Goal: Task Accomplishment & Management: Manage account settings

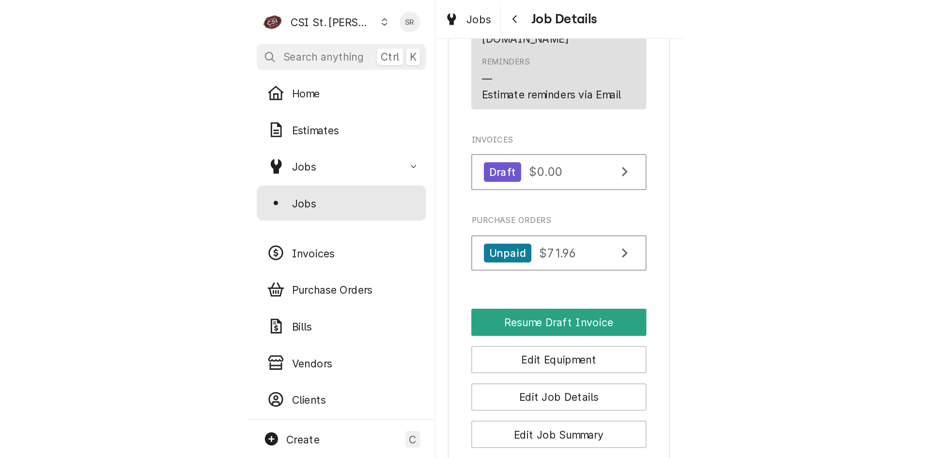
scroll to position [1025, 0]
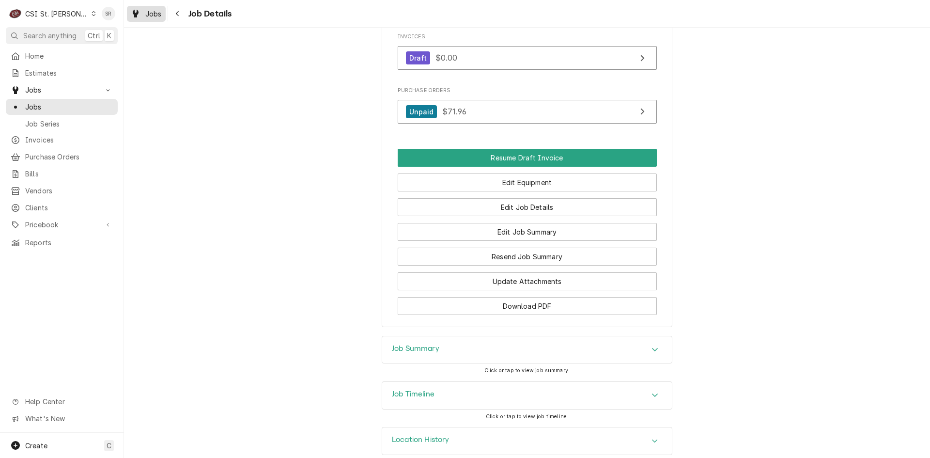
click at [146, 16] on span "Jobs" at bounding box center [153, 14] width 16 height 10
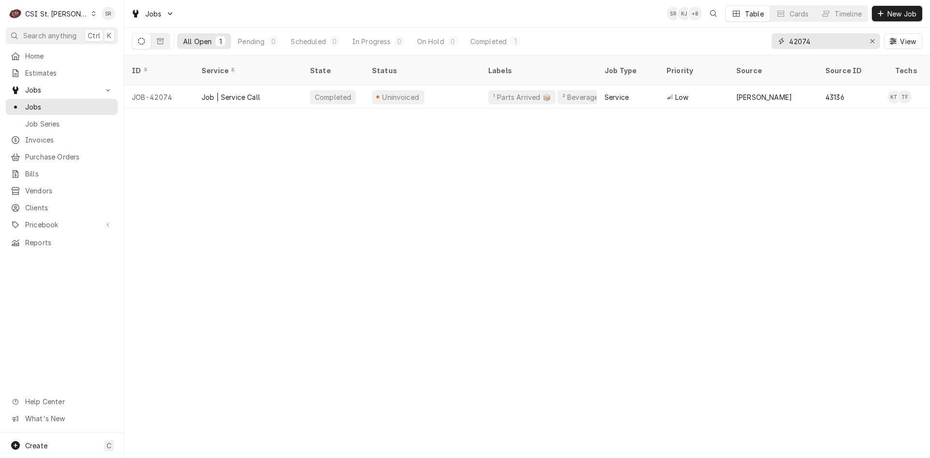
drag, startPoint x: 825, startPoint y: 45, endPoint x: 784, endPoint y: 43, distance: 41.3
click at [784, 43] on div "42074" at bounding box center [826, 41] width 109 height 16
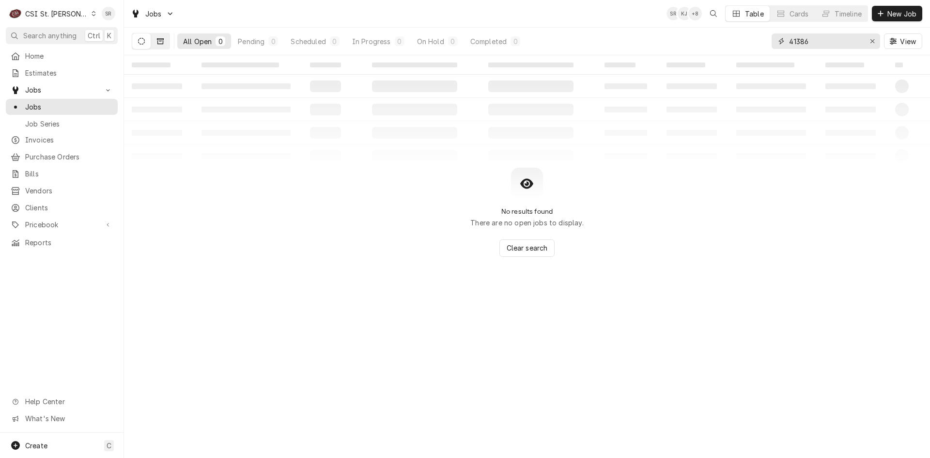
type input "41386"
click at [167, 46] on button "Dynamic Content Wrapper" at bounding box center [160, 41] width 18 height 16
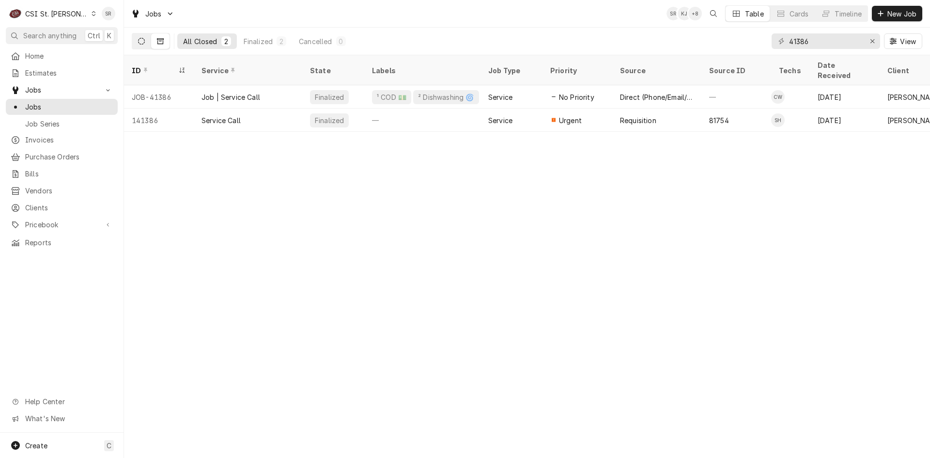
click at [138, 46] on button "Dynamic Content Wrapper" at bounding box center [141, 41] width 18 height 16
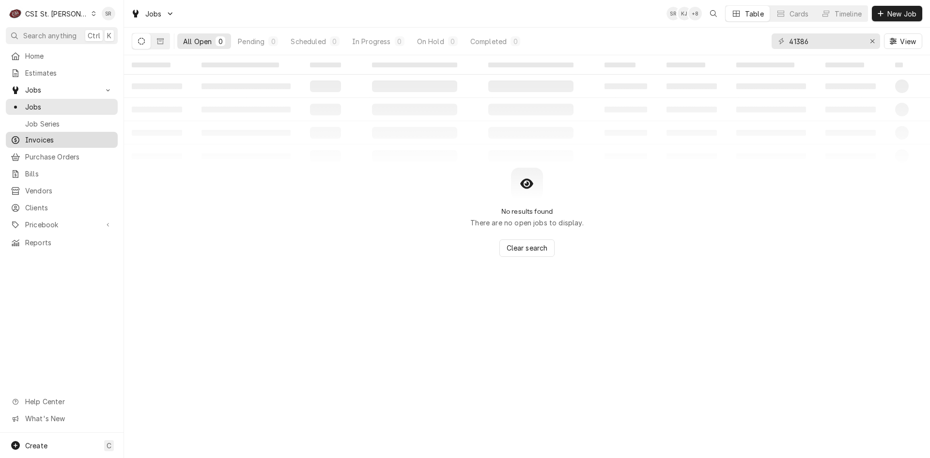
click at [56, 144] on link "Invoices" at bounding box center [62, 140] width 112 height 16
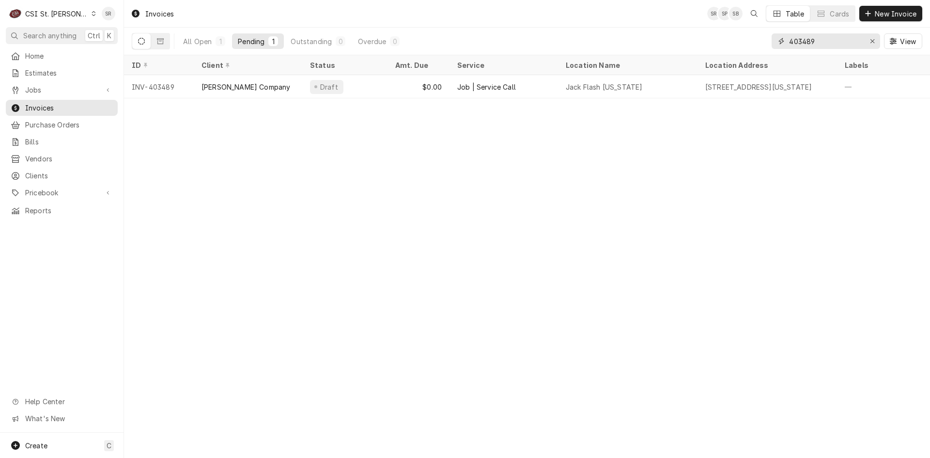
click at [774, 40] on div "403489" at bounding box center [826, 41] width 109 height 16
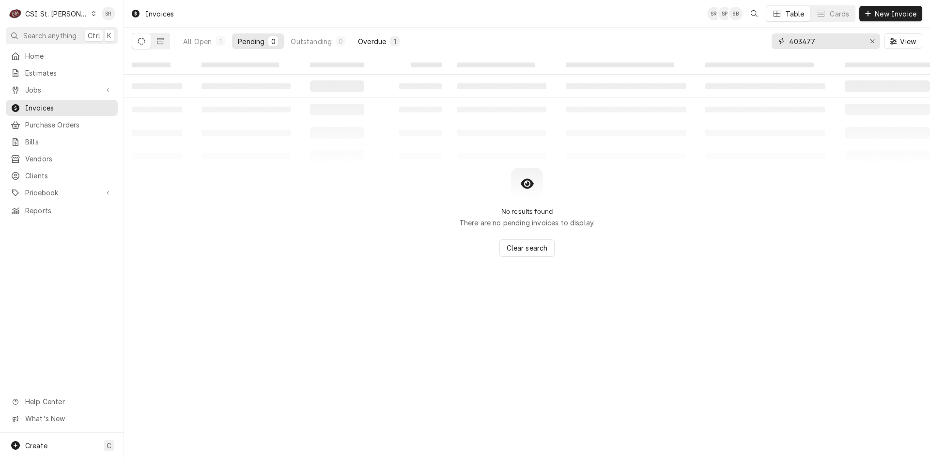
type input "403477"
click at [379, 42] on div "Overdue" at bounding box center [372, 41] width 28 height 10
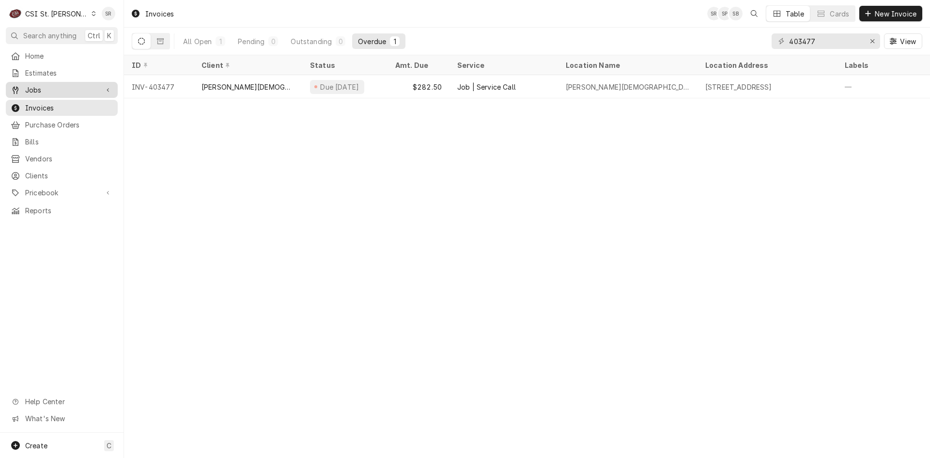
click at [42, 90] on span "Jobs" at bounding box center [61, 90] width 73 height 10
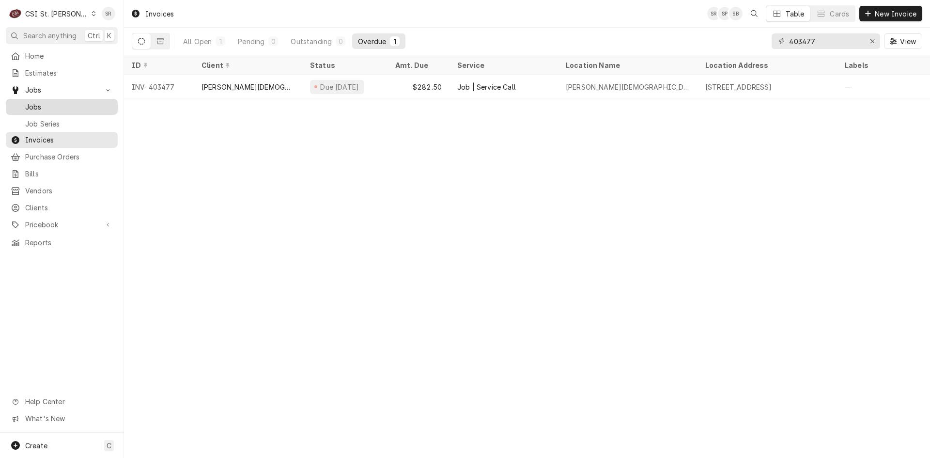
click at [42, 101] on div "Jobs" at bounding box center [62, 107] width 108 height 12
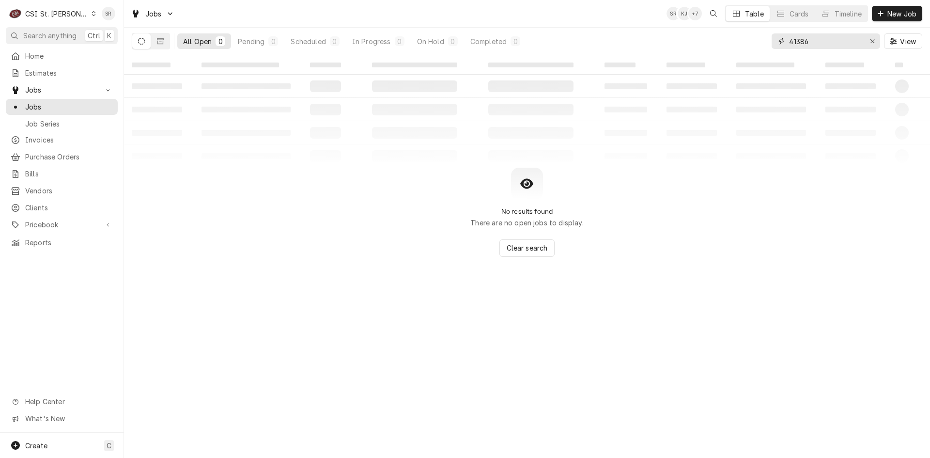
drag, startPoint x: 826, startPoint y: 38, endPoint x: 759, endPoint y: 37, distance: 66.9
click at [759, 37] on div "All Open 0 Pending 0 Scheduled 0 In Progress 0 On Hold 0 Completed 0 41386 View" at bounding box center [527, 41] width 791 height 27
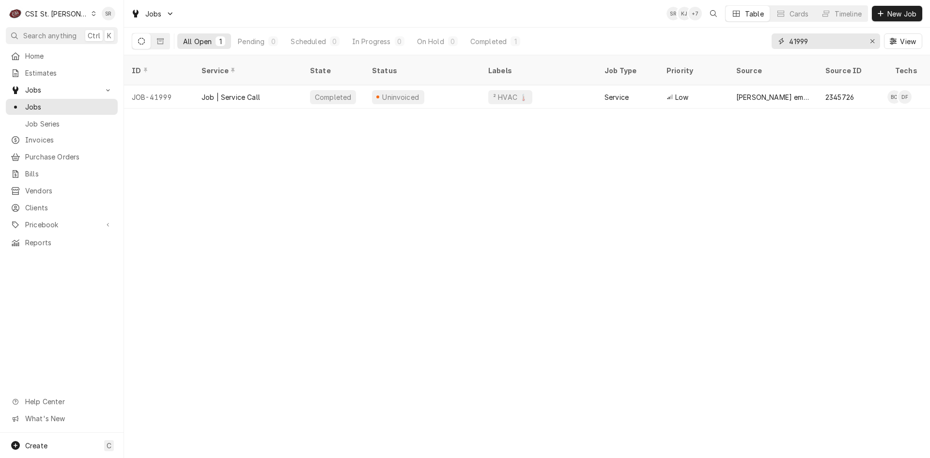
type input "41999"
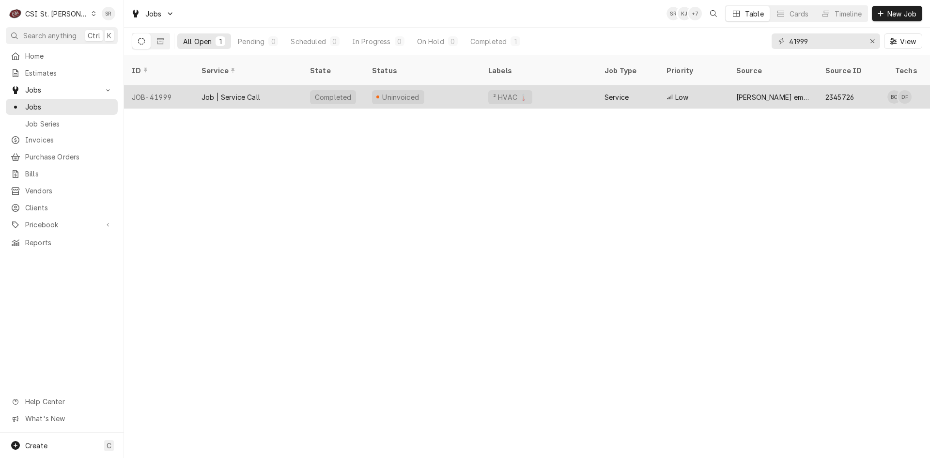
click at [251, 92] on div "Job | Service Call" at bounding box center [231, 97] width 59 height 10
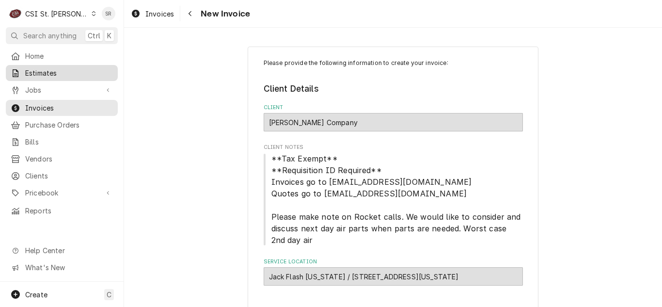
scroll to position [630, 0]
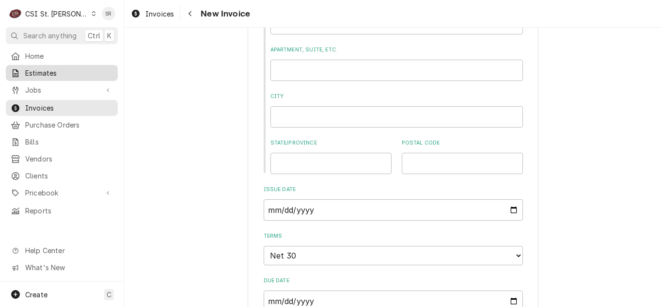
click at [47, 68] on span "Estimates" at bounding box center [69, 73] width 88 height 10
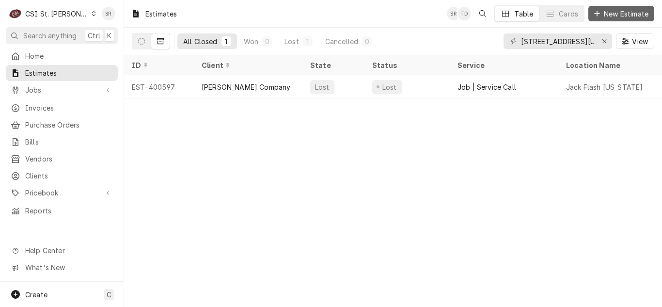
click at [631, 15] on span "New Estimate" at bounding box center [626, 14] width 48 height 10
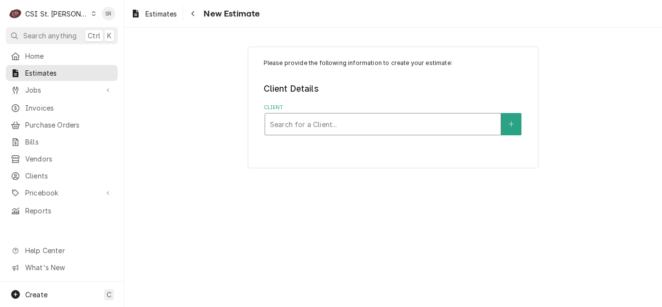
click at [387, 115] on div "Client" at bounding box center [383, 123] width 226 height 17
type input "[PERSON_NAME]"
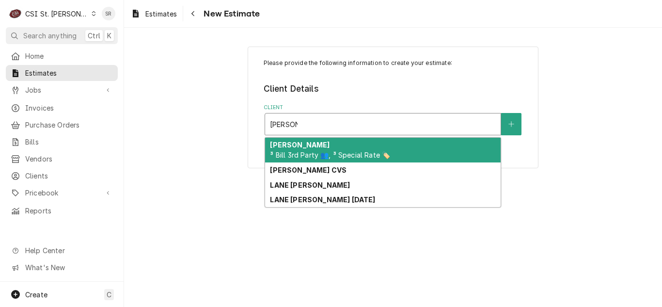
click at [343, 152] on span "³ Bill 3rd Party 👥, ³ Special Rate 🏷️" at bounding box center [330, 155] width 120 height 8
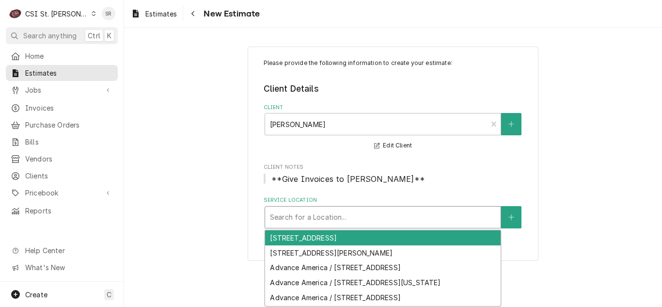
click at [329, 218] on div "Service Location" at bounding box center [383, 216] width 226 height 17
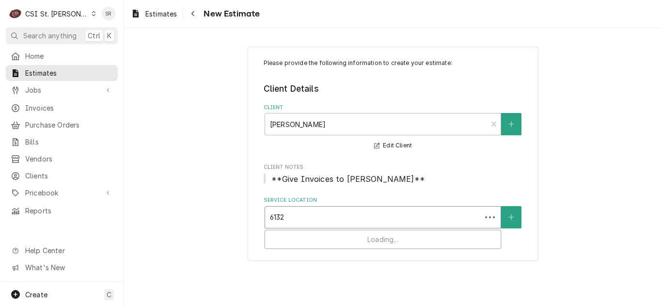
type input "6132 n"
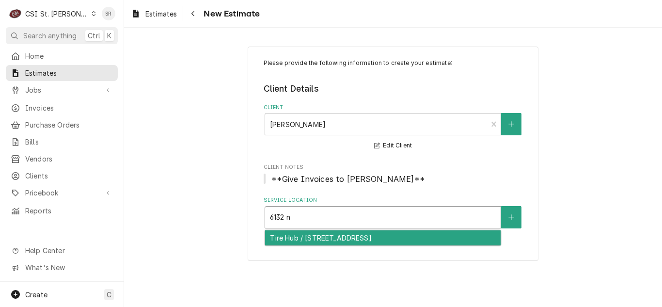
click at [326, 234] on div "Tire Hub / [STREET_ADDRESS]" at bounding box center [382, 237] width 235 height 15
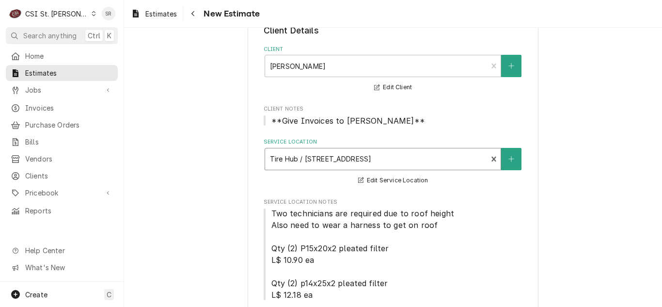
scroll to position [242, 0]
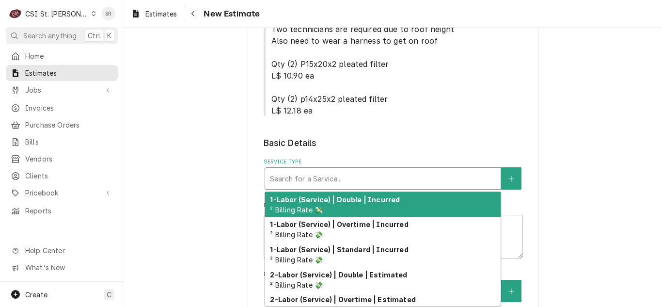
click at [324, 176] on div "Service Type" at bounding box center [383, 178] width 226 height 17
type textarea "x"
type input "s"
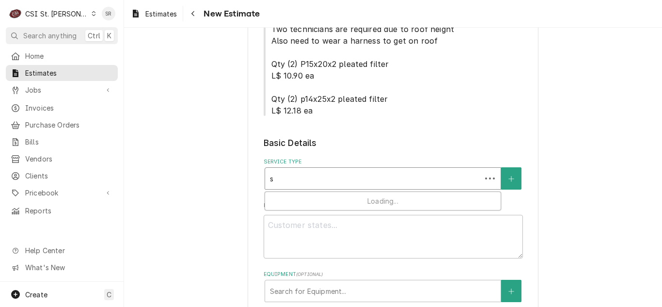
type textarea "x"
type input "se"
type textarea "x"
type input "ser"
type textarea "x"
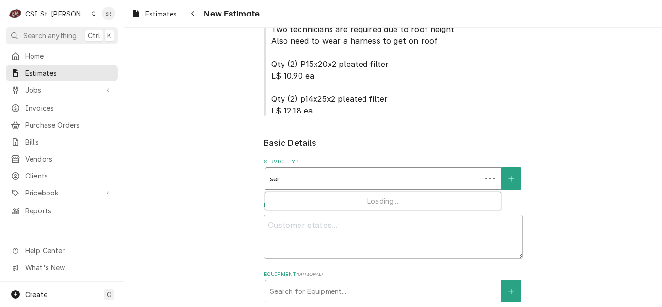
type input "serv"
type textarea "x"
type input "servic"
type textarea "x"
type input "service"
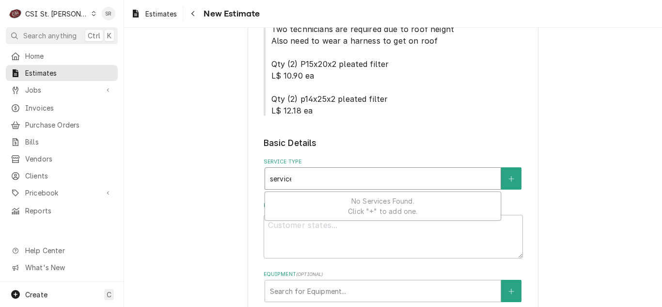
type textarea "x"
type input "service c"
type textarea "x"
type input "service ca"
type textarea "x"
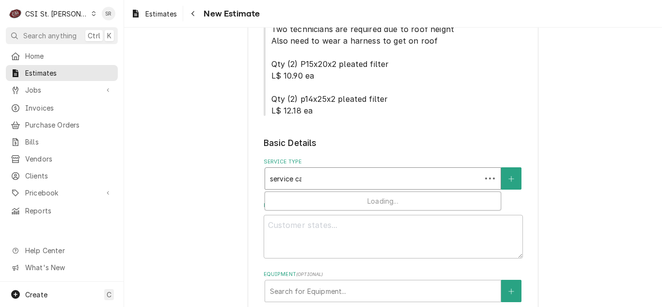
type input "service cal"
type textarea "x"
type input "service call"
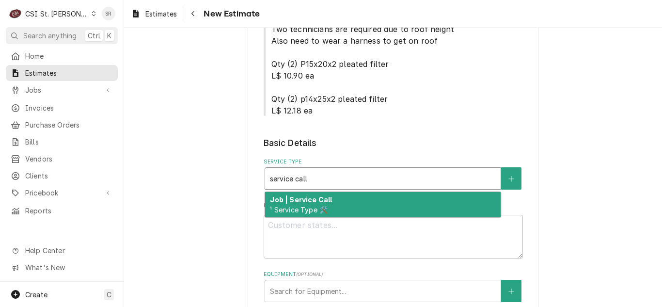
click at [324, 197] on strong "Job | Service Call" at bounding box center [301, 199] width 62 height 8
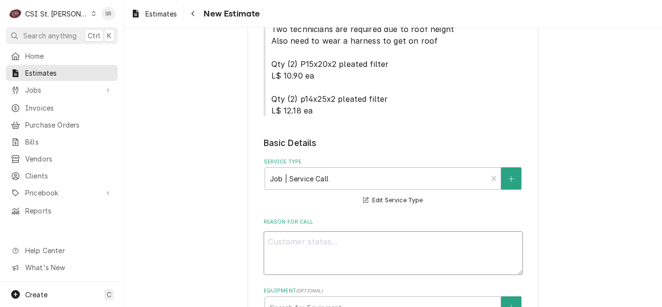
click at [348, 260] on textarea "Reason For Call" at bounding box center [393, 253] width 259 height 44
type textarea "x"
type textarea "Q"
type textarea "x"
type textarea "Qu"
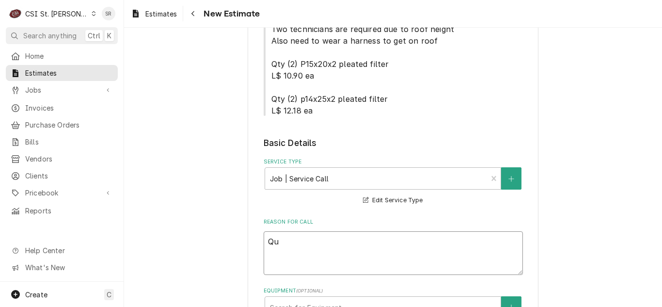
type textarea "x"
type textarea "Quo"
type textarea "x"
type textarea "Quot"
type textarea "x"
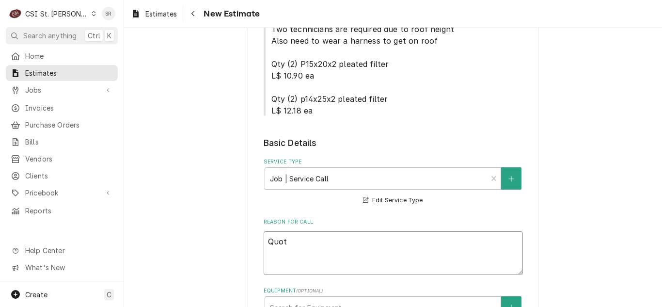
type textarea "Quote"
type textarea "x"
type textarea "Quote"
type textarea "x"
type textarea "Quote t"
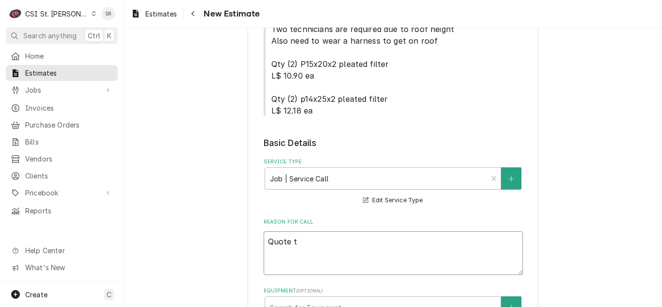
type textarea "x"
type textarea "Quote to"
type textarea "x"
type textarea "Quote to"
type textarea "x"
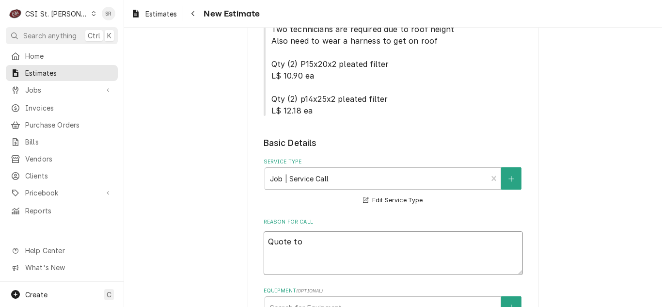
type textarea "Quote to r"
type textarea "x"
type textarea "Quote to re"
type textarea "x"
type textarea "Quote to rep"
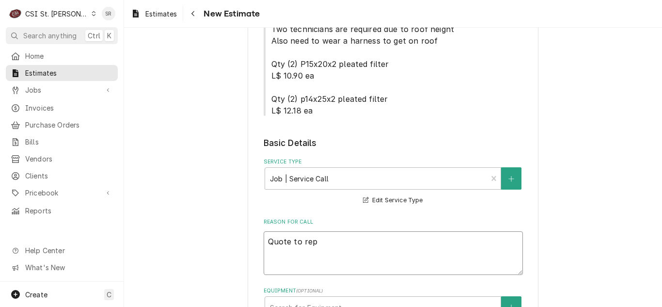
type textarea "x"
type textarea "Quote to repl"
type textarea "x"
type textarea "Quote to repla"
type textarea "x"
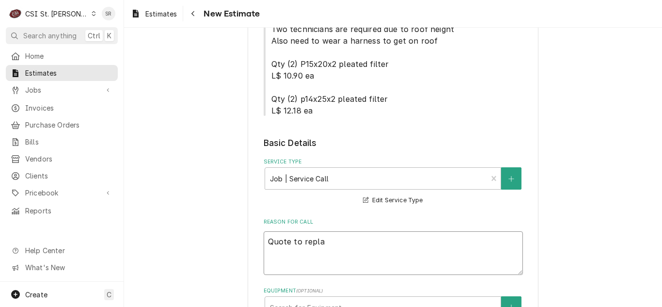
type textarea "Quote to replac"
type textarea "x"
type textarea "Quote to replace"
type textarea "x"
type textarea "Quote to replace"
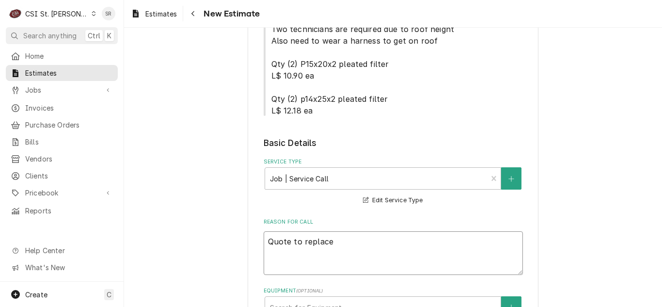
type textarea "x"
type textarea "Quote to replace f"
type textarea "x"
type textarea "Quote to replace fi"
type textarea "x"
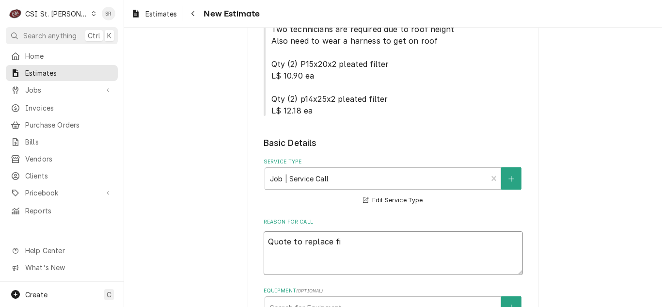
type textarea "Quote to replace fil"
type textarea "x"
type textarea "Quote to replace filt"
type textarea "x"
type textarea "Quote to replace filte"
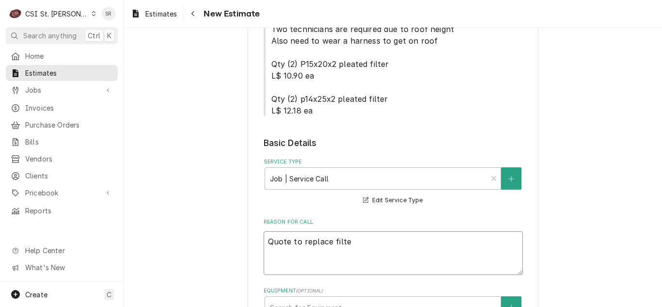
type textarea "x"
type textarea "Quote to replace filter"
type textarea "x"
type textarea "Quote to replace filters"
type textarea "x"
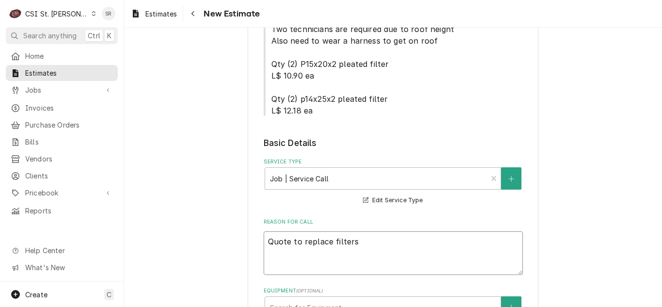
type textarea "Quote to replace filters"
type textarea "x"
type textarea "Quote to replace filters o"
type textarea "x"
type textarea "Quote to replace filters on"
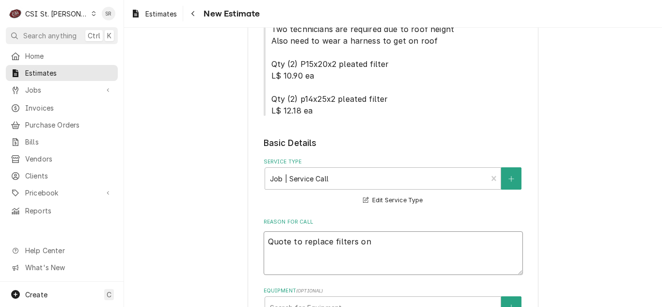
type textarea "x"
type textarea "Quote to replace filters on"
type textarea "x"
type textarea "Quote to replace filters on Y"
type textarea "x"
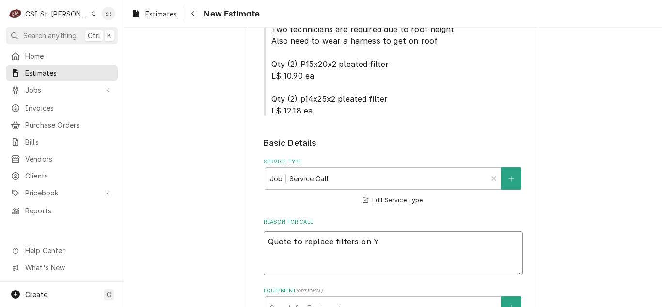
type textarea "Quote to replace filters on Yo"
type textarea "x"
type textarea "Quote to replace filters on Yor"
type textarea "x"
type textarea "Quote to replace filters on York"
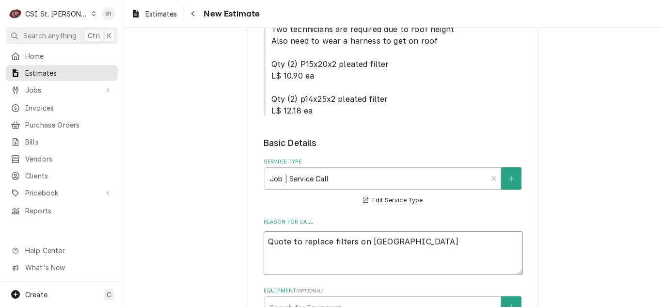
type textarea "x"
type textarea "Quote to replace filters on York"
type textarea "x"
type textarea "Quote to replace filters on York R"
type textarea "x"
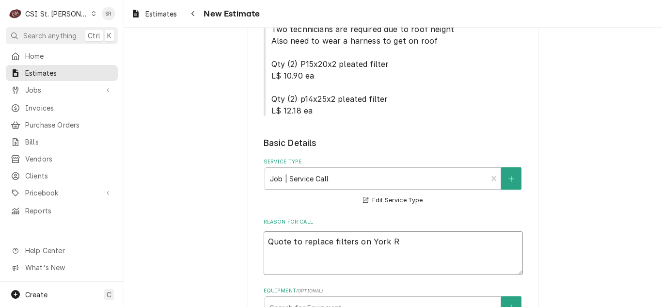
type textarea "Quote to replace filters on York RT"
type textarea "x"
type textarea "Quote to replace filters on York RTU"
type textarea "x"
type textarea "Quote to replace filters on York RTU"
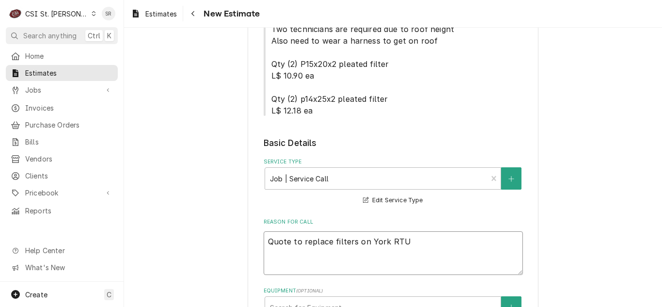
type textarea "x"
type textarea "Quote to replace filters on York RTU /"
type textarea "x"
type textarea "Quote to replace filters on York RTU /"
type textarea "x"
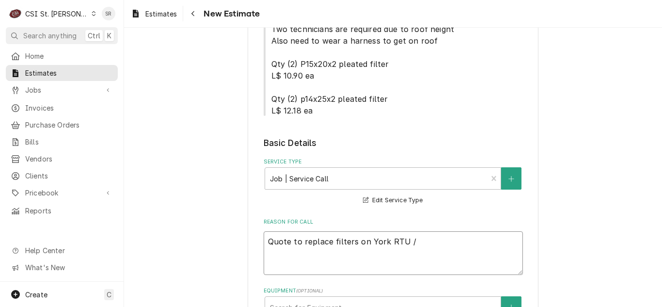
type textarea "Quote to replace filters on York RTU / M"
type textarea "x"
type textarea "Quote to replace filters on York RTU / MO"
type textarea "x"
type textarea "Quote to replace filters on York RTU / MOe"
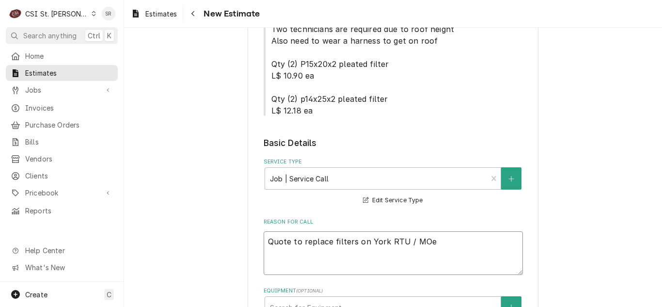
type textarea "x"
type textarea "Quote to replace filters on York RTU / MO"
type textarea "x"
type textarea "Quote to replace filters on York RTU / M"
type textarea "x"
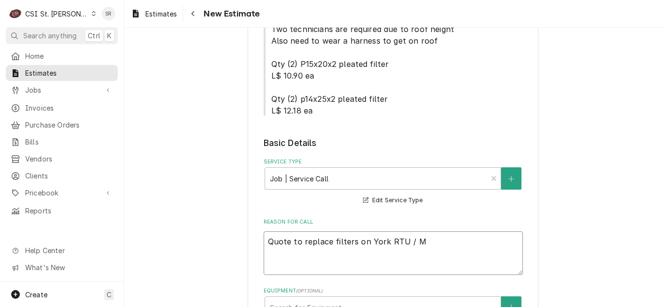
type textarea "Quote to replace filters on York RTU / Mo"
type textarea "x"
type textarea "Quote to replace filters on York RTU / Mod"
type textarea "x"
type textarea "Quote to replace filters on York RTU / Mode"
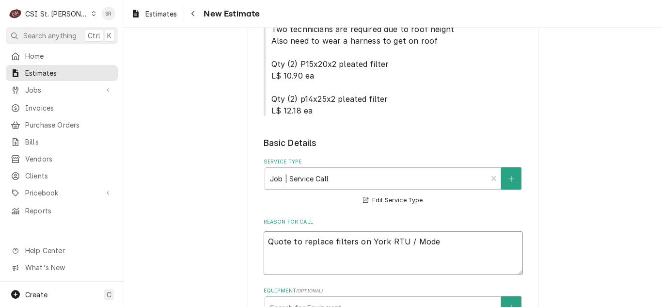
type textarea "x"
type textarea "Quote to replace filters on York RTU / Model"
type textarea "x"
type textarea "Quote to replace filters on York RTU / Model:"
type textarea "x"
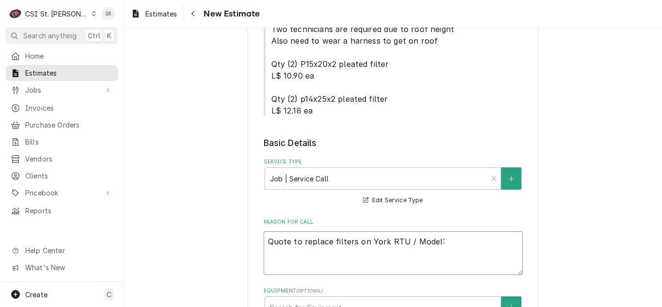
type textarea "Quote to replace filters on York RTU / Model:"
type textarea "x"
type textarea "Quote to replace filters on York RTU / Model:"
type textarea "x"
type textarea "Quote to replace filters on York RTU / Model"
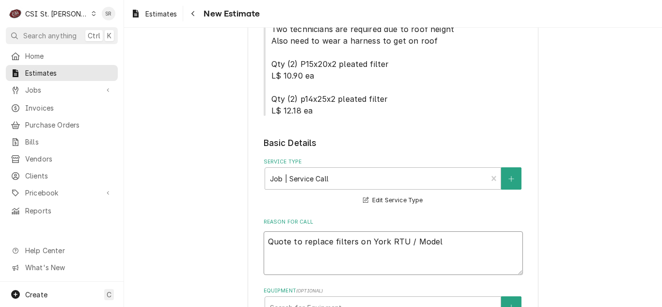
type textarea "x"
type textarea "Quote to replace filters on York RTU / Mode"
type textarea "x"
type textarea "Quote to replace filters on York RTU / Mod"
type textarea "x"
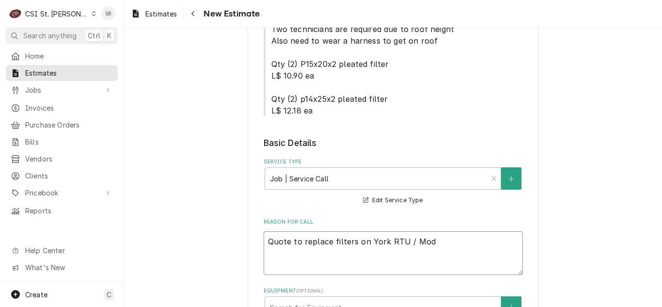
type textarea "Quote to replace filters on York RTU / Mo"
type textarea "x"
type textarea "Quote to replace filters on York RTU / M"
type textarea "x"
type textarea "Quote to replace filters on York RTU /"
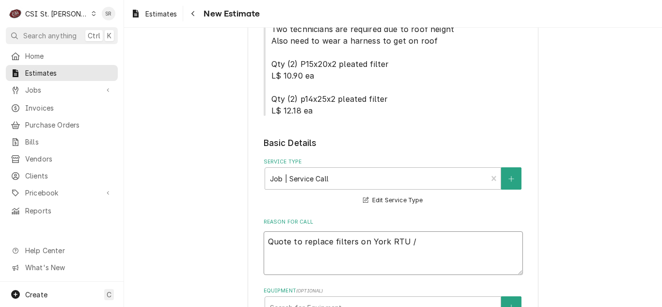
type textarea "x"
type textarea "Quote to replace filters on York RTU /"
type textarea "x"
type textarea "Quote to replace filters on York RTU"
type textarea "x"
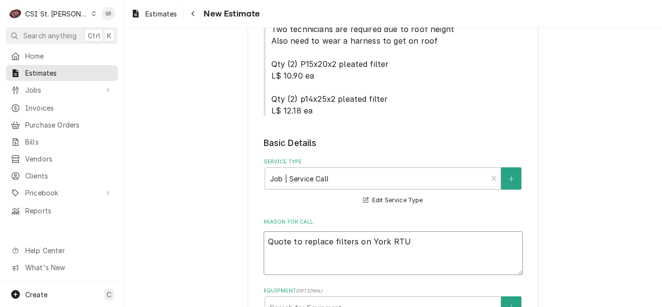
type textarea "Quote to replace filters on York RTU"
type textarea "x"
type textarea "Quote to replace filters on York RTU'"
type textarea "x"
type textarea "Quote to replace filters on York RTU's"
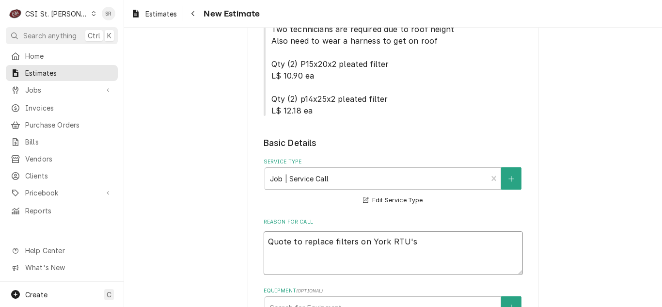
type textarea "x"
type textarea "Quote to replace filters on York RTU's."
type textarea "x"
type textarea "Quote to replace filters on York RTU's."
type textarea "x"
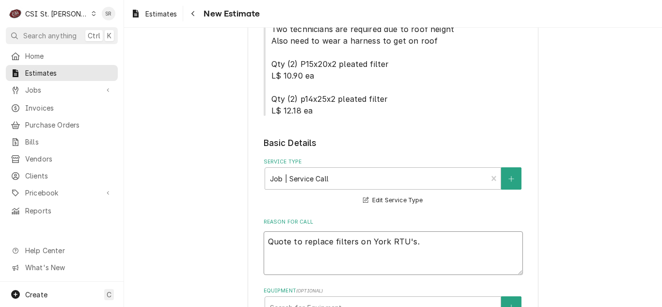
type textarea "Quote to replace filters on York RTU's."
type textarea "x"
type textarea "Quote to replace filters on York RTU's."
type textarea "x"
type textarea "Quote to replace filters on York RTU's."
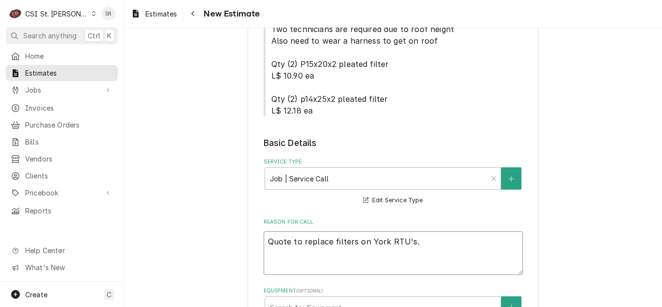
type textarea "x"
type textarea "Quote to replace filters on York RTU's."
type textarea "x"
type textarea "Quote to replace filters on York RTU's. ("
type textarea "x"
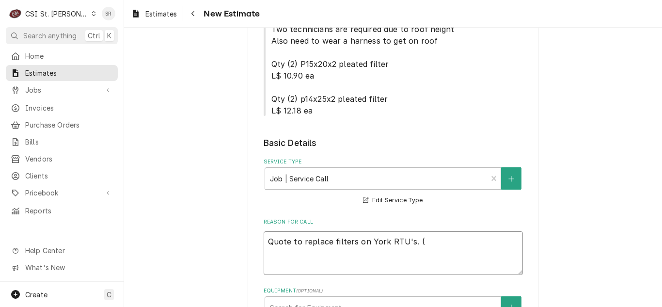
type textarea "Quote to replace filters on York RTU's. (B"
type textarea "x"
type textarea "Quote to replace filters on York RTU's. (BR"
type textarea "x"
type textarea "Quote to replace filters on York RTU's. (BRa"
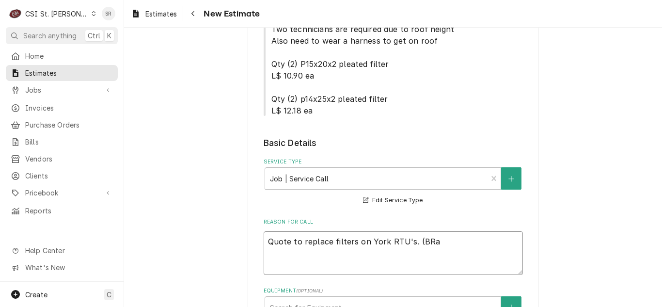
type textarea "x"
type textarea "Quote to replace filters on York RTU's. (BRad"
type textarea "x"
type textarea "Quote to replace filters on York RTU's. (BRa"
type textarea "x"
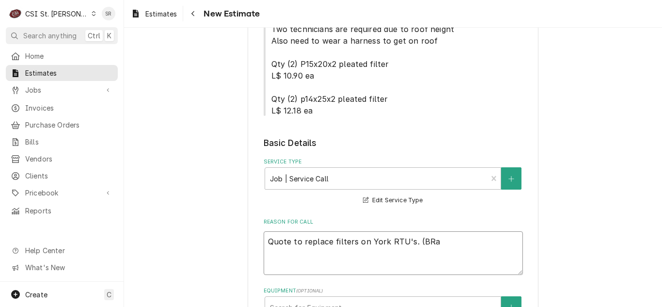
type textarea "Quote to replace filters on York RTU's. (BR"
type textarea "x"
type textarea "Quote to replace filters on York RTU's. (B"
type textarea "x"
type textarea "Quote to replace filters on York RTU's. (Br"
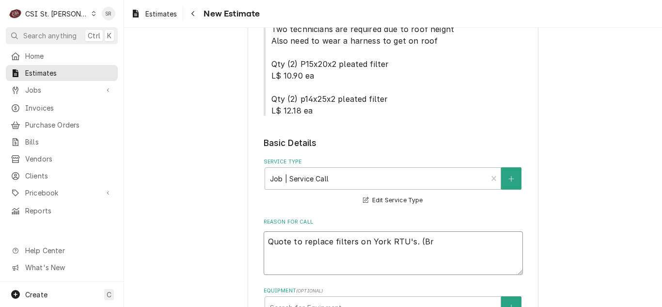
type textarea "x"
type textarea "Quote to replace filters on York RTU's. (Bra"
type textarea "x"
type textarea "Quote to replace filters on York RTU's. (Brad"
type textarea "x"
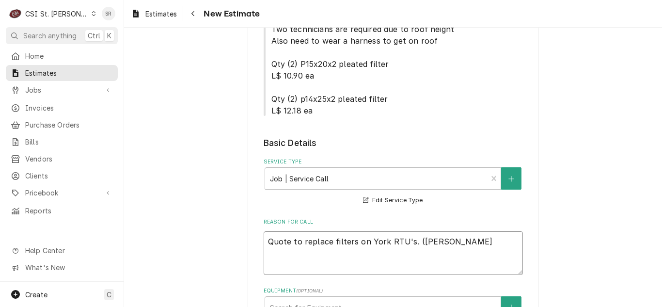
type textarea "Quote to replace filters on York RTU's. (Brad)"
type textarea "x"
type textarea "Quote to replace filters on York RTU's. (Brad)"
type textarea "x"
type textarea "Quote to replace filters on York RTU's. (Brad)"
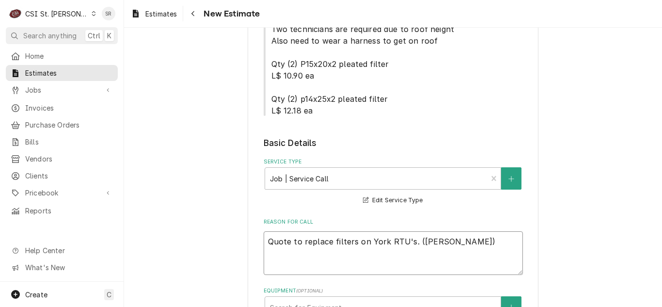
type textarea "x"
type textarea "Quote to replace filters on York RTU's. (Brad) O"
type textarea "x"
type textarea "Quote to replace filters on York RTU's. (Brad) Or"
type textarea "x"
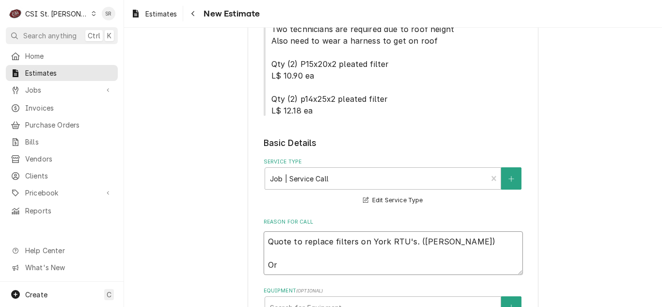
type textarea "Quote to replace filters on York RTU's. (Brad) Ori"
type textarea "x"
type textarea "Quote to replace filters on York RTU's. (Brad) Orig"
type textarea "x"
type textarea "Quote to replace filters on York RTU's. (Brad) Origi"
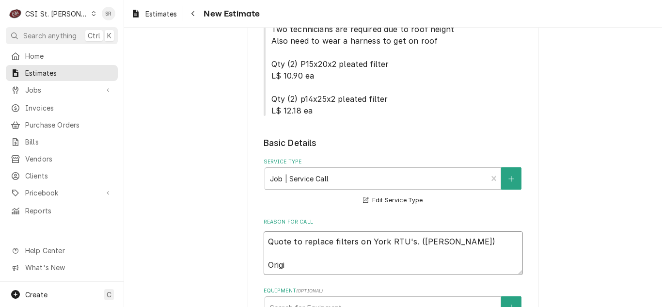
type textarea "x"
click at [430, 241] on textarea "Quote to replace filters on York RTU's. (Brad) Original job 41999." at bounding box center [393, 253] width 259 height 44
drag, startPoint x: 408, startPoint y: 243, endPoint x: 230, endPoint y: 249, distance: 177.9
click at [230, 249] on div "Please provide the following information to create your estimate: Client Detail…" at bounding box center [393, 307] width 538 height 1022
click at [400, 244] on textarea "Quote to replace filters on York RTU's. (David) Original job 41999." at bounding box center [393, 253] width 259 height 44
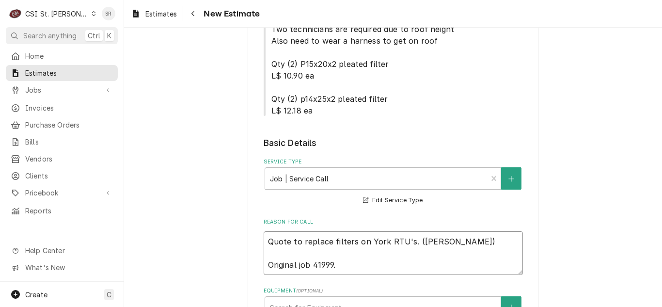
drag, startPoint x: 408, startPoint y: 240, endPoint x: 261, endPoint y: 242, distance: 146.8
click at [264, 242] on textarea "Quote to replace filters on York RTU's. (David) Original job 41999." at bounding box center [393, 253] width 259 height 44
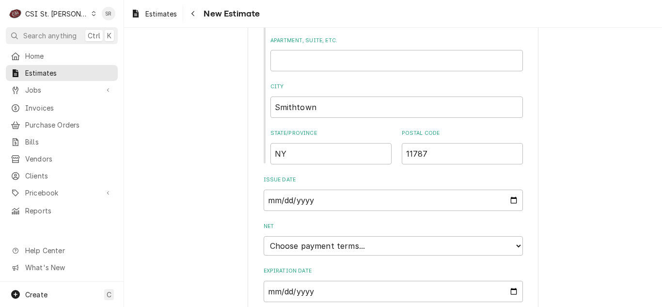
scroll to position [753, 0]
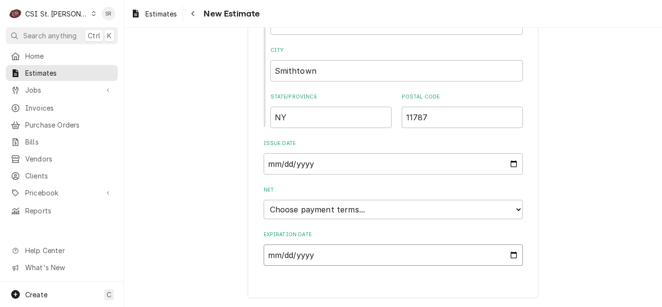
click at [513, 254] on input "Expiration Date" at bounding box center [393, 254] width 259 height 21
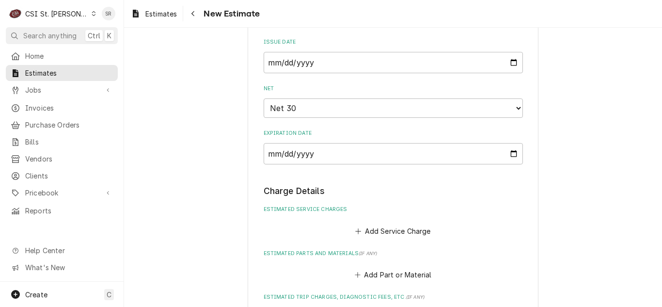
scroll to position [951, 0]
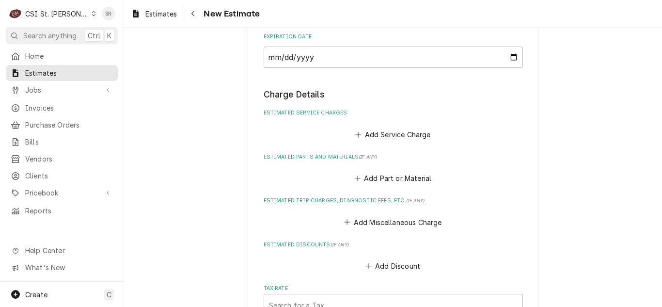
click at [376, 142] on fieldset "Charge Details Estimated Service Charges Add Service Charge Estimated Parts and…" at bounding box center [393, 258] width 259 height 341
click at [373, 134] on button "Add Service Charge" at bounding box center [393, 134] width 78 height 14
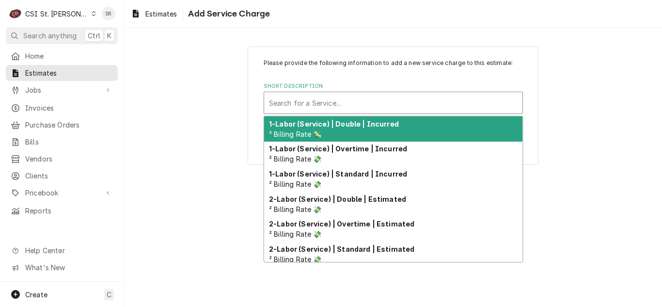
click at [314, 101] on div "Short Description" at bounding box center [393, 102] width 249 height 17
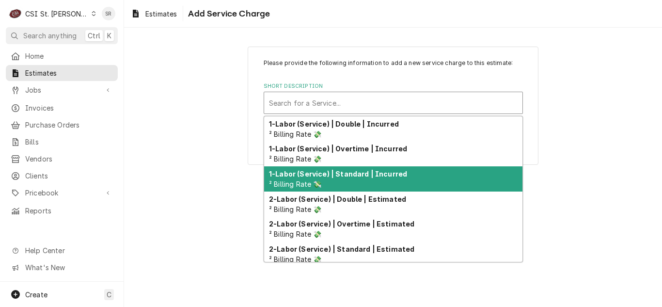
click at [344, 188] on div "1-Labor (Service) | Standard | Incurred ² Billing Rate 💸" at bounding box center [393, 178] width 258 height 25
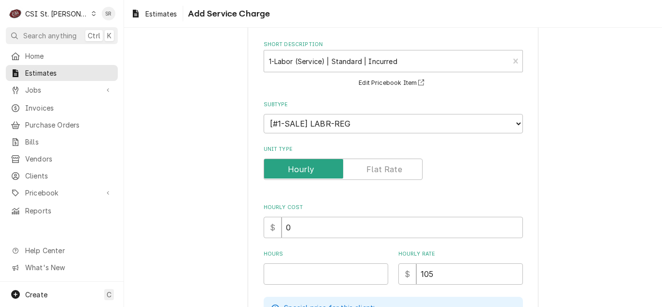
scroll to position [97, 0]
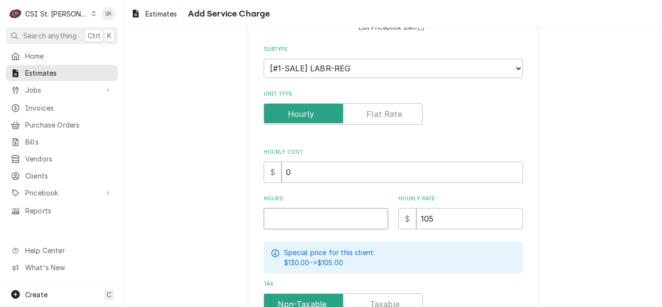
click at [320, 219] on input "Hours" at bounding box center [326, 218] width 125 height 21
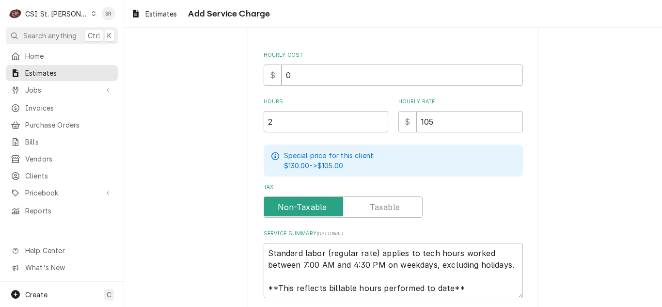
scroll to position [12, 0]
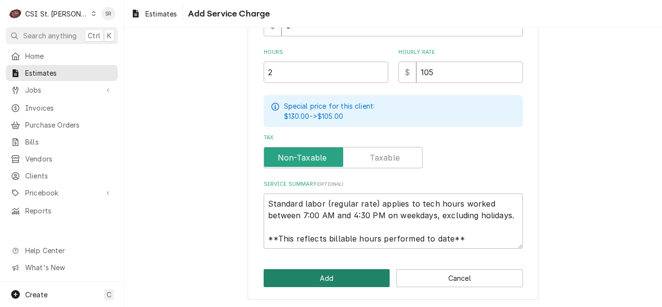
click at [300, 273] on button "Add" at bounding box center [327, 278] width 126 height 18
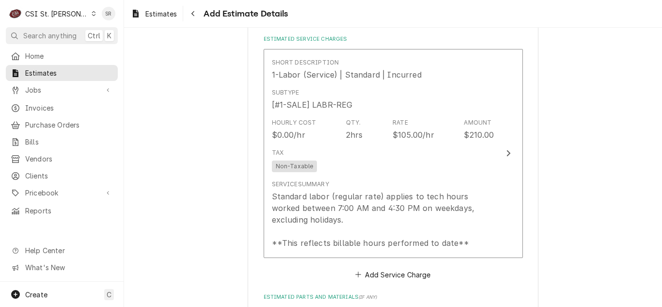
scroll to position [1085, 0]
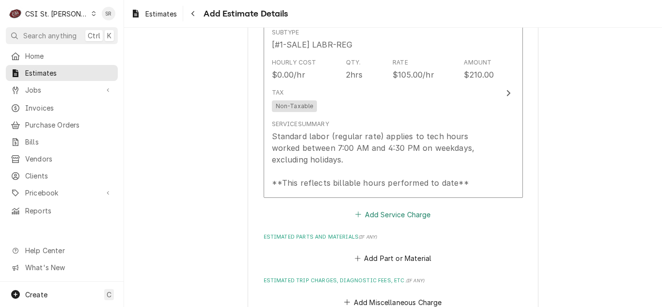
click at [370, 210] on button "Add Service Charge" at bounding box center [393, 214] width 78 height 14
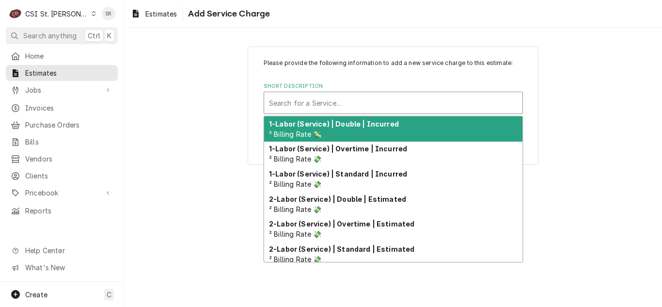
click at [337, 108] on div "Short Description" at bounding box center [393, 102] width 249 height 17
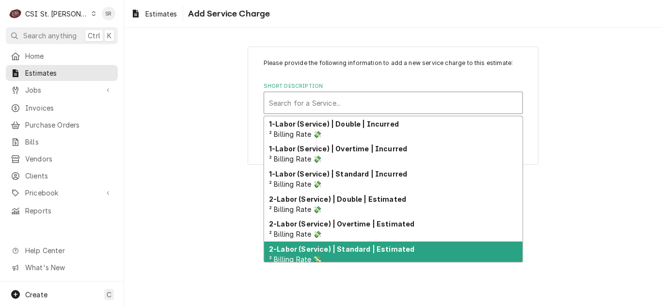
click at [349, 250] on strong "2-Labor (Service) | Standard | Estimated" at bounding box center [341, 249] width 145 height 8
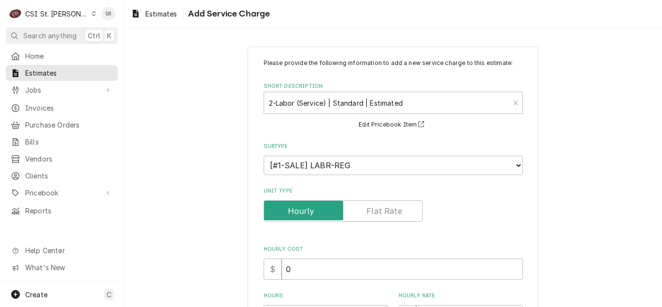
scroll to position [194, 0]
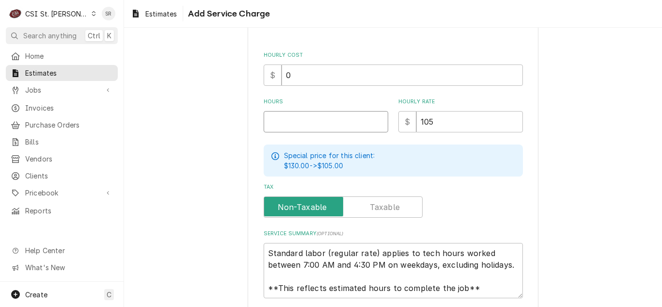
click at [291, 118] on input "Hours" at bounding box center [326, 121] width 125 height 21
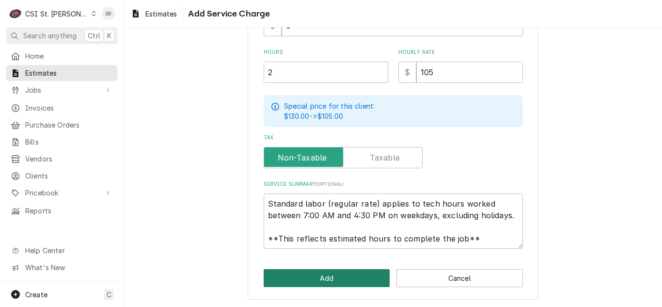
click at [298, 281] on button "Add" at bounding box center [327, 278] width 126 height 18
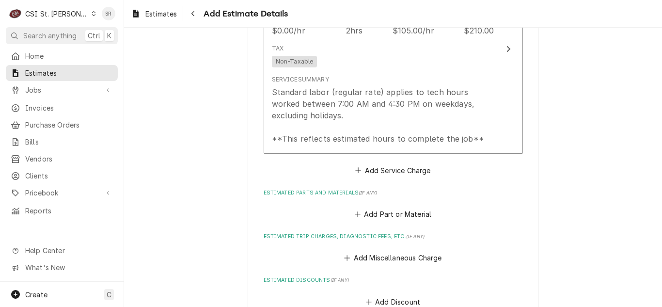
scroll to position [1412, 0]
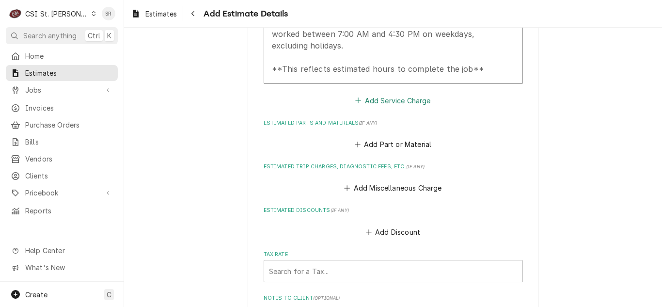
click at [384, 103] on button "Add Service Charge" at bounding box center [393, 101] width 78 height 14
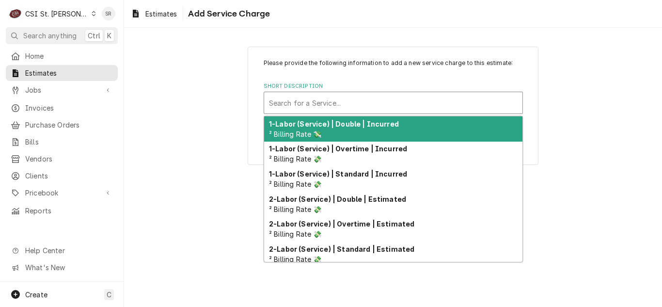
click at [332, 110] on div "Short Description" at bounding box center [393, 102] width 249 height 17
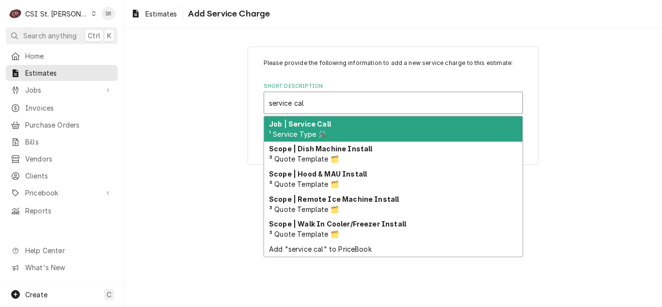
click at [331, 139] on div "Job | Service Call ¹ Service Type 🛠️" at bounding box center [393, 128] width 258 height 25
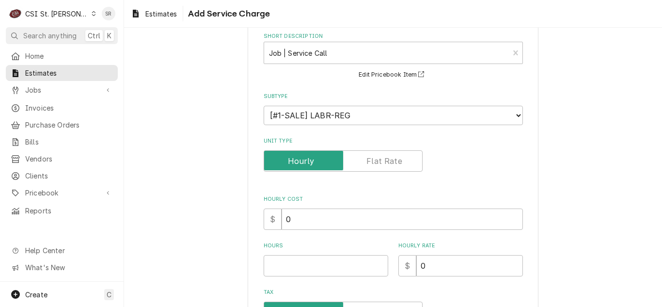
scroll to position [97, 0]
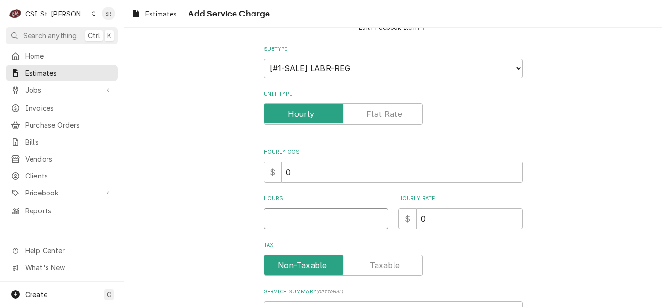
click at [290, 213] on input "Hours" at bounding box center [326, 218] width 125 height 21
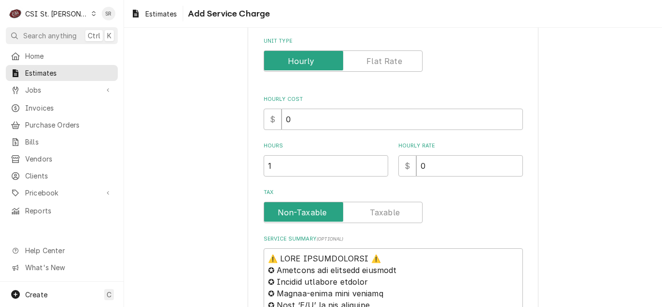
scroll to position [242, 0]
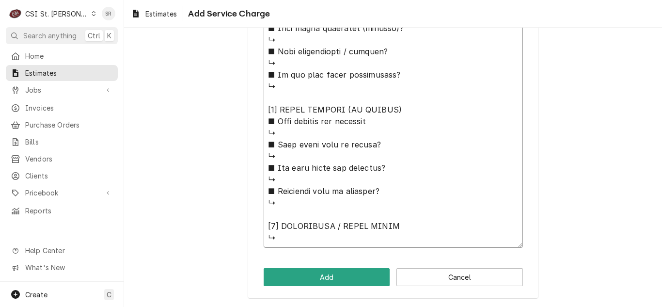
drag, startPoint x: 266, startPoint y: 166, endPoint x: 408, endPoint y: 315, distance: 206.3
click at [408, 306] on html "C CSI St. Louis SR Search anything Ctrl K Home Estimates Jobs Jobs Job Series I…" at bounding box center [331, 153] width 662 height 307
paste textarea "Quote to replace filters on York RTU's."
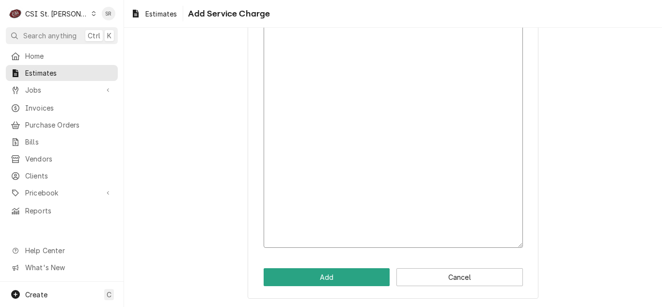
scroll to position [171, 0]
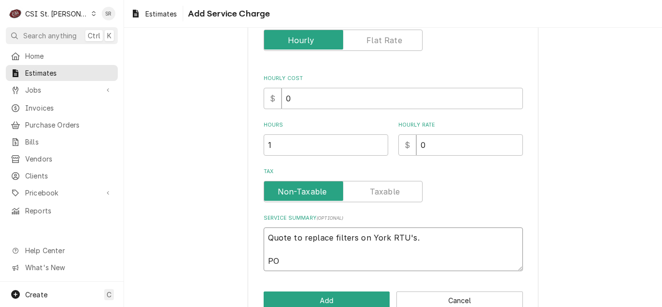
click at [336, 266] on textarea "Quote to replace filters on York RTU's. PO" at bounding box center [393, 249] width 259 height 44
paste textarea "2345726"
click at [332, 298] on button "Add" at bounding box center [327, 300] width 126 height 18
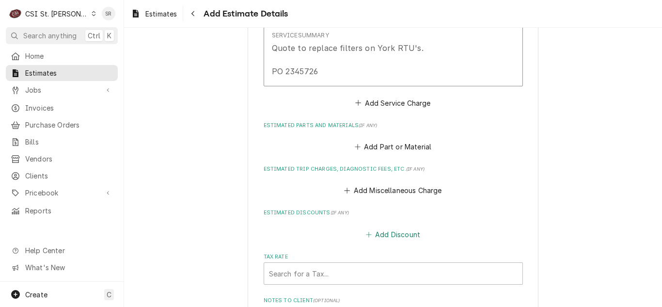
scroll to position [1606, 0]
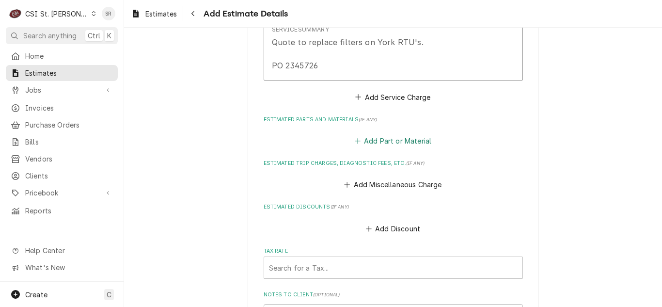
click at [401, 142] on button "Add Part or Material" at bounding box center [393, 141] width 80 height 14
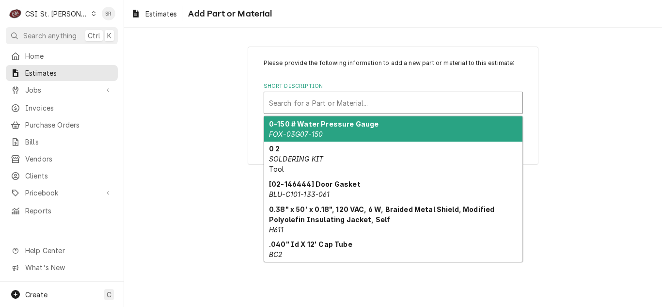
click at [360, 107] on div "Short Description" at bounding box center [393, 102] width 249 height 17
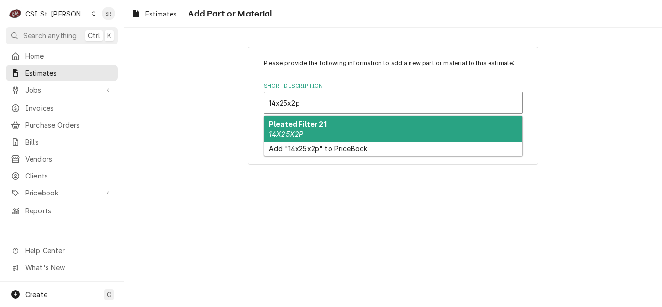
click at [359, 129] on div "Pleated Filter 21 14X25X2P" at bounding box center [393, 128] width 258 height 25
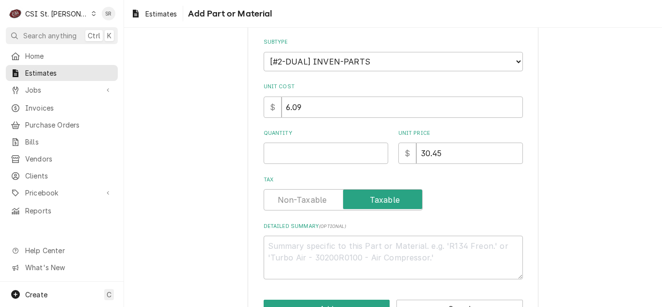
scroll to position [145, 0]
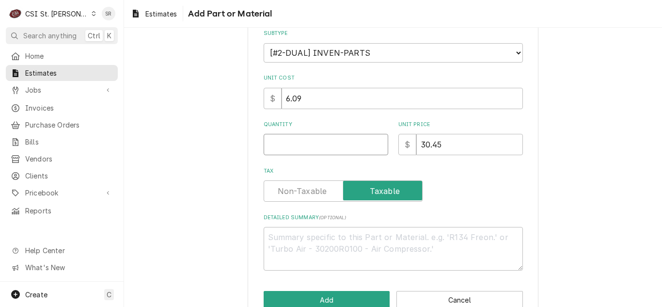
click at [323, 140] on input "Quantity" at bounding box center [326, 144] width 125 height 21
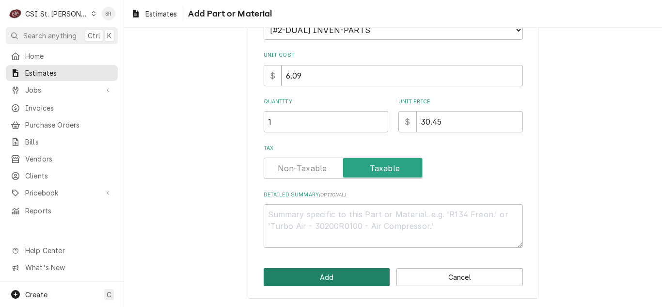
click at [327, 273] on button "Add" at bounding box center [327, 277] width 126 height 18
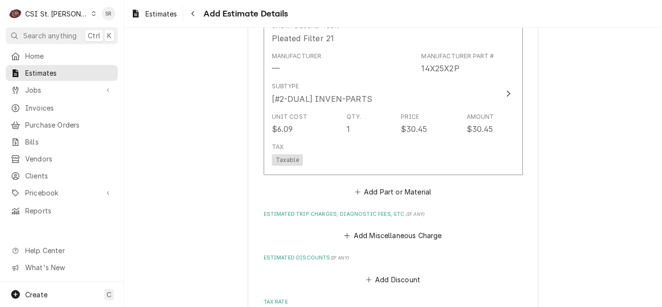
scroll to position [1734, 0]
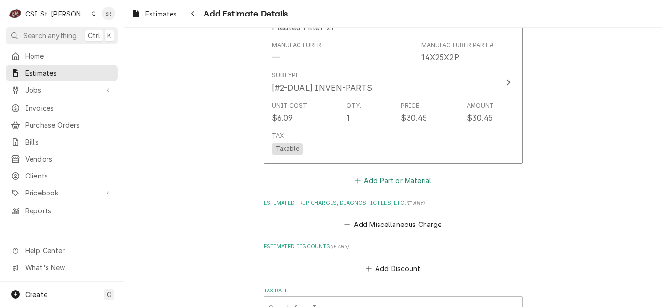
click at [360, 181] on button "Add Part or Material" at bounding box center [393, 180] width 80 height 14
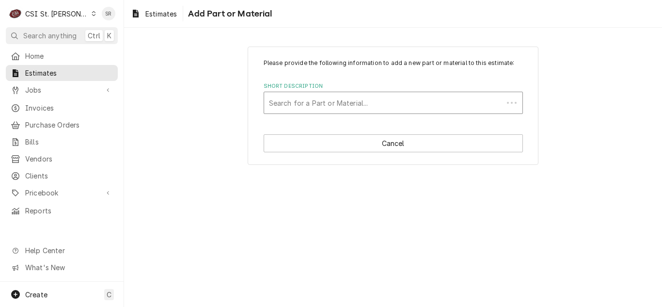
click at [336, 112] on div "Search for a Part or Material..." at bounding box center [383, 102] width 239 height 21
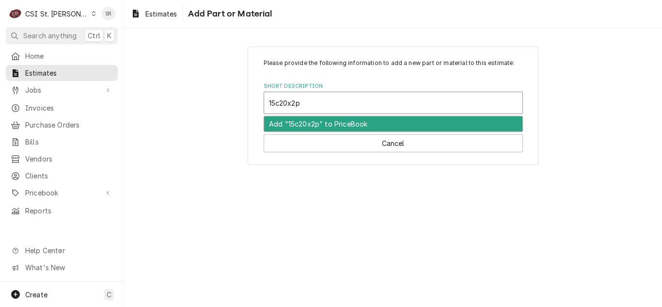
click at [279, 98] on input "15c20x2p" at bounding box center [285, 103] width 33 height 16
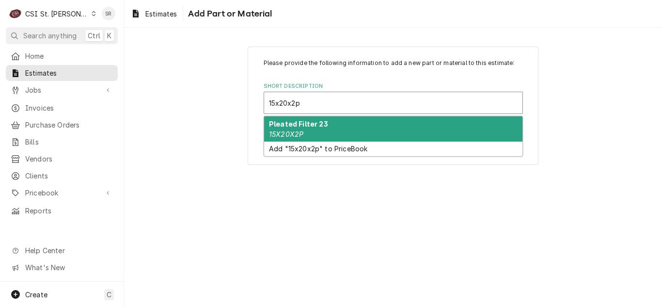
click at [301, 124] on strong "Pleated Filter 23" at bounding box center [298, 124] width 59 height 8
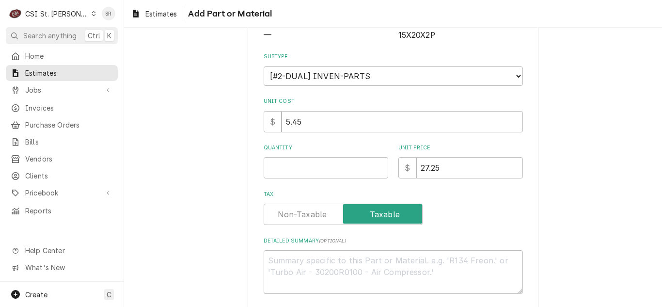
scroll to position [145, 0]
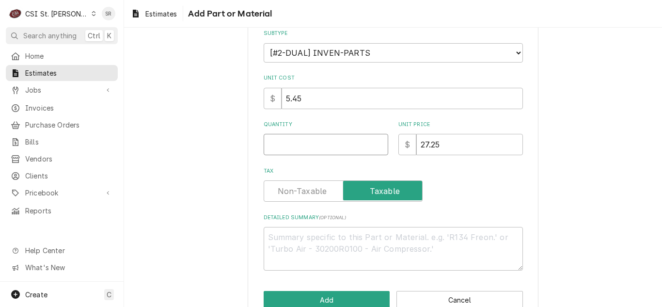
click at [327, 144] on input "Quantity" at bounding box center [326, 144] width 125 height 21
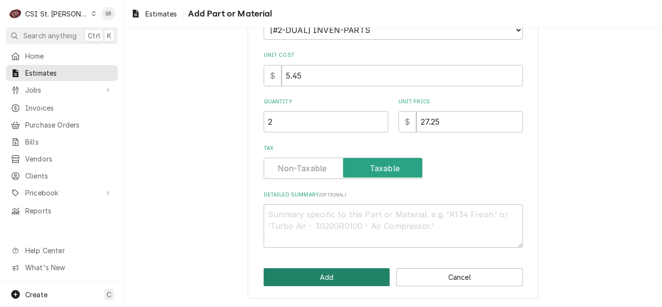
click at [341, 283] on button "Add" at bounding box center [327, 277] width 126 height 18
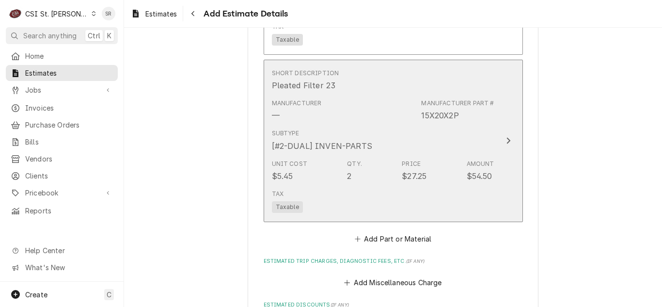
scroll to position [1940, 0]
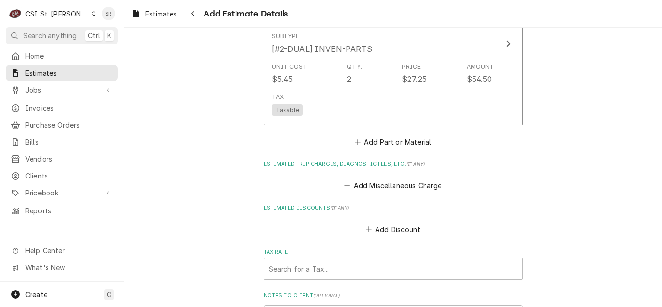
click at [380, 178] on div "Add Miscellaneous Charge" at bounding box center [393, 182] width 259 height 19
click at [380, 188] on button "Add Miscellaneous Charge" at bounding box center [393, 186] width 101 height 14
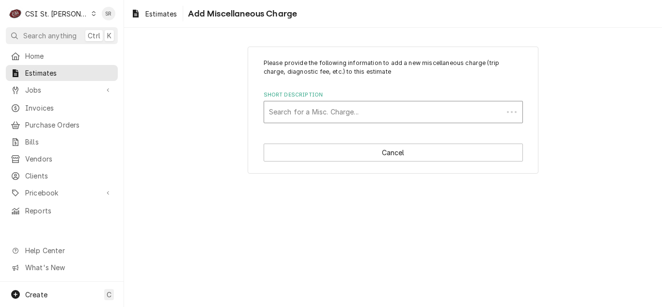
click at [337, 113] on div "Short Description" at bounding box center [383, 111] width 229 height 17
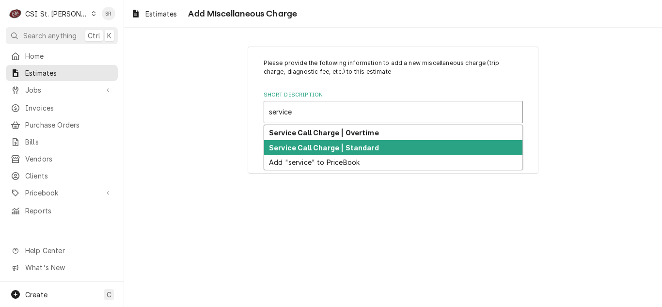
click at [336, 144] on strong "Service Call Charge | Standard" at bounding box center [324, 147] width 110 height 8
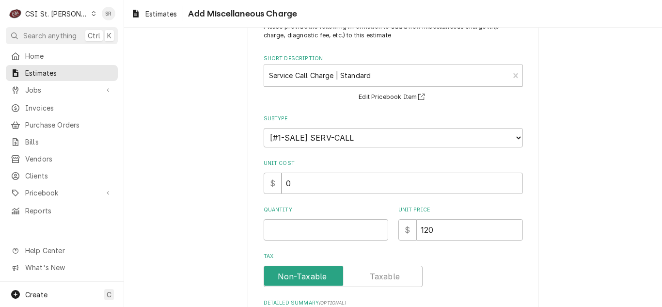
scroll to position [97, 0]
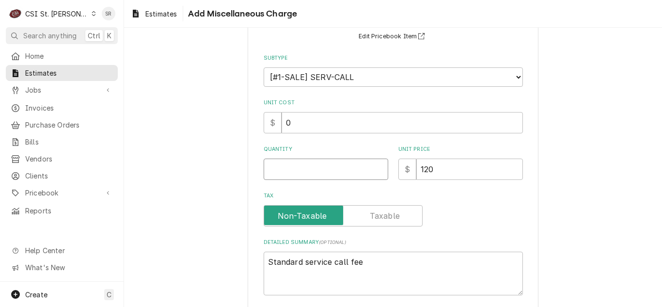
click at [306, 175] on input "Quantity" at bounding box center [326, 168] width 125 height 21
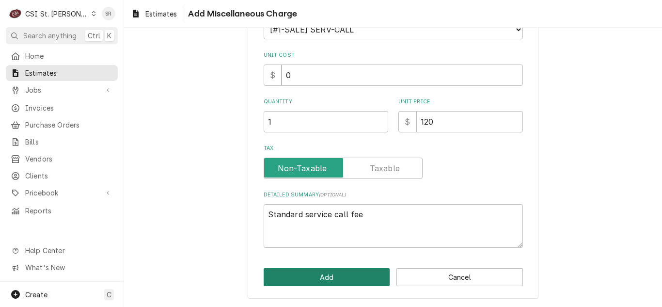
click at [345, 279] on button "Add" at bounding box center [327, 277] width 126 height 18
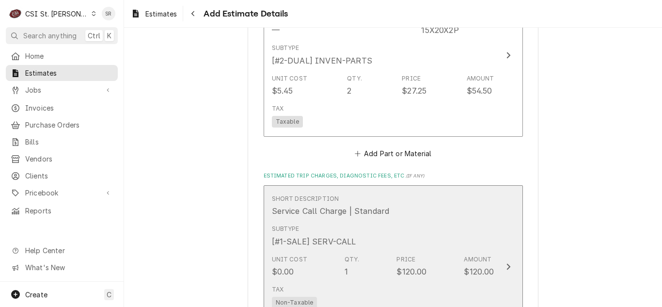
scroll to position [2079, 0]
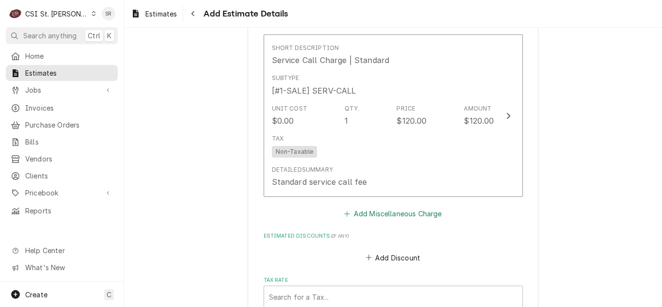
click at [356, 209] on button "Add Miscellaneous Charge" at bounding box center [393, 214] width 101 height 14
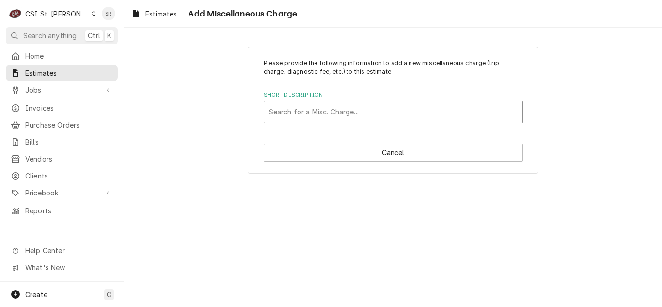
click at [341, 114] on div "Short Description" at bounding box center [393, 111] width 249 height 17
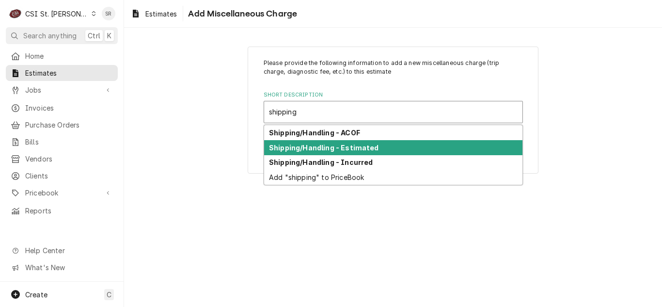
click at [336, 154] on div "Shipping/Handling - Estimated" at bounding box center [393, 147] width 258 height 15
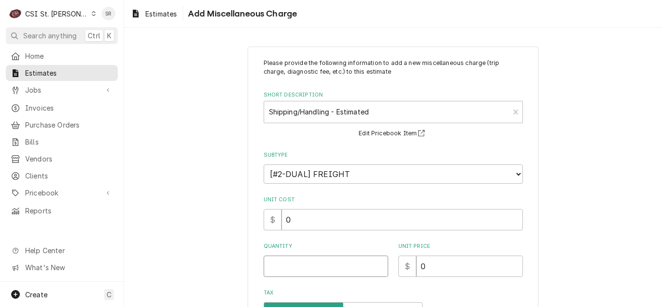
click at [288, 265] on input "Quantity" at bounding box center [326, 265] width 125 height 21
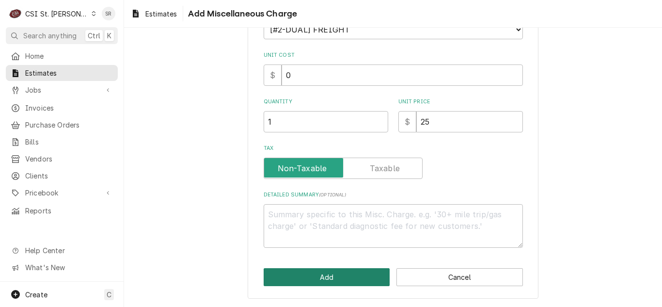
click at [285, 277] on button "Add" at bounding box center [327, 277] width 126 height 18
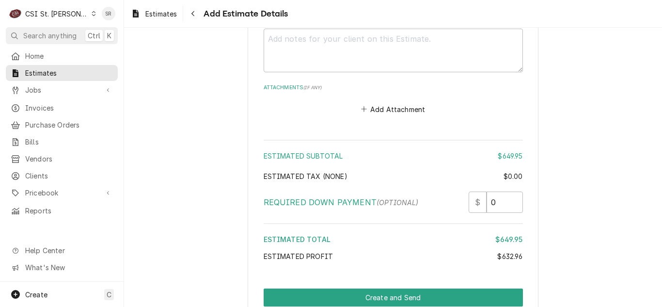
scroll to position [2423, 0]
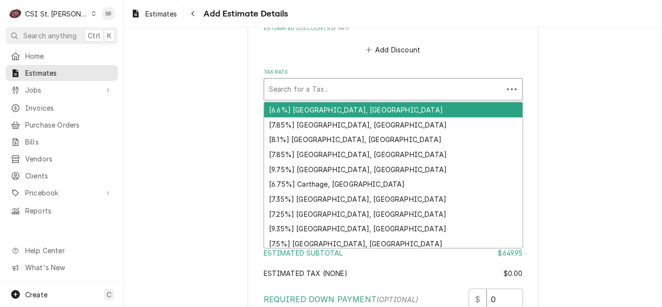
click at [414, 84] on div "Tax Rate" at bounding box center [383, 88] width 229 height 17
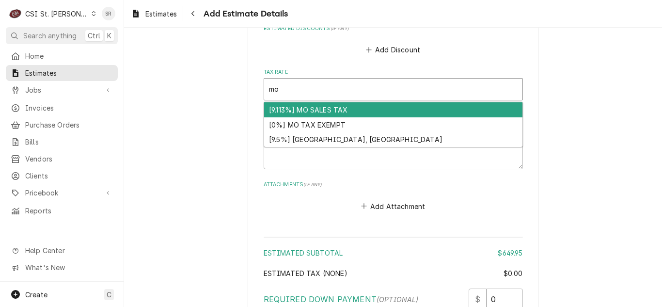
click at [364, 105] on div "[9.113%] MO SALES TAX" at bounding box center [393, 109] width 258 height 15
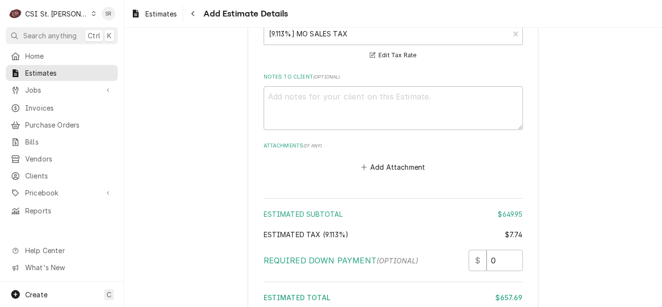
scroll to position [2582, 0]
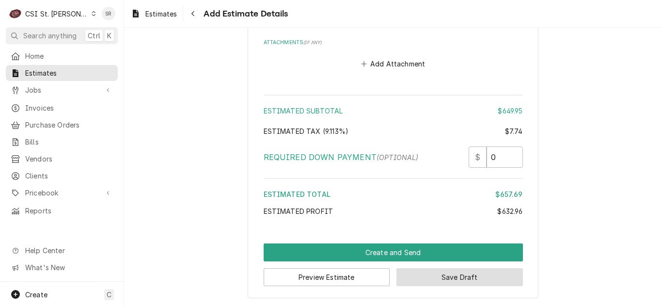
click at [452, 273] on button "Save Draft" at bounding box center [459, 277] width 126 height 18
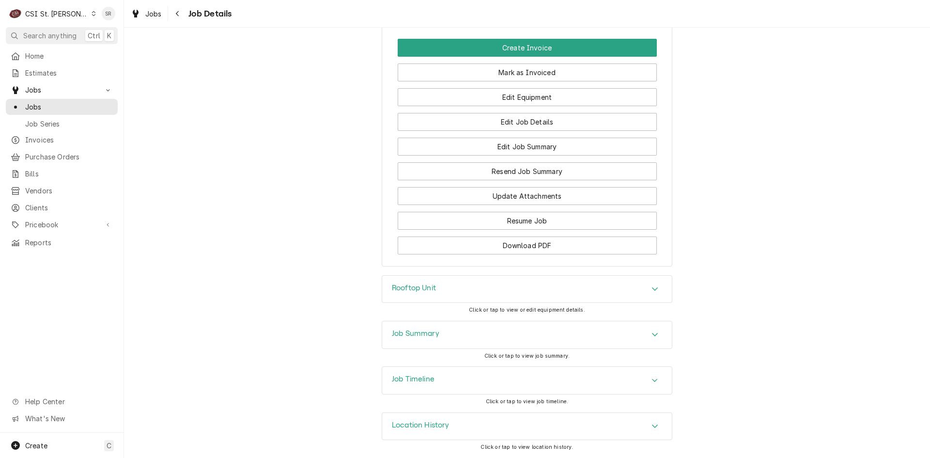
click at [410, 330] on h3 "Job Summary" at bounding box center [415, 333] width 47 height 9
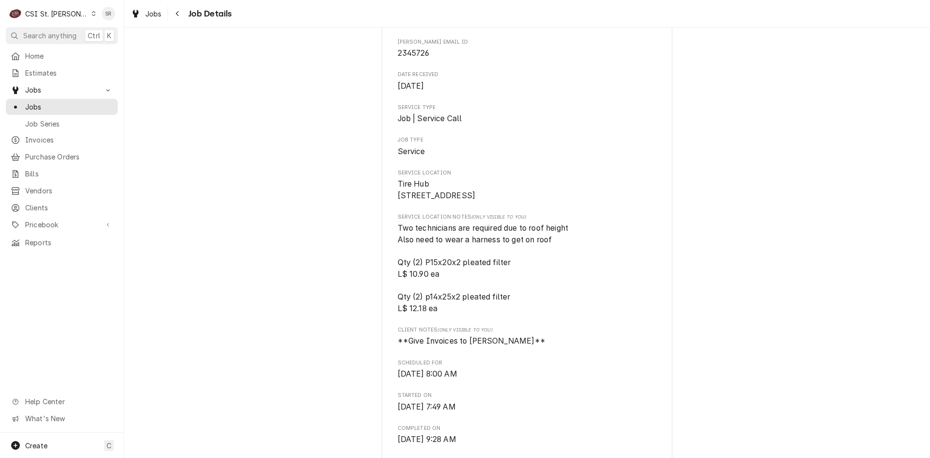
scroll to position [79, 0]
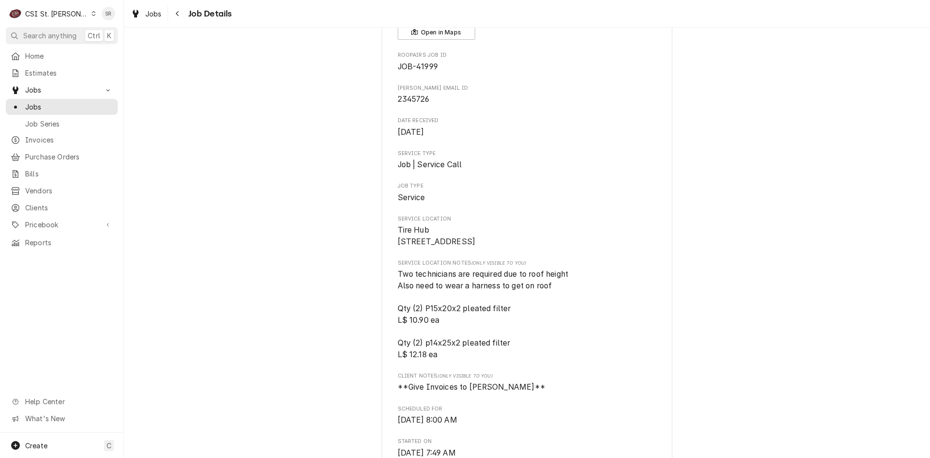
click at [418, 102] on span "2345726" at bounding box center [414, 98] width 32 height 9
copy span "2345726"
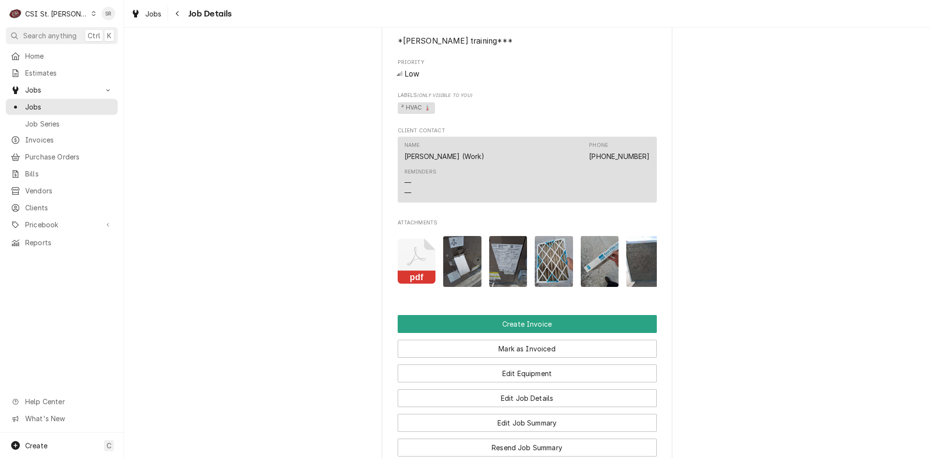
scroll to position [921, 0]
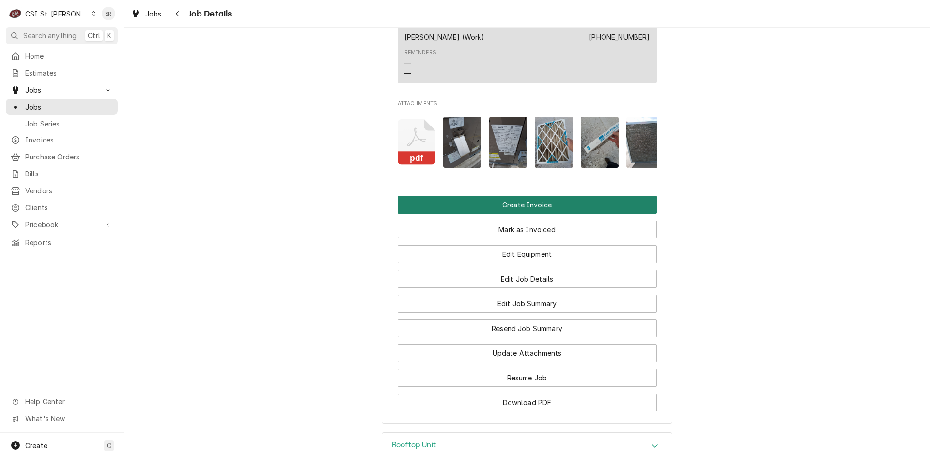
click at [496, 214] on button "Create Invoice" at bounding box center [527, 205] width 259 height 18
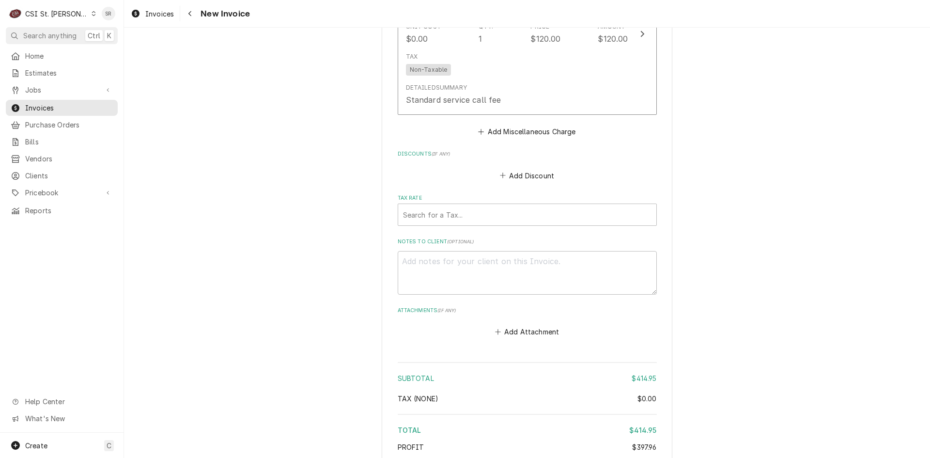
scroll to position [2745, 0]
click at [455, 224] on div "Tax Rate" at bounding box center [527, 214] width 249 height 17
type textarea "x"
type input "m"
type textarea "x"
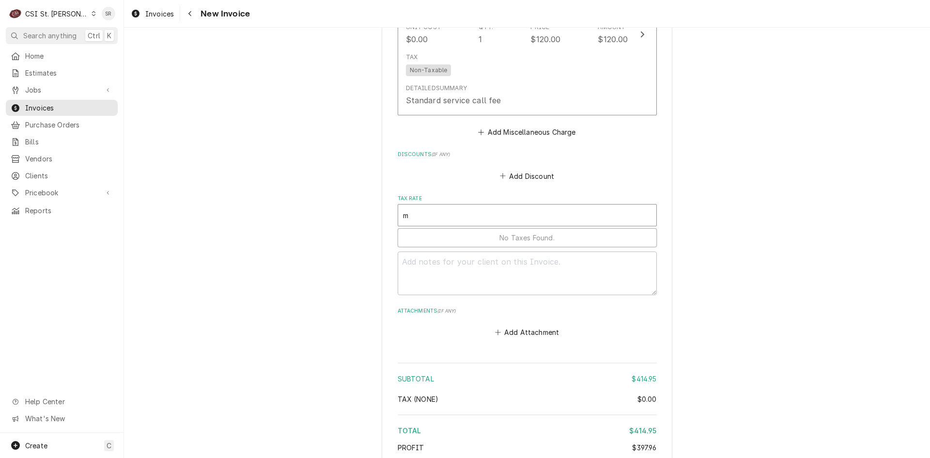
type input "mo"
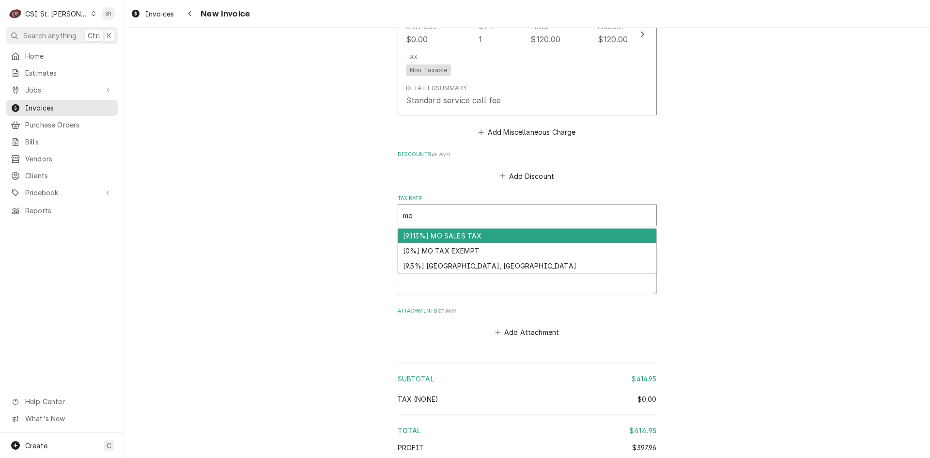
click at [461, 244] on div "[9.113%] MO SALES TAX" at bounding box center [527, 236] width 258 height 15
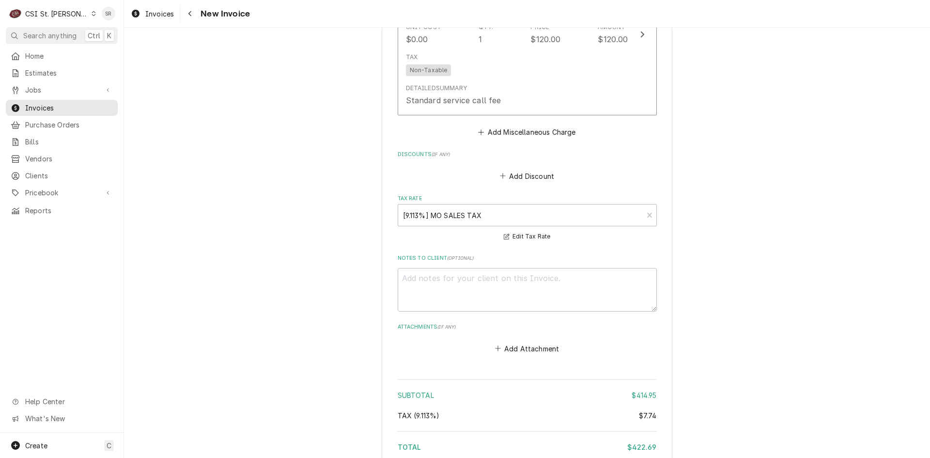
scroll to position [2859, 0]
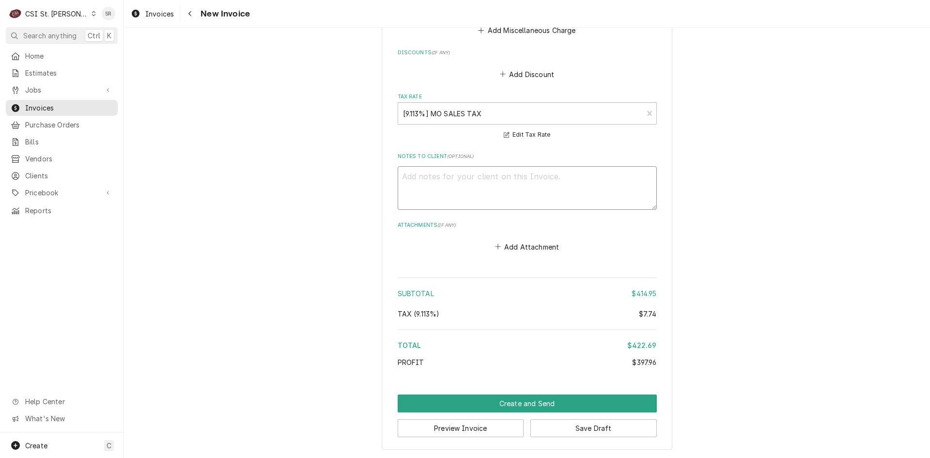
click at [485, 202] on textarea "Notes to Client ( optional )" at bounding box center [527, 188] width 259 height 44
type textarea "x"
type textarea "q"
type textarea "x"
type textarea "qu"
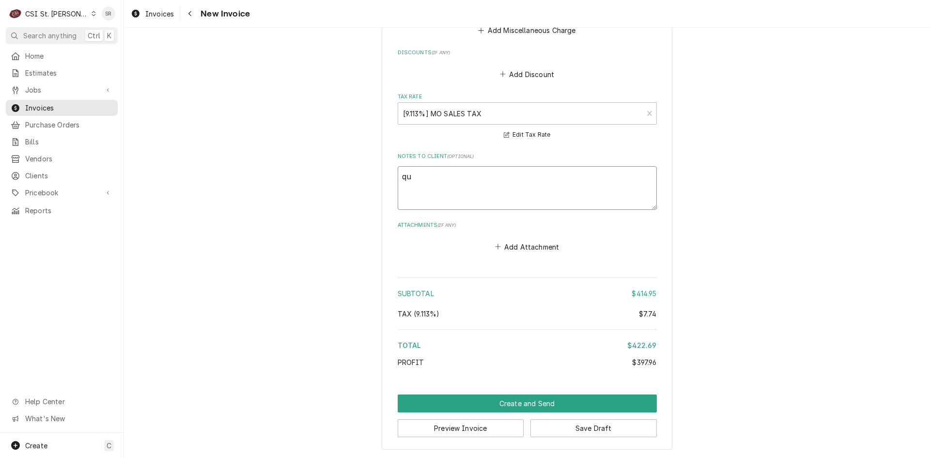
type textarea "x"
type textarea "qut"
type textarea "x"
type textarea "qute"
type textarea "x"
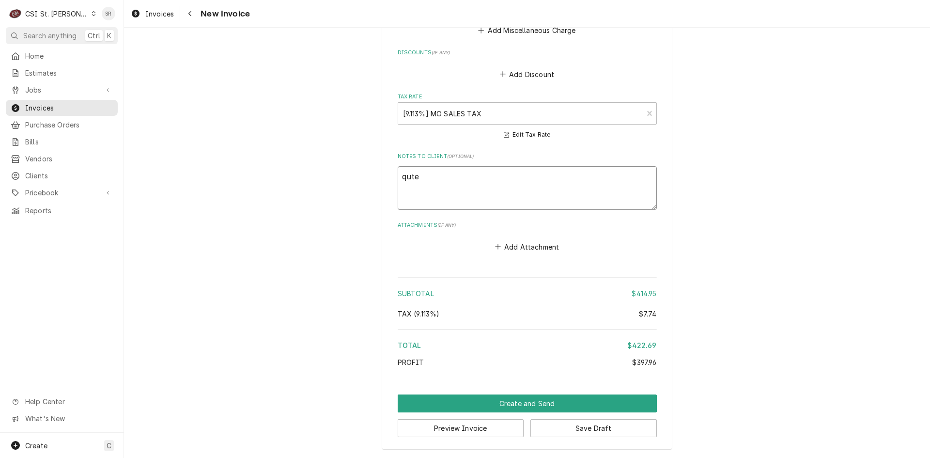
type textarea "qut"
type textarea "x"
type textarea "qu"
type textarea "x"
type textarea "quo"
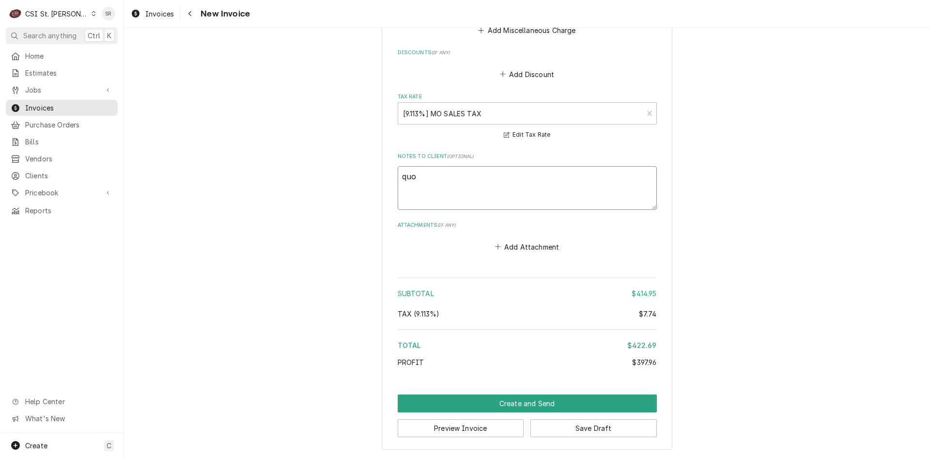
type textarea "x"
type textarea "quot"
type textarea "x"
type textarea "quote"
type textarea "x"
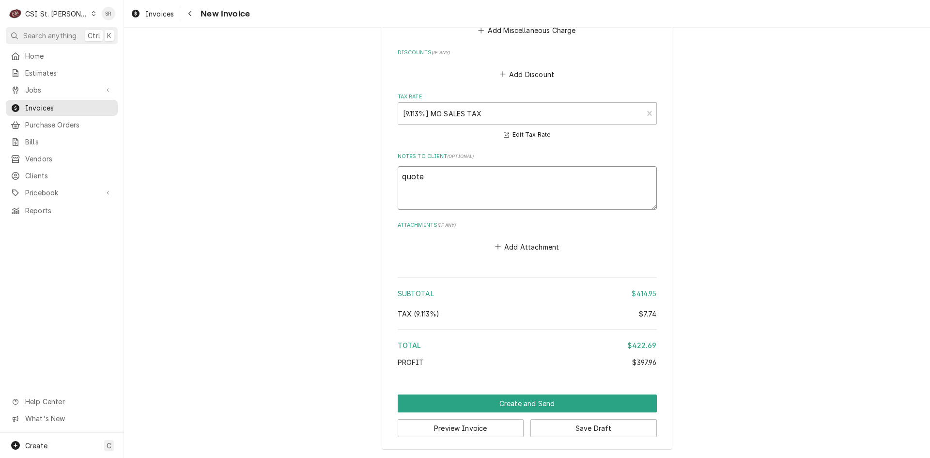
type textarea "quote"
type textarea "x"
type textarea "quote"
type textarea "x"
type textarea "quoted"
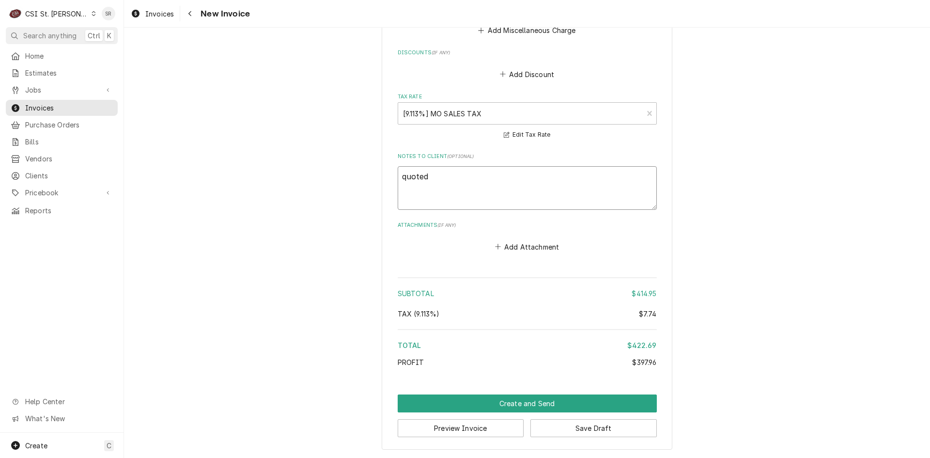
type textarea "x"
type textarea "quoted"
type textarea "x"
type textarea "quoted o"
type textarea "x"
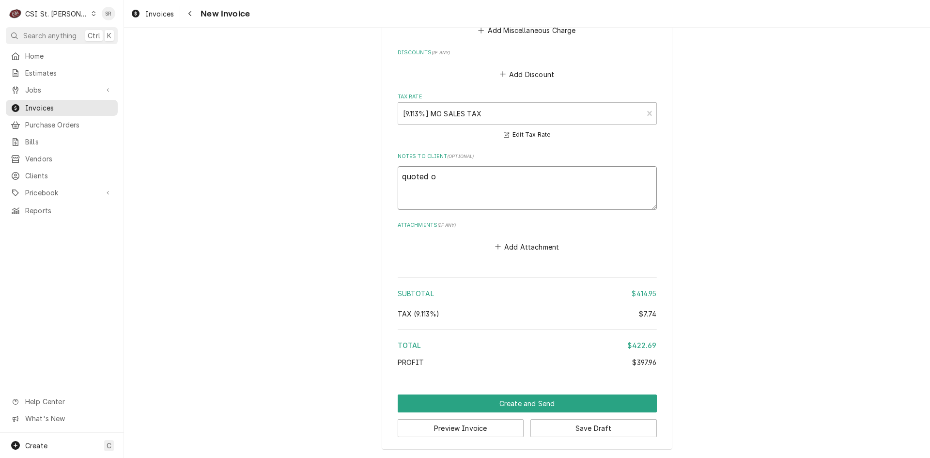
type textarea "quoted on"
type textarea "x"
type textarea "quoted on"
type textarea "x"
type textarea "quoted on 4"
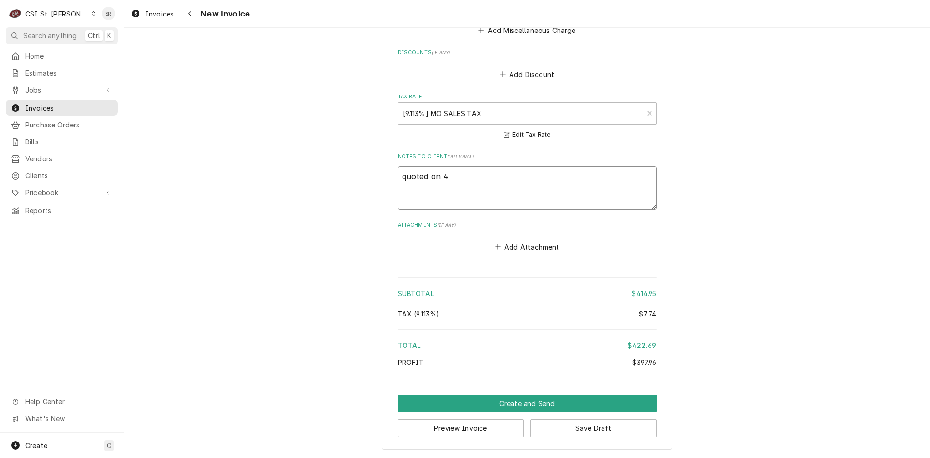
type textarea "x"
type textarea "quoted on 40"
type textarea "x"
type textarea "quoted on 400"
type textarea "x"
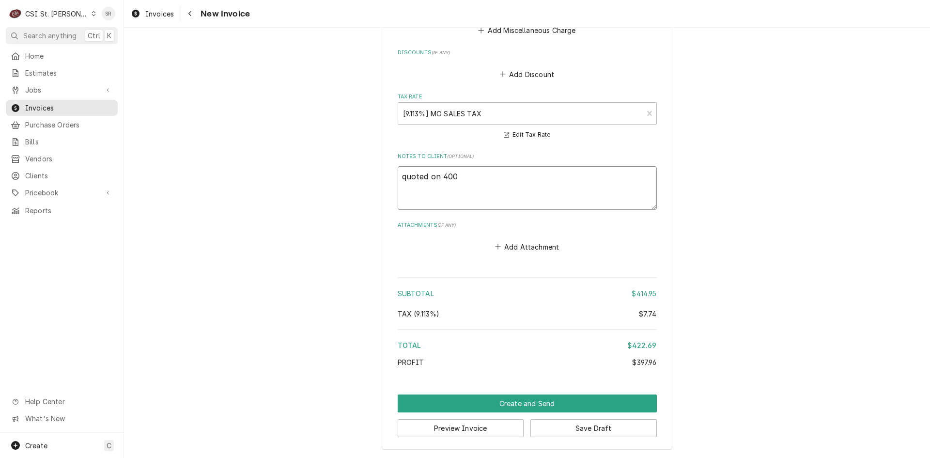
type textarea "quoted on 4006"
type textarea "x"
type textarea "quoted on 40068"
type textarea "x"
type textarea "quoted on 400684"
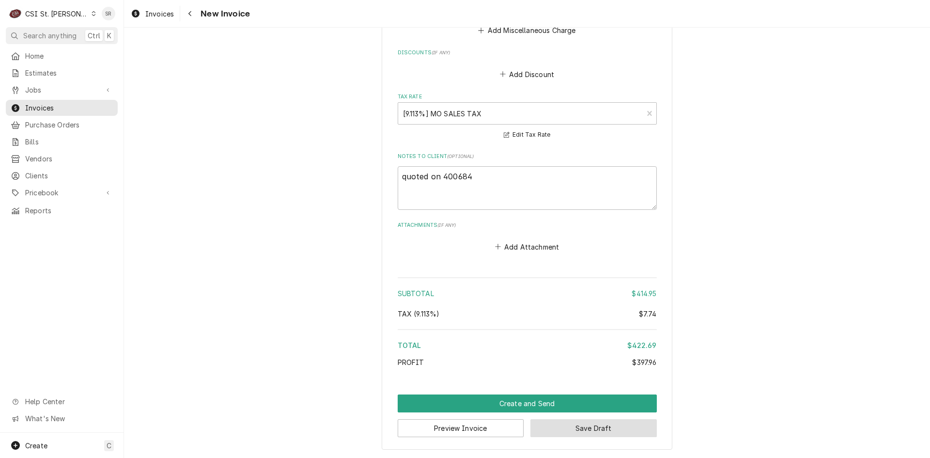
click at [577, 425] on button "Save Draft" at bounding box center [594, 428] width 126 height 18
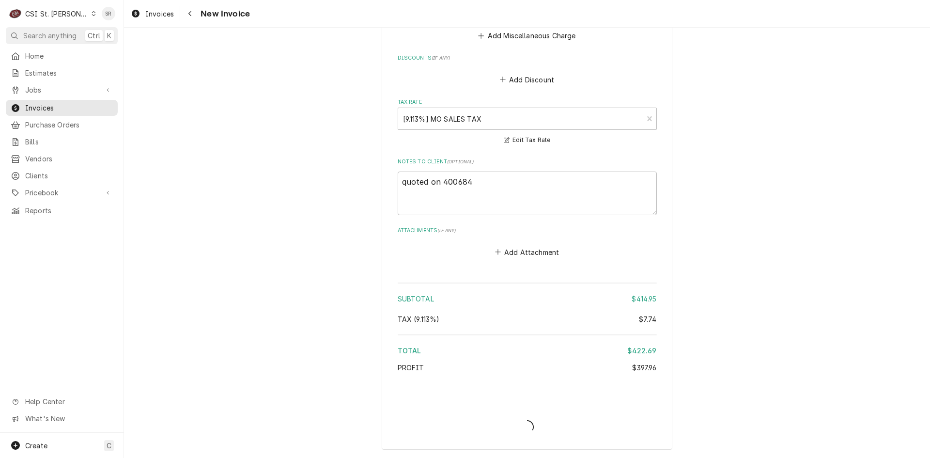
scroll to position [2853, 0]
type textarea "x"
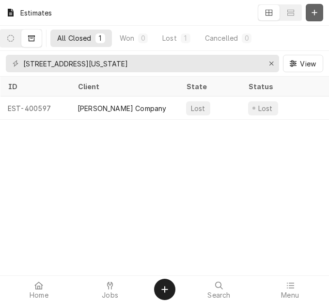
click at [313, 12] on icon "Dynamic Content Wrapper" at bounding box center [315, 12] width 6 height 7
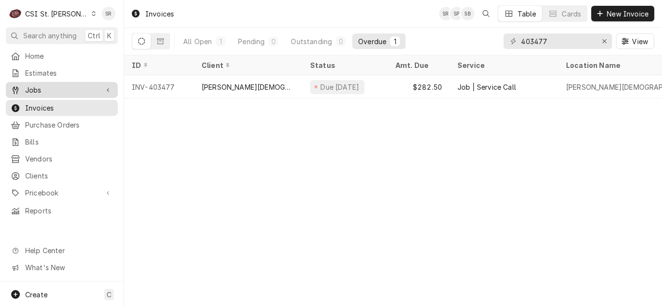
click at [47, 87] on span "Jobs" at bounding box center [61, 90] width 73 height 10
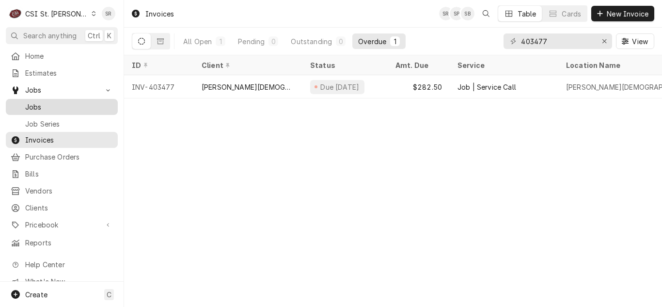
click at [47, 104] on span "Jobs" at bounding box center [69, 107] width 88 height 10
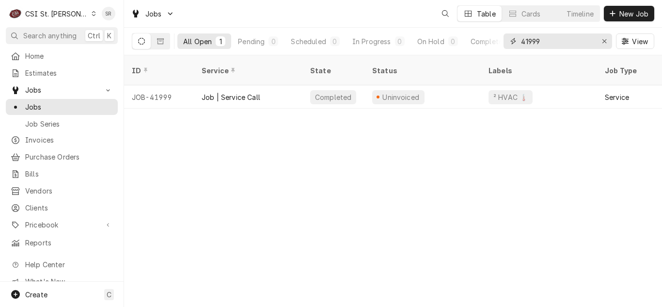
drag, startPoint x: 530, startPoint y: 41, endPoint x: 504, endPoint y: 34, distance: 26.0
click at [504, 34] on div "41999" at bounding box center [557, 41] width 109 height 16
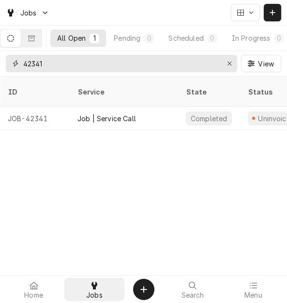
type input "42341"
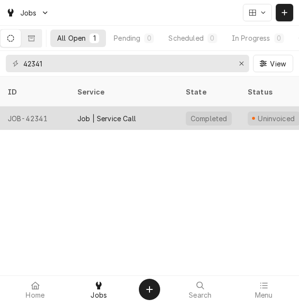
click at [99, 107] on div "Job | Service Call" at bounding box center [124, 118] width 109 height 23
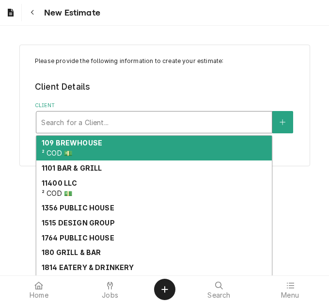
click at [131, 125] on div "Client" at bounding box center [154, 121] width 226 height 17
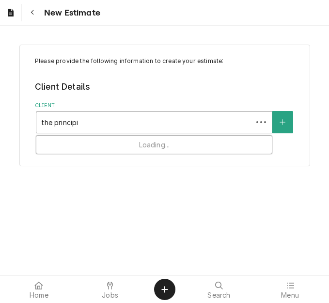
type input "the principia"
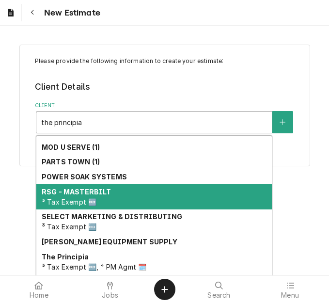
scroll to position [179, 0]
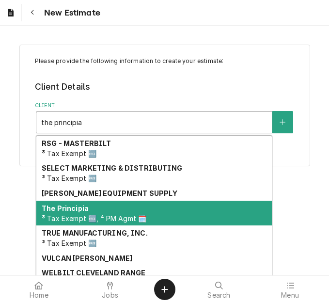
click at [107, 218] on span "³ Tax Exempt 🆓, ⁴ PM Agmt 🗓️" at bounding box center [94, 218] width 105 height 8
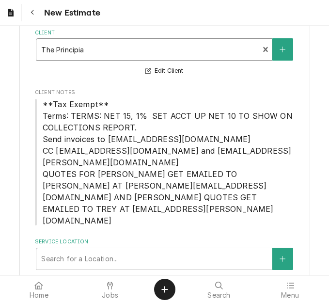
scroll to position [74, 0]
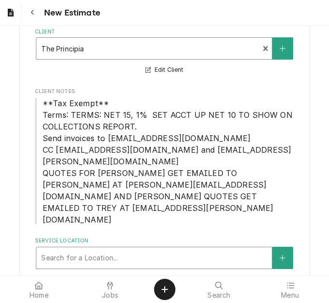
click at [116, 249] on div "Service Location" at bounding box center [154, 257] width 226 height 17
type input "1 may"
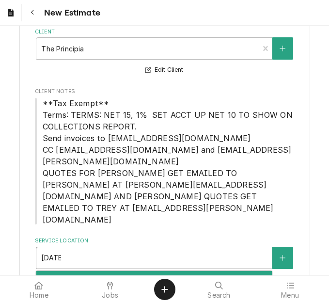
click at [135, 271] on div "The [GEOGRAPHIC_DATA] / [STREET_ADDRESS]" at bounding box center [153, 278] width 235 height 15
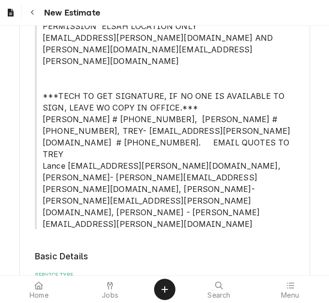
scroll to position [510, 0]
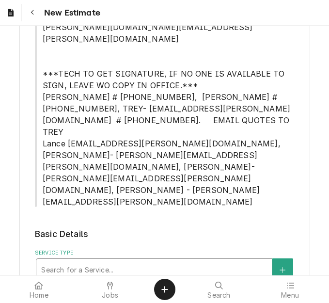
click at [110, 261] on div "Service Type" at bounding box center [154, 269] width 226 height 17
type textarea "x"
type input "s"
type textarea "x"
type input "se"
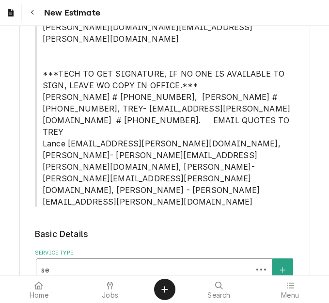
type textarea "x"
type input "ser"
type textarea "x"
type input "serv"
type textarea "x"
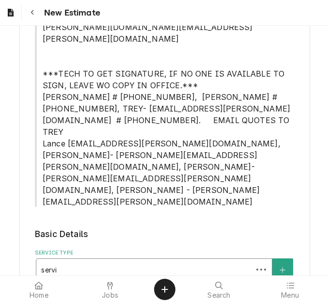
type input "servic"
type textarea "x"
type input "service"
type textarea "x"
type input "service"
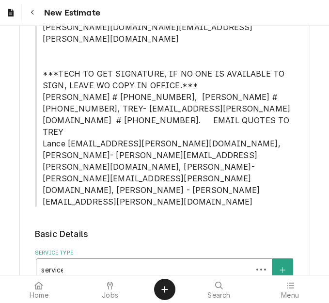
type textarea "x"
type input "service c"
type textarea "x"
type input "service ca"
type textarea "x"
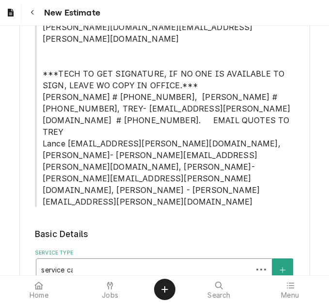
type input "service cal"
type textarea "x"
type input "service call"
click at [153, 283] on div "Job | Service Call ¹ Service Type 🛠️" at bounding box center [153, 295] width 235 height 25
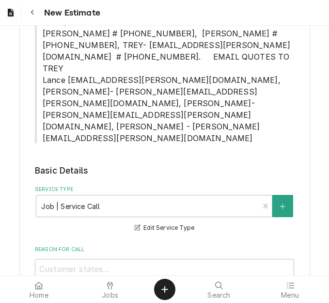
scroll to position [607, 0]
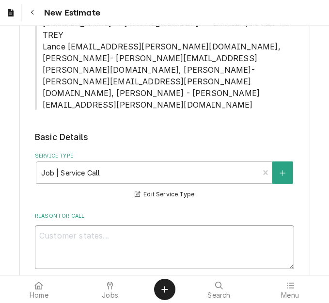
click at [165, 225] on textarea "Reason For Call" at bounding box center [164, 247] width 259 height 44
type textarea "x"
type textarea "Q"
type textarea "x"
type textarea "Qu"
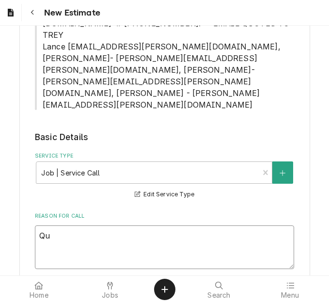
type textarea "x"
type textarea "Quo"
type textarea "x"
type textarea "Quot"
type textarea "x"
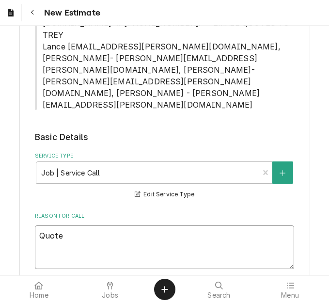
type textarea "Quote"
type textarea "x"
type textarea "Quote t"
type textarea "x"
type textarea "Quote to"
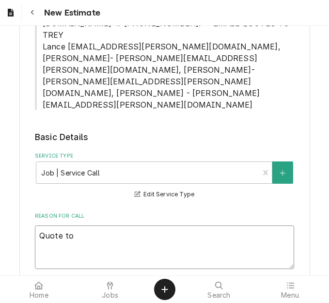
type textarea "x"
type textarea "Quote to"
type textarea "x"
type textarea "Quote to c"
type textarea "x"
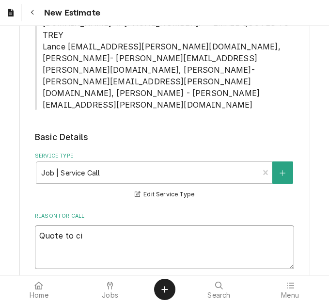
type textarea "Quote to cir"
type textarea "x"
type textarea "Quote to circ"
type textarea "x"
type textarea "Quote to circu"
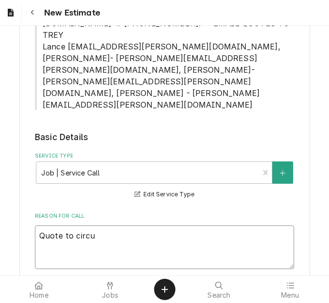
type textarea "x"
type textarea "Quote to circul"
type textarea "x"
type textarea "Quote to circula"
type textarea "x"
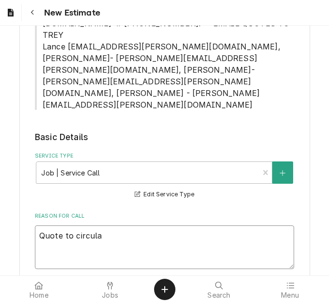
type textarea "Quote to circular"
type textarea "x"
type textarea "Quote to circular"
type textarea "x"
type textarea "Quote to circular ra"
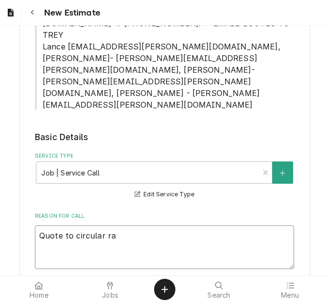
type textarea "x"
type textarea "Quote to circular rac"
type textarea "x"
type textarea "Quote to circular rack"
type textarea "x"
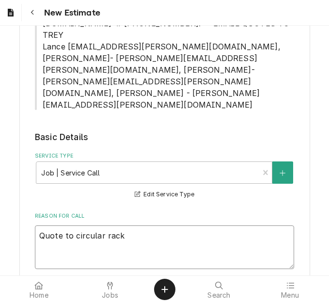
type textarea "Quote to circular rack"
type textarea "x"
type textarea "Quote to circular rack o"
type textarea "x"
type textarea "Quote to circular rack on"
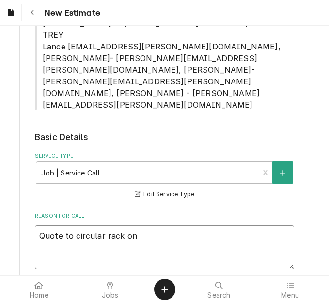
type textarea "x"
type textarea "Quote to circular rack on"
type textarea "x"
type textarea "Quote to circular rack on H"
type textarea "x"
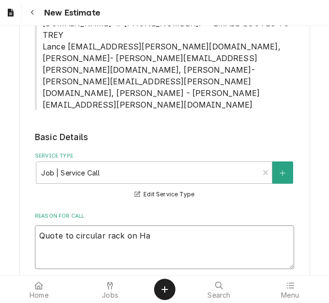
type textarea "Quote to circular rack on Hat"
type textarea "x"
type textarea "Quote to circular rack on Hatco"
type textarea "x"
type textarea "Quote to circular rack on Hatco"
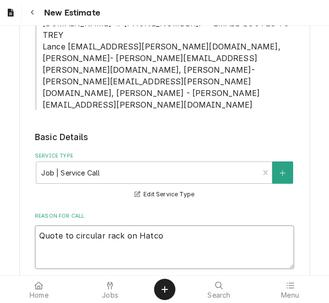
type textarea "x"
type textarea "Quote to circular rack on Hatco P"
type textarea "x"
type textarea "Quote to circular rack on Hatco Pi"
type textarea "x"
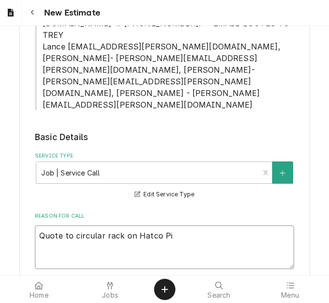
type textarea "Quote to circular rack on Hatco Piz"
type textarea "x"
type textarea "Quote to circular rack on Hatco Pizz"
type textarea "x"
type textarea "Quote to circular rack on Hatco Pizza"
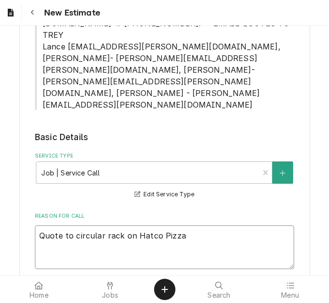
type textarea "x"
type textarea "Quote to circular rack on Hatco Pizza"
type textarea "x"
type textarea "Quote to circular rack on Hatco Pizza O"
type textarea "x"
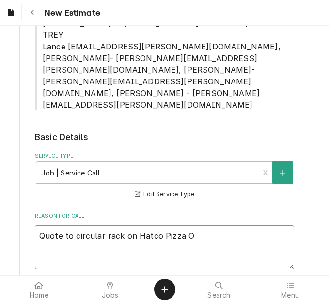
type textarea "Quote to circular rack on Hatco Pizza Ov"
type textarea "x"
type textarea "Quote to circular rack on Hatco Pizza Ove"
type textarea "x"
type textarea "Quote to circular rack on Hatco Pizza Oven"
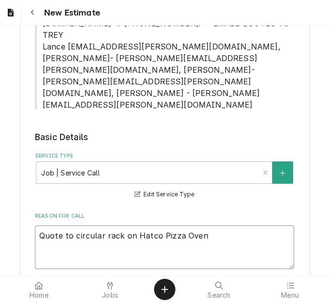
type textarea "x"
type textarea "Quote to circular rack on Hatco Pizza Oven"
type textarea "x"
type textarea "Quote to circular rack on Hatco Pizza Oven /"
type textarea "x"
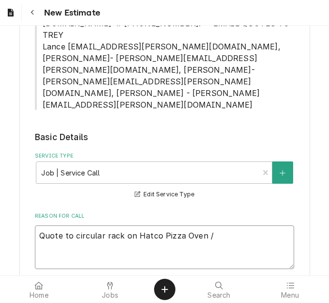
type textarea "Quote to circular rack on Hatco Pizza Oven /"
type textarea "x"
type textarea "Quote to circular rack on Hatco Pizza Oven / M"
type textarea "x"
type textarea "Quote to circular rack on Hatco Pizza Oven / Mo"
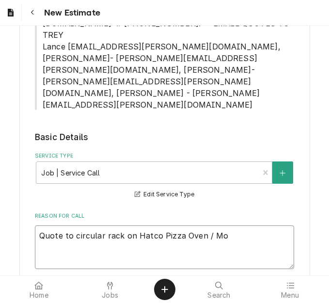
type textarea "x"
type textarea "Quote to circular rack on Hatco Pizza Oven / Mod"
type textarea "x"
type textarea "Quote to circular rack on Hatco Pizza Oven / Model"
type textarea "x"
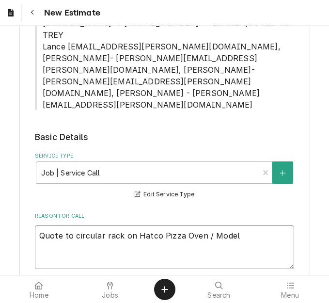
type textarea "Quote to circular rack on Hatco Pizza Oven / Model"
type textarea "x"
type textarea "Quote to circular rack on Hatco Pizza Oven / Model HS"
type textarea "x"
type textarea "Quote to circular rack on Hatco Pizza Oven / Model HSD"
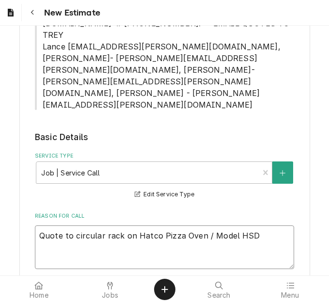
type textarea "x"
type textarea "Quote to circular rack on Hatco Pizza Oven / Model HSDT"
type textarea "x"
type textarea "Quote to circular rack on Hatco Pizza Oven / Model HSDT-"
type textarea "x"
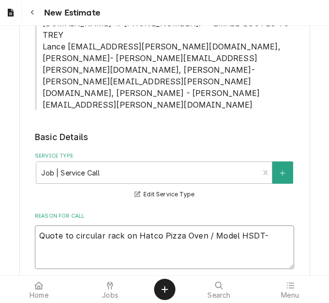
type textarea "Quote to circular rack on Hatco Pizza Oven / Model HSDT-1"
type textarea "x"
type textarea "Quote to circular rack on Hatco Pizza Oven / Model HSDT-1"
type textarea "x"
type textarea "Quote to circular rack on Hatco Pizza Oven / Model HSDT-1 /"
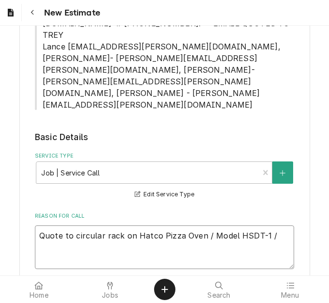
type textarea "x"
type textarea "Quote to circular rack on Hatco Pizza Oven / Model HSDT-1 /"
type textarea "x"
type textarea "Quote to circular rack on Hatco Pizza Oven / Model HSDT-1 / S"
type textarea "x"
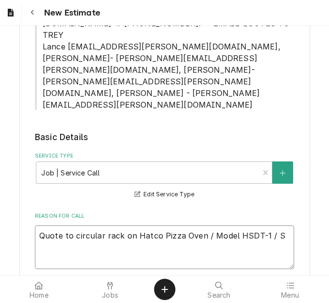
type textarea "Quote to circular rack on Hatco Pizza Oven / Model HSDT-1 / Se"
type textarea "x"
type textarea "Quote to circular rack on Hatco Pizza Oven / Model HSDT-1 / Ser"
type textarea "x"
type textarea "Quote to circular rack on Hatco Pizza Oven / Model HSDT-1 / Seri"
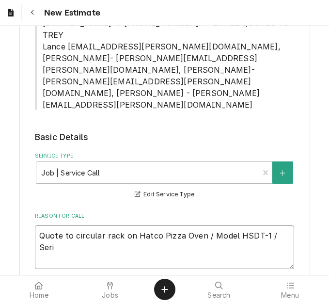
type textarea "x"
type textarea "Quote to circular rack on Hatco Pizza Oven / Model HSDT-1 / Seria"
type textarea "x"
type textarea "Quote to circular rack on Hatco Pizza Oven / Model HSDT-1 / Seria:"
type textarea "x"
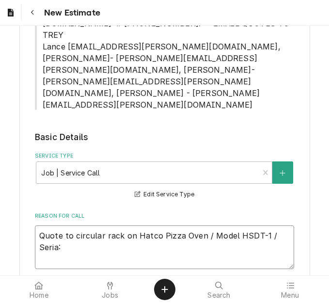
type textarea "Quote to circular rack on Hatco Pizza Oven / Model HSDT-1 / Seria"
type textarea "x"
type textarea "Quote to circular rack on Hatco Pizza Oven / Model HSDT-1 / Serial"
type textarea "x"
type textarea "Quote to circular rack on Hatco Pizza Oven / Model HSDT-1 / Serial:"
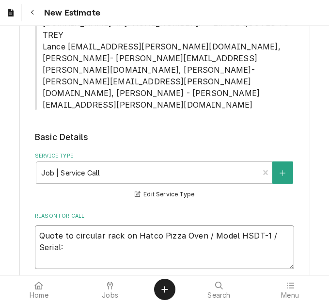
type textarea "x"
type textarea "Quote to circular rack on Hatco Pizza Oven / Model HSDT-1 / Serial:"
type textarea "x"
type textarea "Quote to circular rack on Hatco Pizza Oven / Model HSDT-1 / Serial: 8"
type textarea "x"
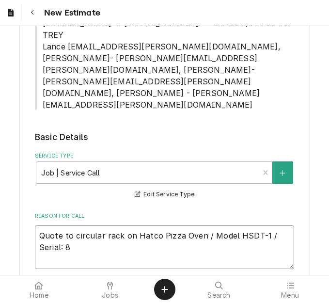
type textarea "Quote to circular rack on Hatco Pizza Oven / Model HSDT-1 / Serial: 87"
type textarea "x"
type textarea "Quote to circular rack on Hatco Pizza Oven / Model HSDT-1 / Serial: 878"
type textarea "x"
type textarea "Quote to circular rack on Hatco Pizza Oven / Model HSDT-1 / Serial: 8789"
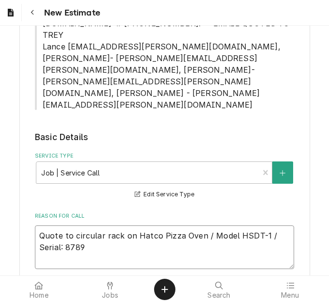
type textarea "x"
type textarea "Quote to circular rack on Hatco Pizza Oven / Model HSDT-1 / Serial: 87890"
type textarea "x"
type textarea "Quote to circular rack on Hatco Pizza Oven / Model HSDT-1 / Serial: 878906"
type textarea "x"
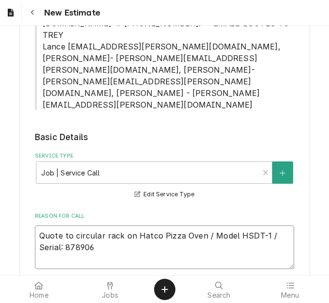
type textarea "Quote to circular rack on Hatco Pizza Oven / Model HSDT-1 / Serial: 8789060"
type textarea "x"
type textarea "Quote to circular rack on Hatco Pizza Oven / Model HSDT-1 / Serial: 87890602"
type textarea "x"
type textarea "Quote to circular rack on Hatco Pizza Oven / Model HSDT-1 / Serial: 878906022"
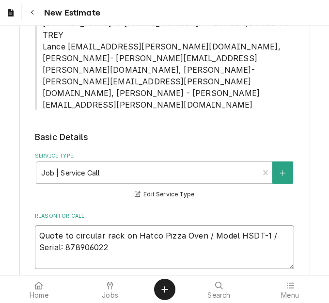
type textarea "x"
type textarea "Quote to circular rack on Hatco Pizza Oven / Model HSDT-1 / Serial: 8789060221"
type textarea "x"
type textarea "Quote to circular rack on Hatco Pizza Oven / Model HSDT-1 / Serial: 8789060221."
type textarea "x"
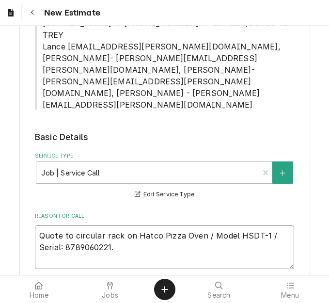
type textarea "Quote to circular rack on Hatco Pizza Oven / Model HSDT-1 / Serial: 8789060221"
type textarea "x"
type textarea "Quote to circular rack on Hatco Pizza Oven / Model HSDT-1 / Serial: 8789060221"
type textarea "x"
type textarea "Quote to circular rack on Hatco Pizza Oven / Model HSDT-1 / Serial: 8789060221 ("
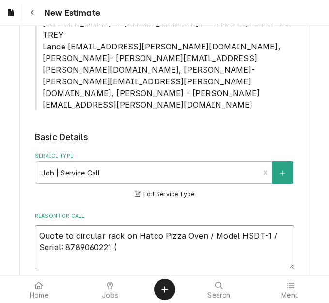
type textarea "x"
type textarea "Quote to circular rack on Hatco Pizza Oven / Model HSDT-1 / Serial: 8789060221 …"
type textarea "x"
type textarea "Quote to circular rack on Hatco Pizza Oven / Model HSDT-1 / Serial: 8789060221 …"
type textarea "x"
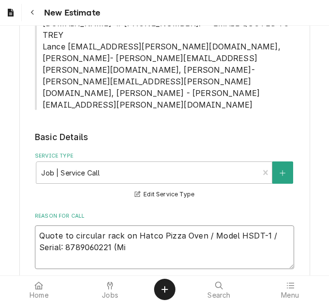
type textarea "Quote to circular rack on Hatco Pizza Oven / Model HSDT-1 / Serial: 8789060221 …"
type textarea "x"
type textarea "Quote to circular rack on Hatco Pizza Oven / Model HSDT-1 / Serial: 8789060221 …"
type textarea "x"
type textarea "Quote to circular rack on Hatco Pizza Oven / Model HSDT-1 / Serial: 8789060221 …"
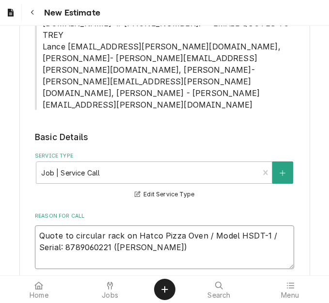
type textarea "x"
type textarea "Quote to circular rack on Hatco Pizza Oven / Model HSDT-1 / Serial: 8789060221 …"
type textarea "x"
type textarea "Quote to circular rack on Hatco Pizza Oven / Model HSDT-1 / Serial: 8789060221 …"
type textarea "x"
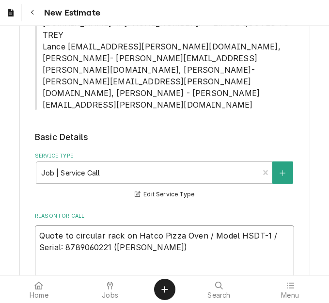
type textarea "Quote to circular rack on Hatco Pizza Oven / Model HSDT-1 / Serial: 8789060221 …"
type textarea "x"
type textarea "Quote to circular rack on Hatco Pizza Oven / Model HSDT-1 / Serial: 8789060221 …"
type textarea "x"
drag, startPoint x: 108, startPoint y: 166, endPoint x: 19, endPoint y: 157, distance: 89.6
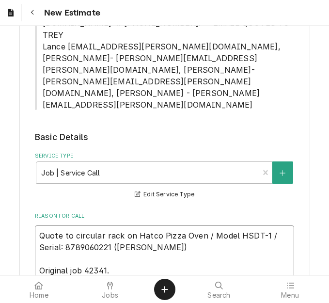
click at [19, 157] on div "Please provide the following information to create your estimate: Client Detail…" at bounding box center [164, 127] width 291 height 1378
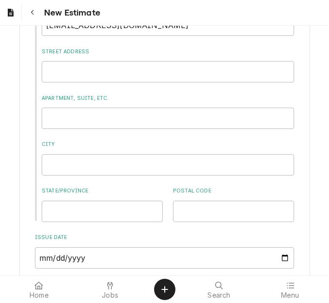
scroll to position [1074, 0]
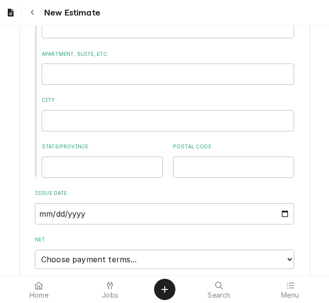
click at [280, 294] on input "Expiration Date" at bounding box center [164, 304] width 259 height 21
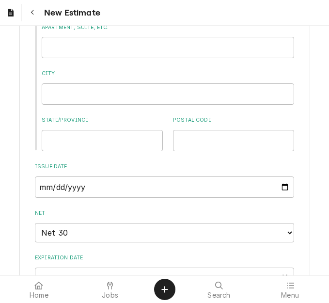
scroll to position [1175, 0]
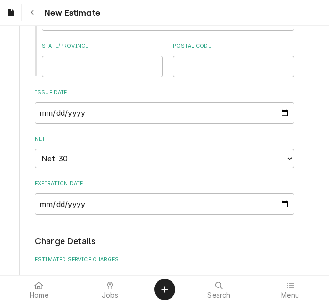
click at [155, 274] on button "Add Service Charge" at bounding box center [164, 281] width 78 height 14
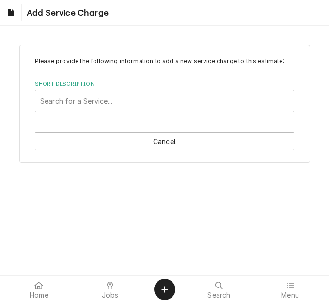
click at [116, 103] on div "Short Description" at bounding box center [164, 100] width 249 height 17
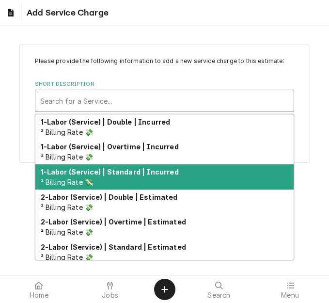
click at [131, 174] on strong "1-Labor (Service) | Standard | Incurred" at bounding box center [110, 172] width 138 height 8
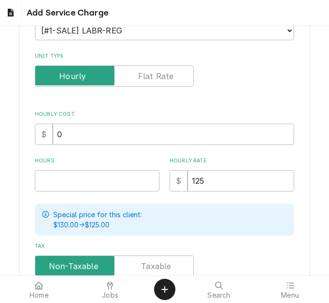
scroll to position [145, 0]
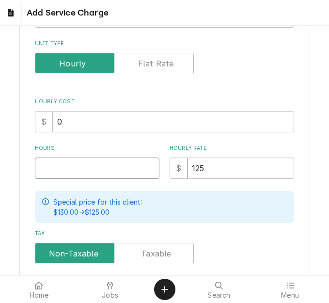
click at [67, 172] on input "Hours" at bounding box center [97, 167] width 125 height 21
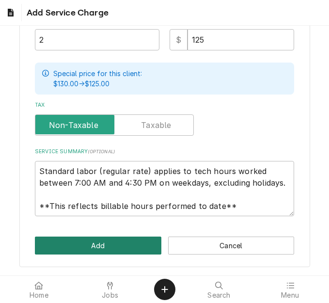
click at [107, 253] on button "Add" at bounding box center [98, 245] width 126 height 18
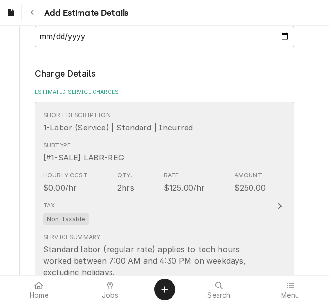
scroll to position [1454, 0]
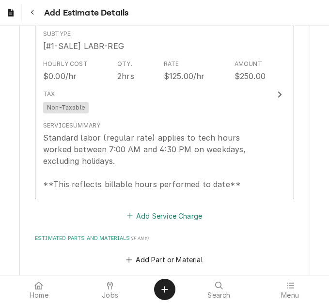
click at [147, 209] on button "Add Service Charge" at bounding box center [164, 216] width 78 height 14
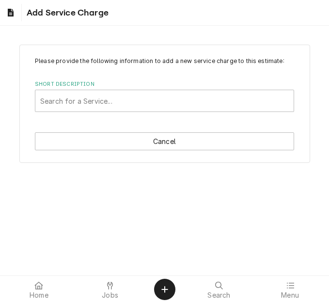
click at [123, 98] on div "Short Description" at bounding box center [164, 100] width 249 height 17
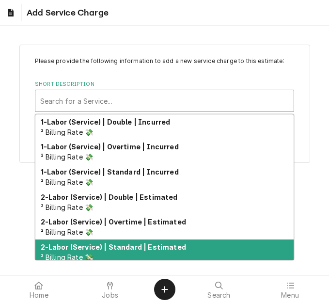
click at [131, 243] on strong "2-Labor (Service) | Standard | Estimated" at bounding box center [113, 247] width 145 height 8
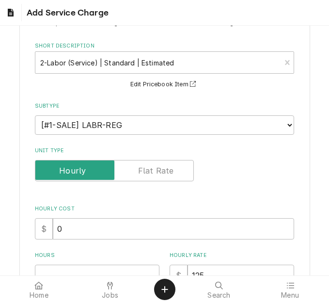
scroll to position [97, 0]
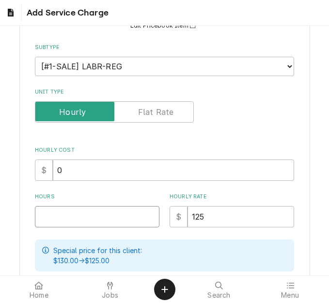
click at [71, 214] on input "Hours" at bounding box center [97, 216] width 125 height 21
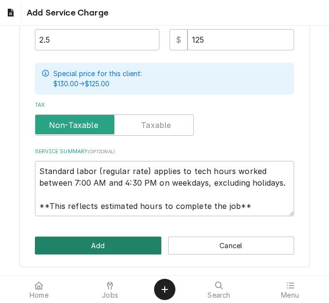
click at [112, 244] on button "Add" at bounding box center [98, 245] width 126 height 18
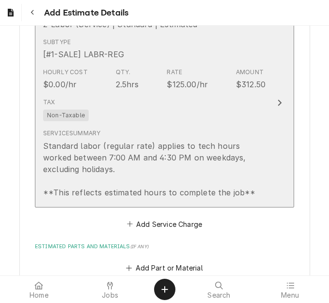
scroll to position [1666, 0]
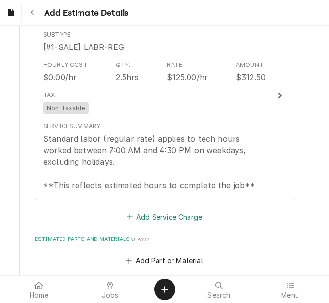
click at [146, 210] on button "Add Service Charge" at bounding box center [164, 217] width 78 height 14
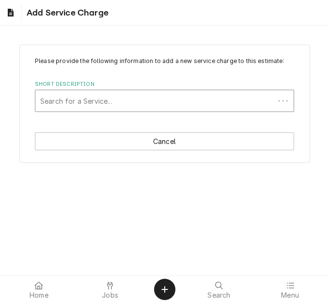
click at [119, 101] on div "Short Description" at bounding box center [154, 100] width 229 height 17
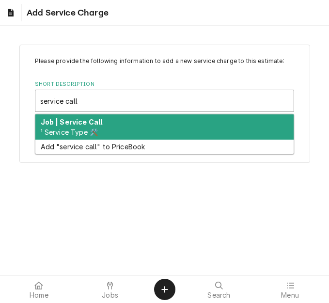
click at [121, 125] on div "Job | Service Call ¹ Service Type 🛠️" at bounding box center [164, 126] width 258 height 25
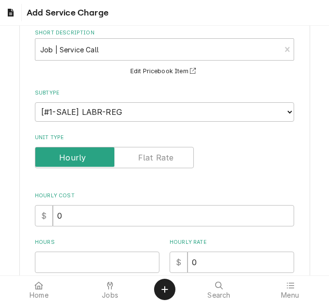
scroll to position [97, 0]
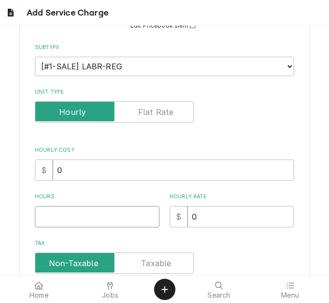
click at [71, 209] on input "Hours" at bounding box center [97, 216] width 125 height 21
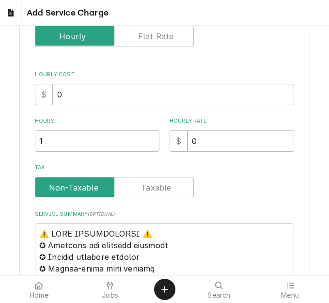
scroll to position [291, 0]
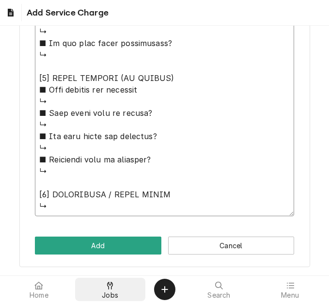
drag, startPoint x: 36, startPoint y: 113, endPoint x: 111, endPoint y: 294, distance: 195.3
click at [111, 294] on body "Add Service Charge Please provide the following information to add a new servic…" at bounding box center [164, 151] width 329 height 303
paste textarea "Quote to circular rack on Hatco Pizza Oven / Model HSDT-1 / Serial: 8789060221"
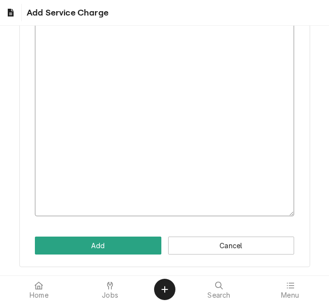
scroll to position [200, 0]
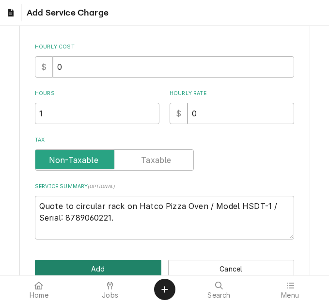
click at [131, 260] on button "Add" at bounding box center [98, 269] width 126 height 18
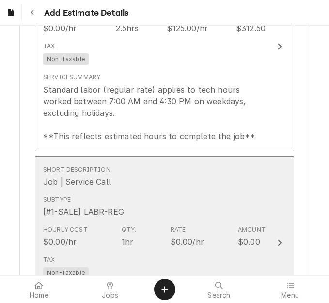
scroll to position [1861, 0]
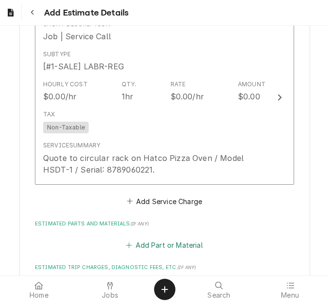
click at [170, 238] on button "Add Part or Material" at bounding box center [165, 245] width 80 height 14
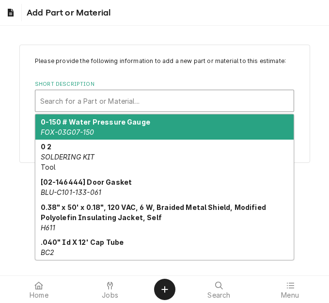
click at [160, 99] on div "Short Description" at bounding box center [164, 100] width 249 height 17
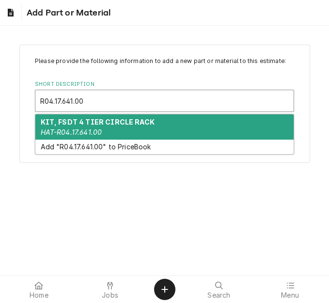
click at [147, 122] on strong "KIT, FSDT 4 TIER CIRCLE RACK" at bounding box center [98, 122] width 114 height 8
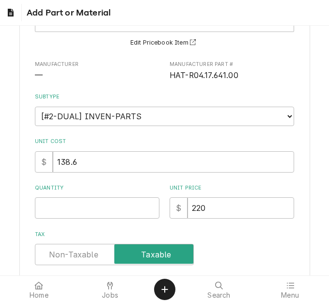
scroll to position [97, 0]
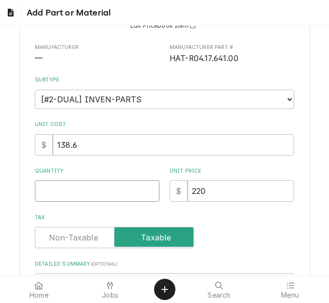
click at [66, 184] on input "Quantity" at bounding box center [97, 190] width 125 height 21
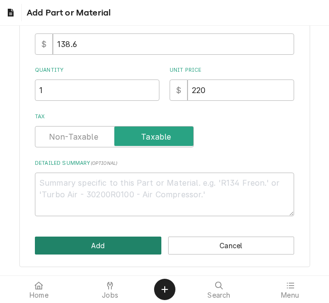
click at [114, 241] on button "Add" at bounding box center [98, 245] width 126 height 18
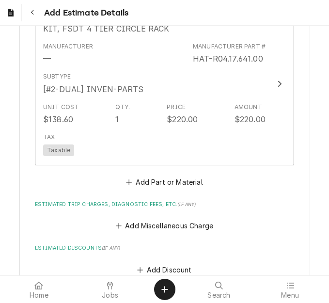
scroll to position [2091, 0]
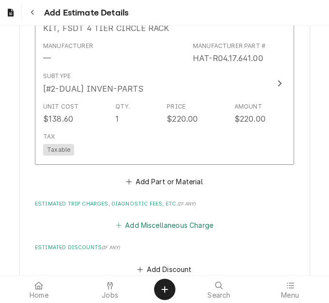
click at [147, 219] on button "Add Miscellaneous Charge" at bounding box center [164, 226] width 101 height 14
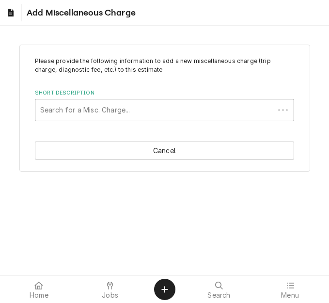
click at [119, 104] on div "Short Description" at bounding box center [154, 109] width 229 height 17
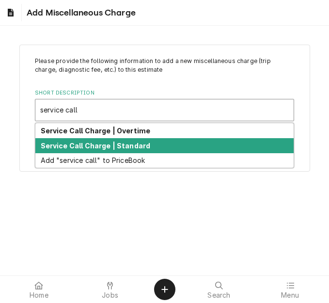
click at [136, 150] on div "Service Call Charge | Standard" at bounding box center [164, 145] width 258 height 15
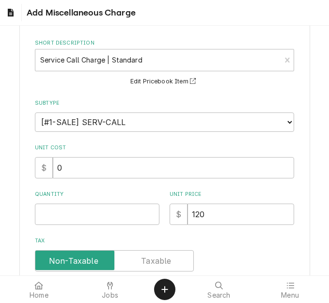
scroll to position [97, 0]
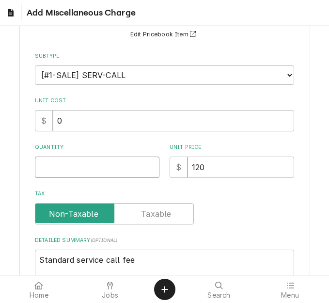
click at [85, 171] on input "Quantity" at bounding box center [97, 167] width 125 height 21
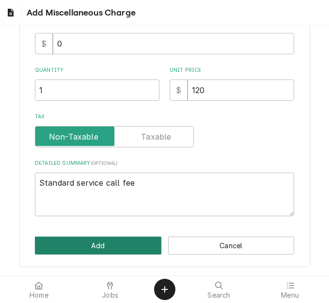
click at [86, 244] on button "Add" at bounding box center [98, 245] width 126 height 18
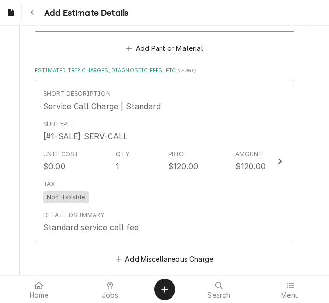
scroll to position [2248, 0]
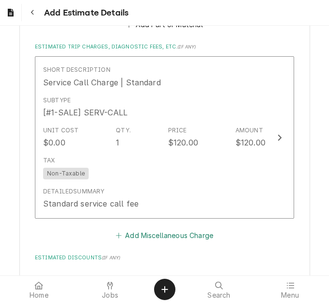
click at [142, 229] on button "Add Miscellaneous Charge" at bounding box center [164, 236] width 101 height 14
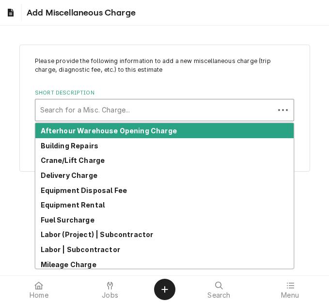
click at [111, 106] on div "Short Description" at bounding box center [154, 109] width 229 height 17
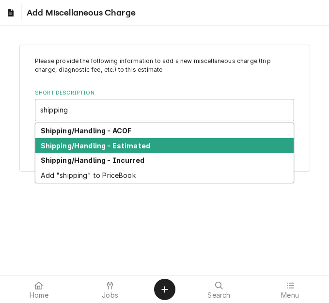
click at [131, 143] on strong "Shipping/Handling - Estimated" at bounding box center [96, 145] width 110 height 8
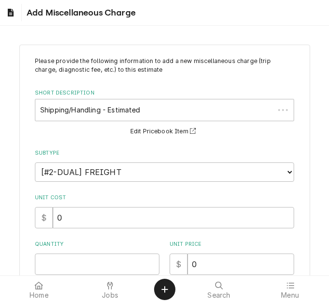
scroll to position [145, 0]
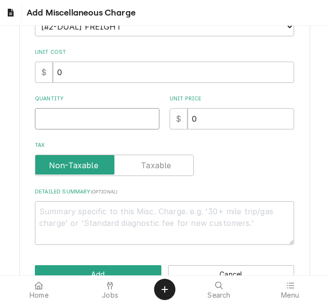
click at [85, 129] on input "Quantity" at bounding box center [97, 118] width 125 height 21
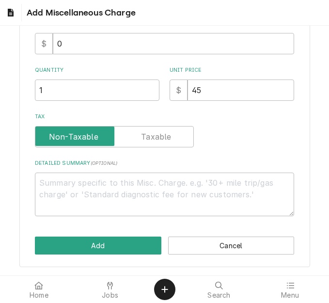
click at [82, 235] on div "Please provide the following information to add a new miscellaneous charge (tri…" at bounding box center [164, 69] width 291 height 396
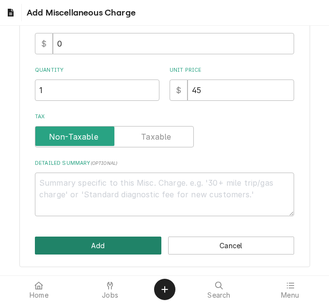
click at [84, 240] on button "Add" at bounding box center [98, 245] width 126 height 18
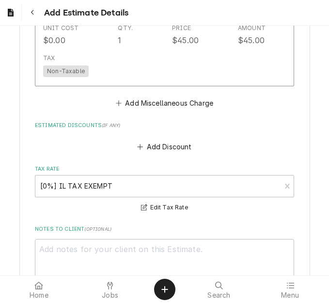
scroll to position [2532, 0]
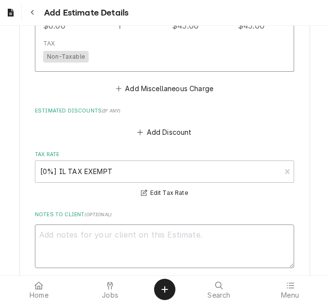
click at [170, 224] on textarea "Notes to Client ( optional )" at bounding box center [164, 246] width 259 height 44
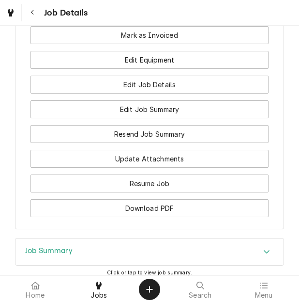
scroll to position [1496, 0]
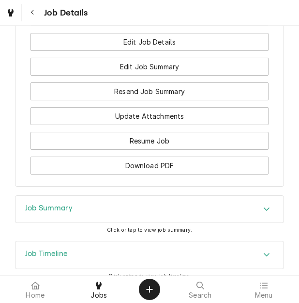
click at [71, 204] on h3 "Job Summary" at bounding box center [48, 208] width 47 height 9
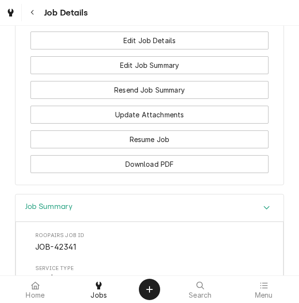
scroll to position [1207, 0]
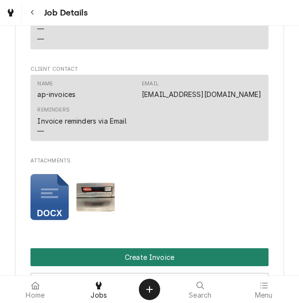
click at [134, 248] on button "Create Invoice" at bounding box center [150, 257] width 238 height 18
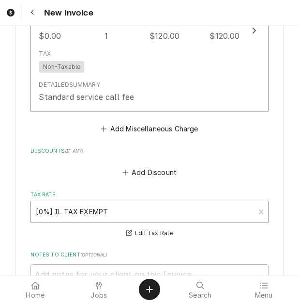
scroll to position [3027, 0]
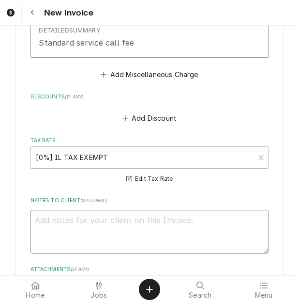
click at [97, 210] on textarea "Notes to Client ( optional )" at bounding box center [150, 232] width 238 height 44
type textarea "x"
type textarea "q"
type textarea "x"
type textarea "qu"
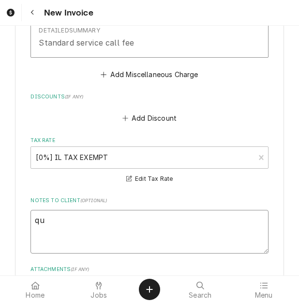
type textarea "x"
type textarea "quo"
type textarea "x"
type textarea "quot"
type textarea "x"
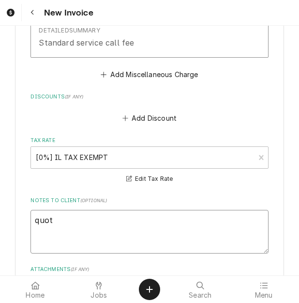
type textarea "quote"
type textarea "x"
type textarea "quoted"
type textarea "x"
type textarea "quoted o"
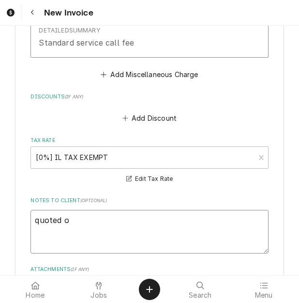
type textarea "x"
type textarea "quoted on"
type textarea "x"
type textarea "quoted on"
click at [103, 210] on textarea "quoted on" at bounding box center [150, 232] width 238 height 44
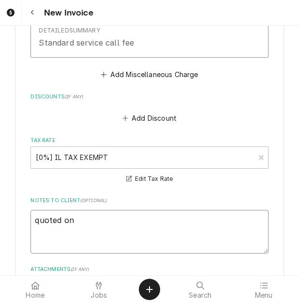
type textarea "x"
type textarea "quoted on 4"
type textarea "x"
type textarea "quoted on 40"
type textarea "x"
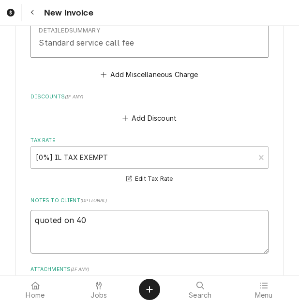
type textarea "quoted on 400"
type textarea "x"
type textarea "quoted on 4006"
type textarea "x"
type textarea "quoted on 40068"
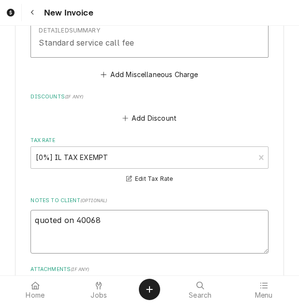
type textarea "x"
type textarea "quoted on 400685"
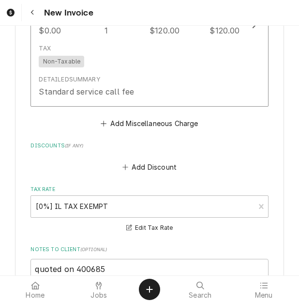
scroll to position [2979, 0]
type textarea "x"
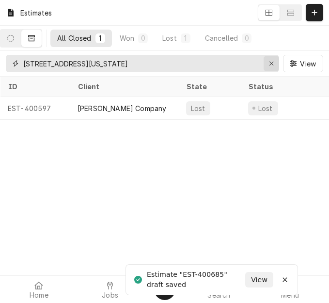
click at [268, 64] on div "Erase input" at bounding box center [271, 64] width 10 height 10
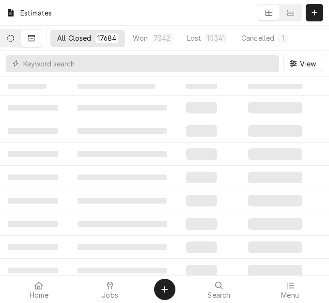
click at [14, 39] on icon "Dynamic Content Wrapper" at bounding box center [10, 38] width 7 height 7
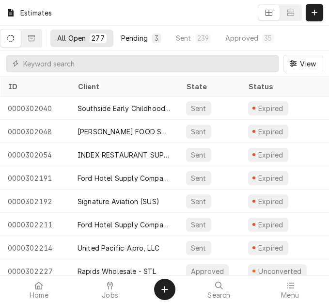
click at [145, 39] on div "Pending" at bounding box center [134, 38] width 27 height 10
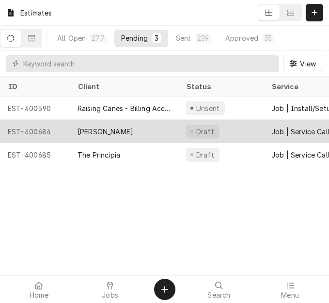
click at [102, 136] on div "[PERSON_NAME]" at bounding box center [124, 131] width 109 height 23
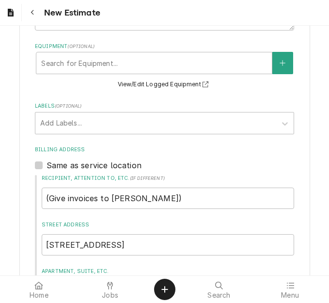
scroll to position [339, 0]
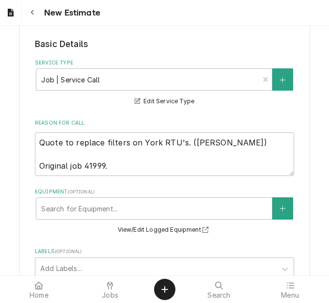
type textarea "x"
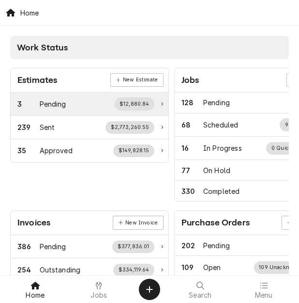
click at [63, 105] on div "Pending" at bounding box center [53, 104] width 27 height 10
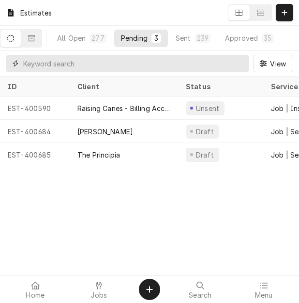
click at [96, 61] on input "Dynamic Content Wrapper" at bounding box center [133, 63] width 221 height 17
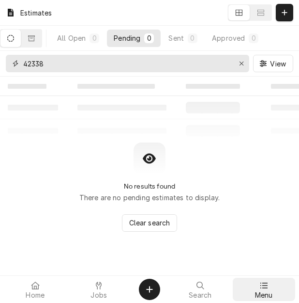
type input "42338"
click at [270, 282] on div "Menu" at bounding box center [264, 289] width 59 height 19
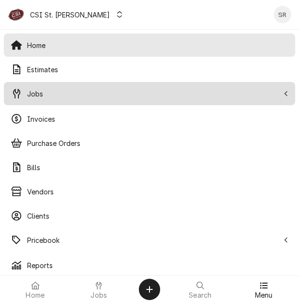
click at [45, 91] on span "Jobs" at bounding box center [153, 94] width 252 height 10
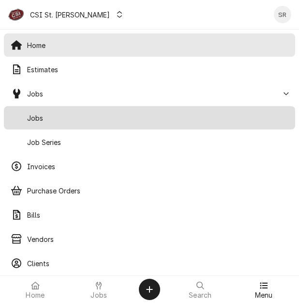
click at [45, 115] on span "Jobs" at bounding box center [158, 118] width 262 height 10
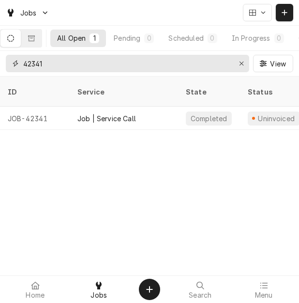
drag, startPoint x: 36, startPoint y: 63, endPoint x: 30, endPoint y: 61, distance: 6.7
click at [30, 61] on input "42341" at bounding box center [127, 63] width 208 height 17
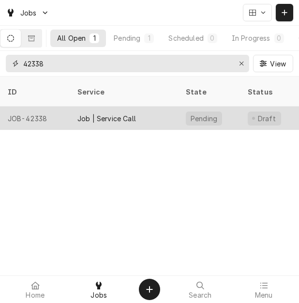
type input "42338"
click at [88, 113] on div "Job | Service Call" at bounding box center [107, 118] width 59 height 10
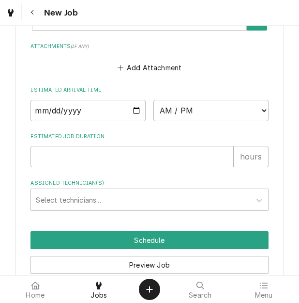
scroll to position [916, 0]
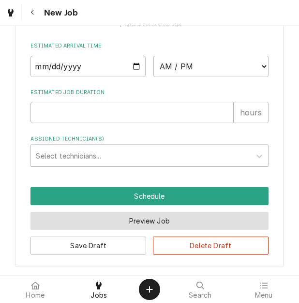
click at [122, 220] on button "Preview Job" at bounding box center [150, 221] width 238 height 18
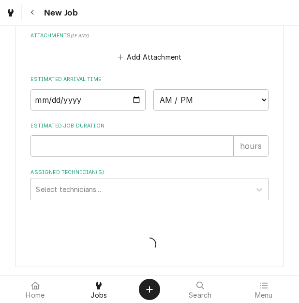
type textarea "x"
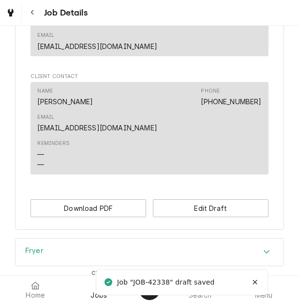
scroll to position [660, 0]
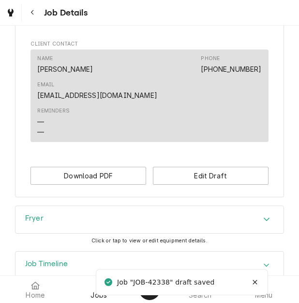
click at [58, 259] on h3 "Job Timeline" at bounding box center [46, 263] width 43 height 9
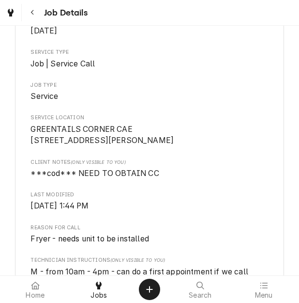
scroll to position [0, 0]
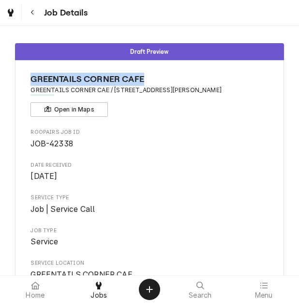
drag, startPoint x: 163, startPoint y: 77, endPoint x: 33, endPoint y: 80, distance: 129.4
click at [33, 80] on span "GREENTAILS CORNER CAFE" at bounding box center [150, 79] width 238 height 13
copy span "GREENTAILS CORNER CAFE"
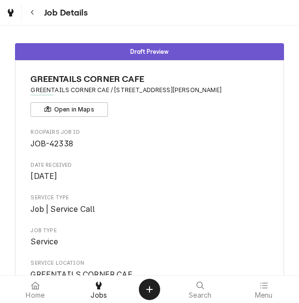
click at [7, 1] on div "Job Details" at bounding box center [149, 12] width 299 height 25
click at [9, 10] on icon "Dynamic Content Wrapper" at bounding box center [11, 13] width 6 height 8
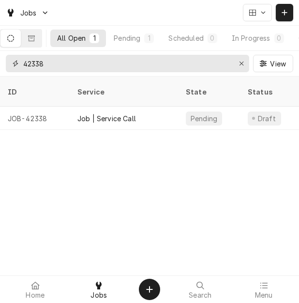
drag, startPoint x: 69, startPoint y: 63, endPoint x: 2, endPoint y: 65, distance: 66.9
click at [2, 65] on div "42338 View" at bounding box center [149, 63] width 299 height 25
paste input "GREENTAILS CORNER CAFE"
type input "GREENTAILS CORNER CAFE"
click at [122, 38] on div "Pending" at bounding box center [127, 38] width 27 height 10
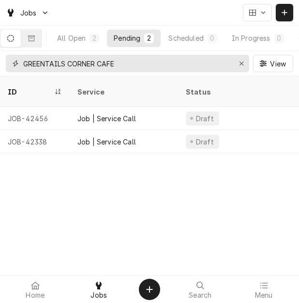
click at [176, 63] on input "GREENTAILS CORNER CAFE" at bounding box center [127, 63] width 208 height 17
click at [35, 38] on icon "Dynamic Content Wrapper" at bounding box center [31, 38] width 7 height 7
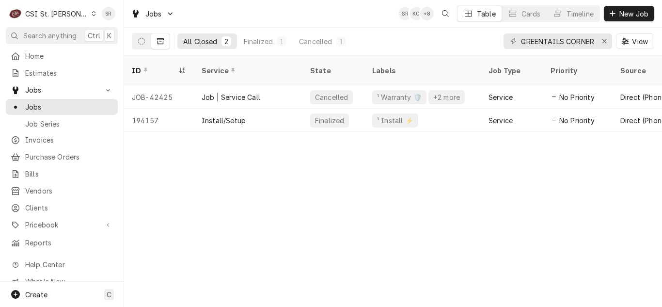
click at [299, 90] on div "¹ Warranty 🛡️" at bounding box center [399, 97] width 54 height 14
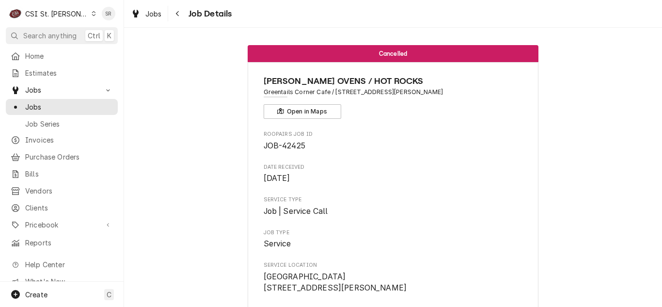
click at [421, 95] on span "Greentails Corner Cafe / [STREET_ADDRESS][PERSON_NAME]" at bounding box center [393, 92] width 259 height 9
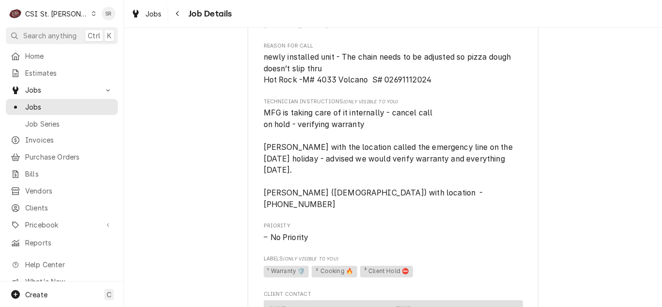
scroll to position [446, 0]
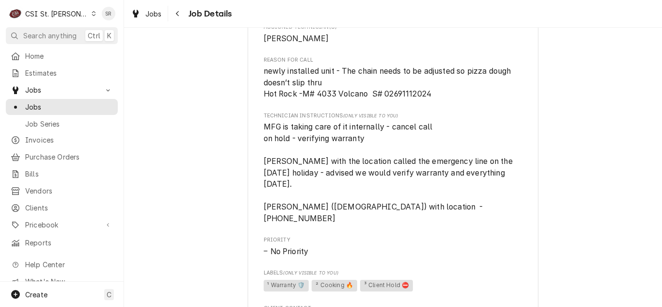
click at [420, 120] on span "Technician Instructions (Only Visible to You)" at bounding box center [393, 116] width 259 height 8
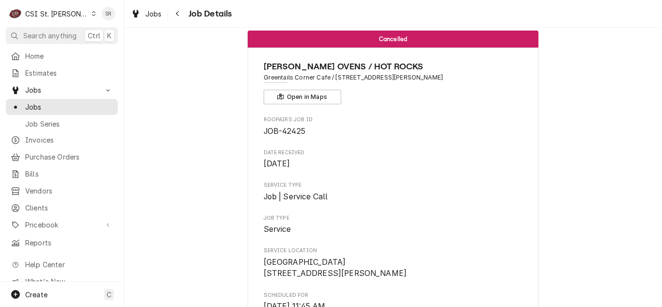
scroll to position [0, 0]
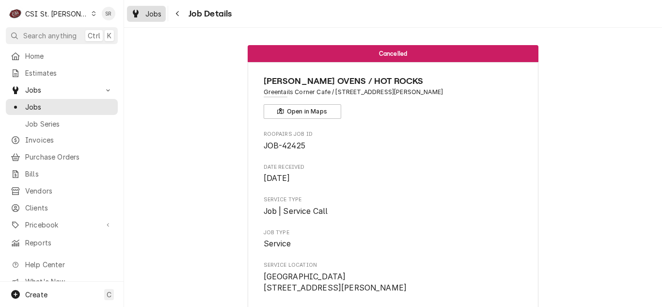
click at [152, 18] on span "Jobs" at bounding box center [153, 14] width 16 height 10
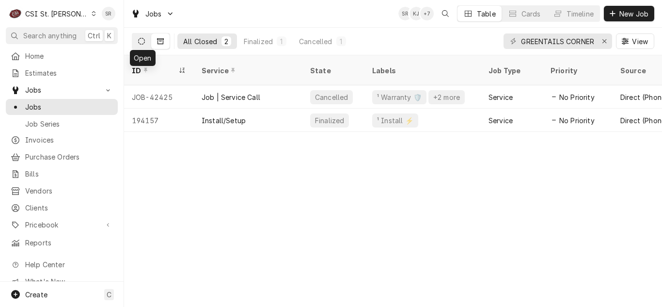
click at [141, 38] on icon "Dynamic Content Wrapper" at bounding box center [141, 41] width 7 height 7
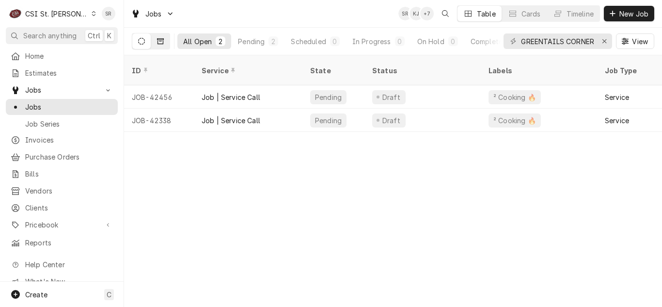
click at [159, 41] on icon "Dynamic Content Wrapper" at bounding box center [160, 41] width 7 height 7
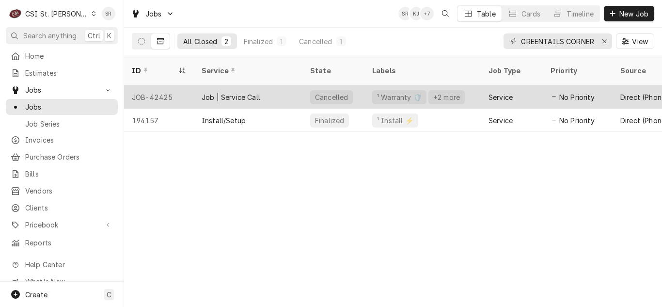
click at [253, 92] on div "Job | Service Call" at bounding box center [231, 97] width 59 height 10
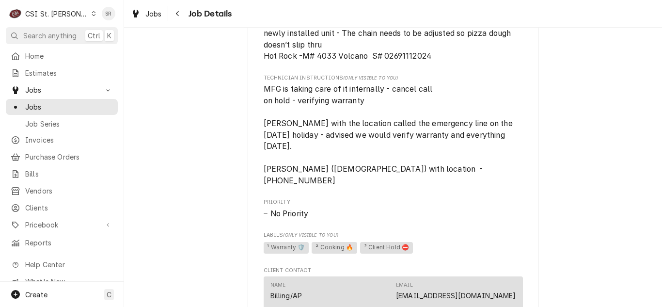
scroll to position [485, 0]
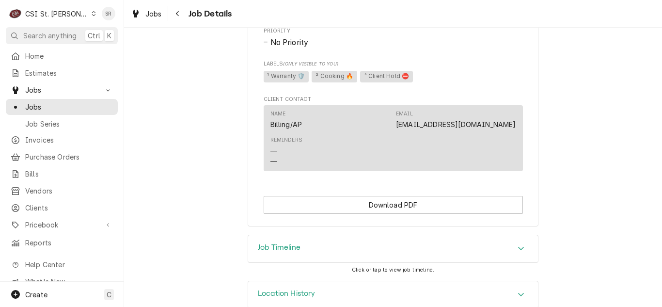
scroll to position [662, 0]
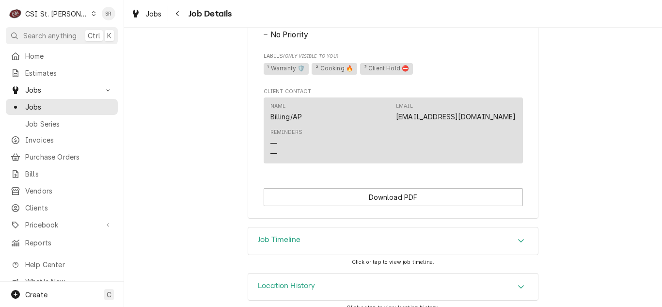
click at [295, 235] on h3 "Job Timeline" at bounding box center [279, 239] width 43 height 9
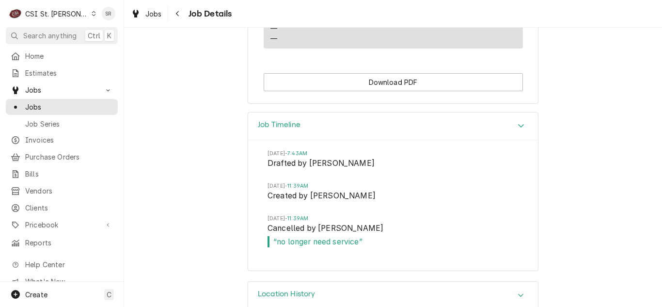
scroll to position [786, 0]
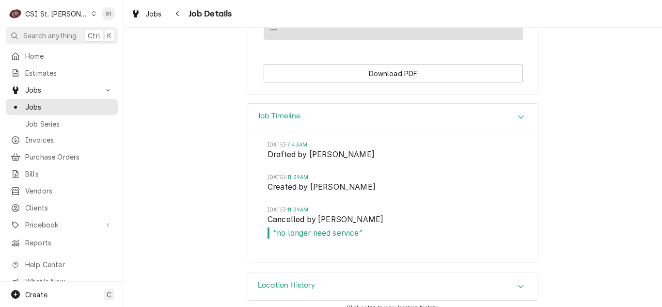
click at [307, 281] on div "Location History" at bounding box center [287, 287] width 58 height 12
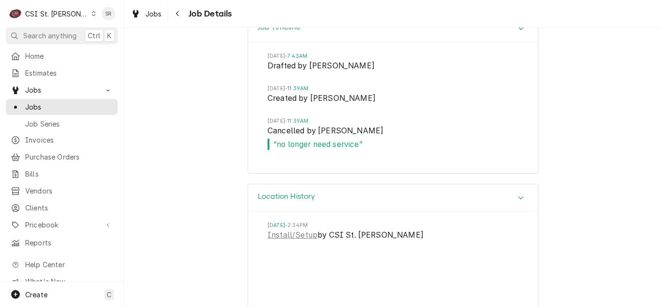
scroll to position [876, 0]
click at [281, 228] on link "Install/Setup" at bounding box center [292, 234] width 50 height 12
click at [238, 130] on div "Job Timeline Tue, Sep 2, 2025 - 7:43AM Drafted by Alexandria Wilp Tue, Sep 2, 2…" at bounding box center [393, 98] width 538 height 169
click at [137, 16] on icon "Dynamic Content Wrapper" at bounding box center [136, 14] width 6 height 8
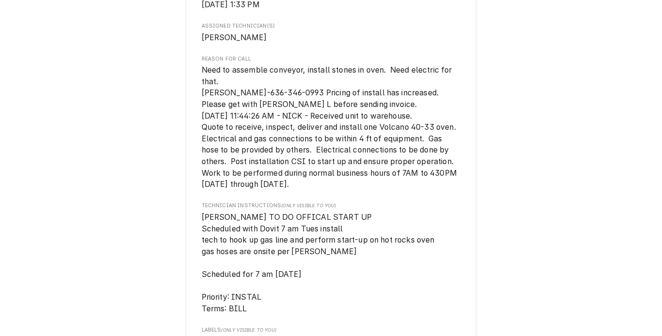
scroll to position [368, 0]
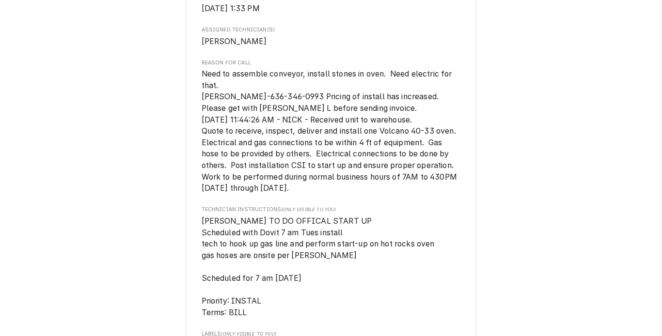
click at [422, 132] on span "Need to assemble conveyor, install stones in oven. Need electric for that. [PER…" at bounding box center [331, 131] width 259 height 124
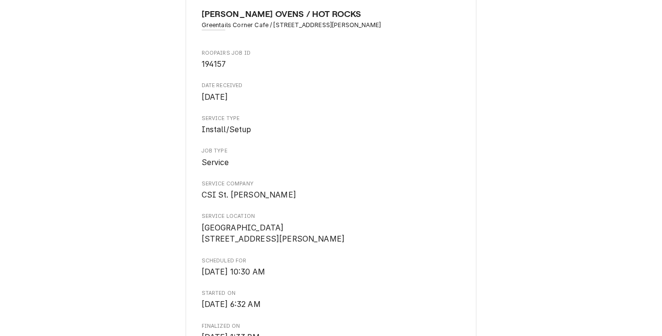
scroll to position [0, 0]
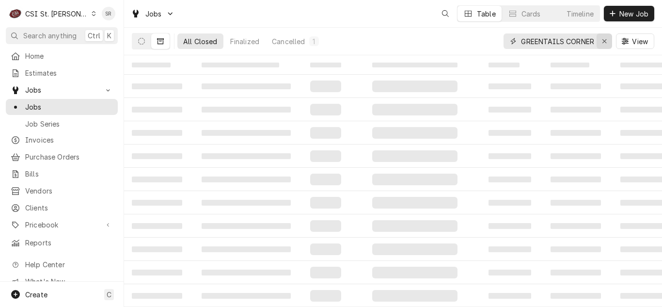
click at [605, 41] on icon "Erase input" at bounding box center [604, 41] width 5 height 7
type input "42445"
click at [143, 45] on button "Dynamic Content Wrapper" at bounding box center [141, 41] width 18 height 16
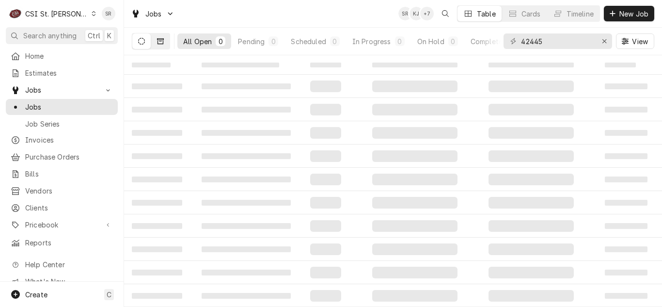
click at [161, 43] on icon "Dynamic Content Wrapper" at bounding box center [160, 41] width 7 height 7
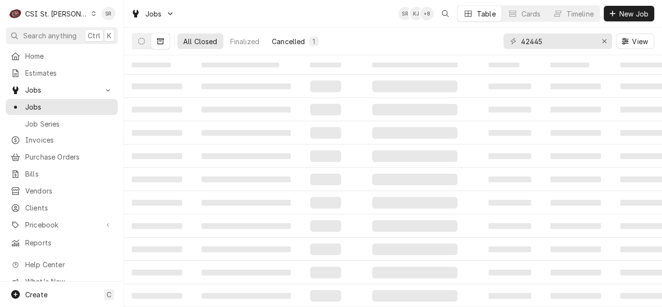
click at [304, 41] on div "Cancelled" at bounding box center [288, 41] width 33 height 10
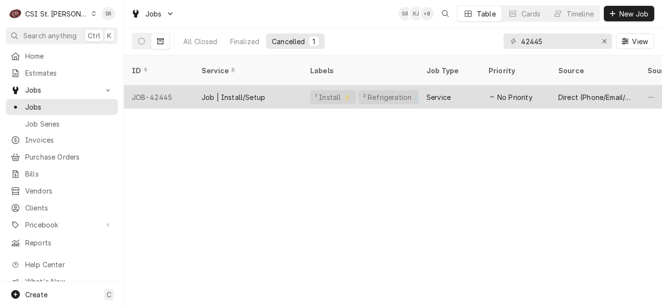
click at [304, 85] on div "¹ Install ⚡️ ² Refrigeration ❄️" at bounding box center [360, 96] width 116 height 23
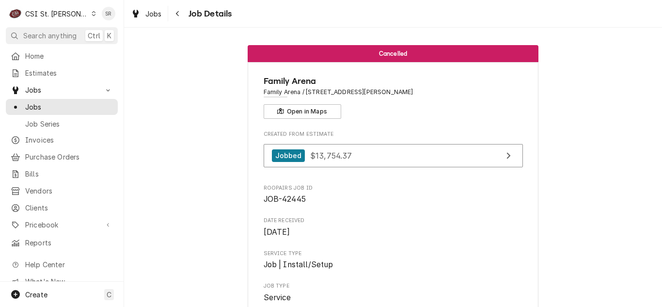
click at [423, 111] on div "[GEOGRAPHIC_DATA] / [STREET_ADDRESS][PERSON_NAME] Open in Maps" at bounding box center [393, 97] width 259 height 44
click at [156, 14] on span "Jobs" at bounding box center [153, 14] width 16 height 10
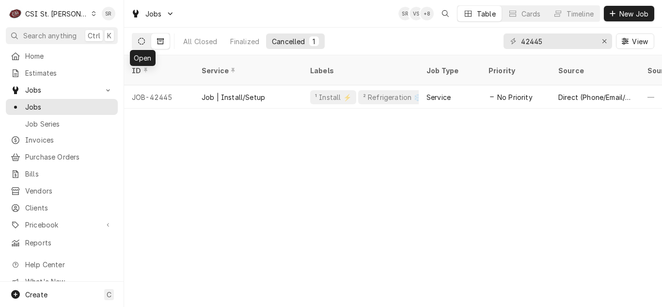
click at [137, 41] on button "Dynamic Content Wrapper" at bounding box center [141, 41] width 18 height 16
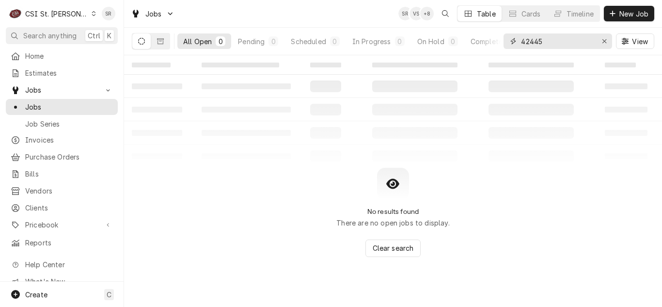
click at [538, 42] on input "42445" at bounding box center [557, 41] width 73 height 16
type input "4"
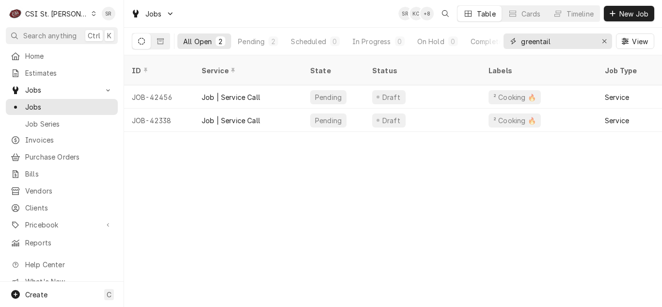
type input "greentail"
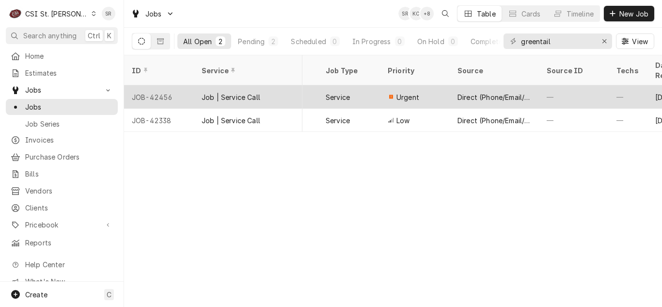
click at [325, 85] on div "Service" at bounding box center [349, 96] width 62 height 23
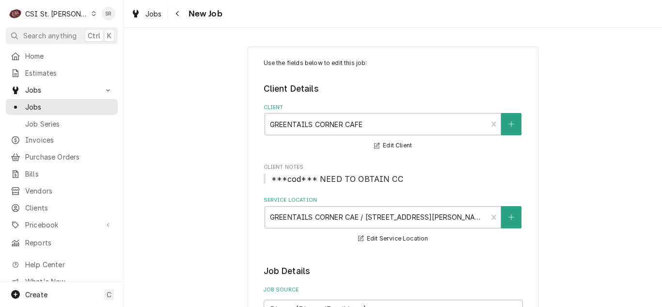
type textarea "x"
click at [431, 156] on fieldset "Client Details Client GREENTAILS CORNER CAFE Edit Client Client Notes ***cod***…" at bounding box center [393, 163] width 259 height 162
drag, startPoint x: 0, startPoint y: 0, endPoint x: 431, endPoint y: 156, distance: 458.4
click at [431, 156] on fieldset "Client Details Client GREENTAILS CORNER CAFE Edit Client Client Notes ***cod***…" at bounding box center [393, 163] width 259 height 162
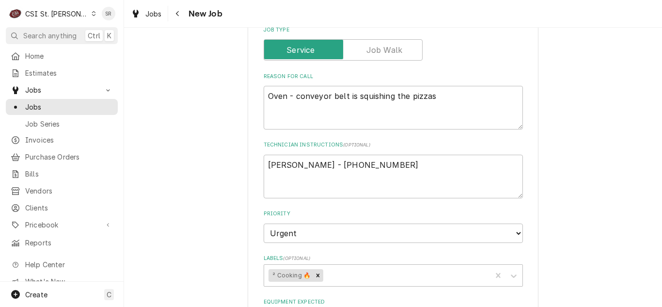
scroll to position [349, 0]
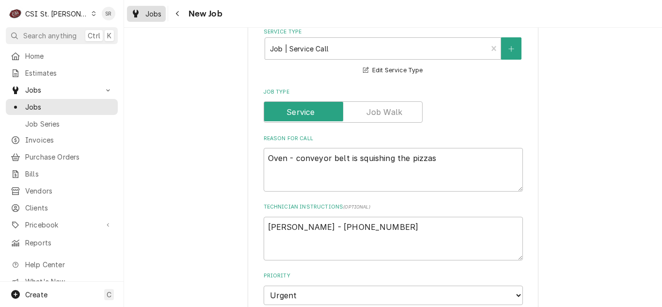
click at [147, 10] on span "Jobs" at bounding box center [153, 14] width 16 height 10
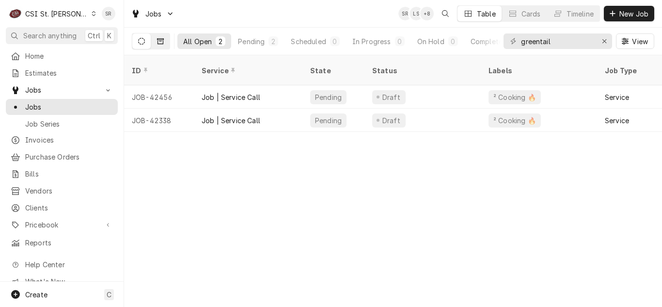
click at [162, 41] on icon "Dynamic Content Wrapper" at bounding box center [160, 41] width 7 height 7
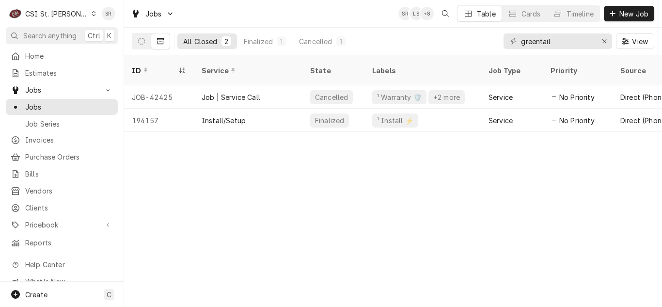
click at [196, 85] on div "Job | Service Call" at bounding box center [248, 96] width 109 height 23
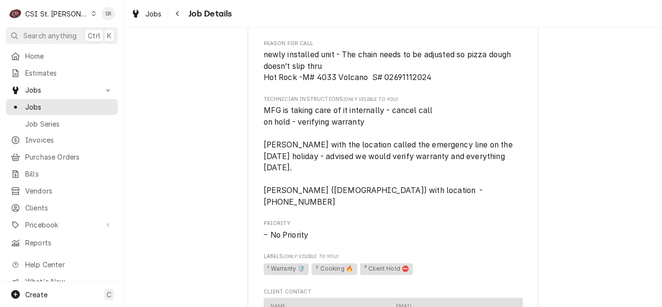
scroll to position [465, 0]
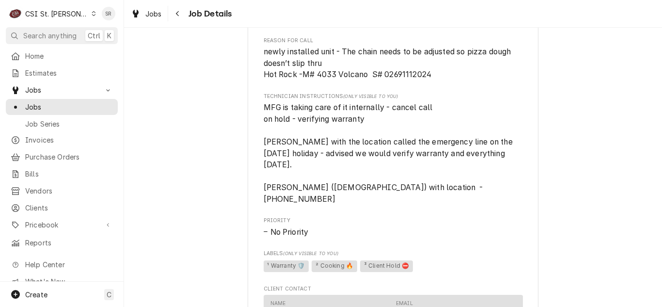
click at [504, 120] on span "MFG is taking care of it internally - cancel call on hold - verifying warranty …" at bounding box center [393, 153] width 259 height 103
click at [484, 117] on span "MFG is taking care of it internally - cancel call on hold - verifying warranty …" at bounding box center [393, 153] width 259 height 103
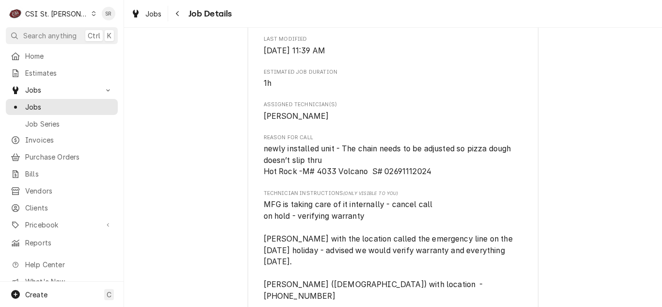
scroll to position [407, 0]
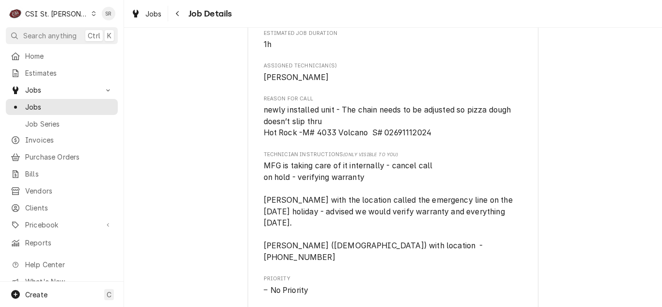
click at [484, 117] on span "newly installed unit - The chain needs to be adjusted so pizza dough doesn’t sl…" at bounding box center [389, 121] width 250 height 32
click at [469, 183] on span "MFG is taking care of it internally - cancel call on hold - verifying warranty …" at bounding box center [393, 211] width 259 height 103
click at [501, 158] on span "Technician Instructions (Only Visible to You)" at bounding box center [393, 155] width 259 height 8
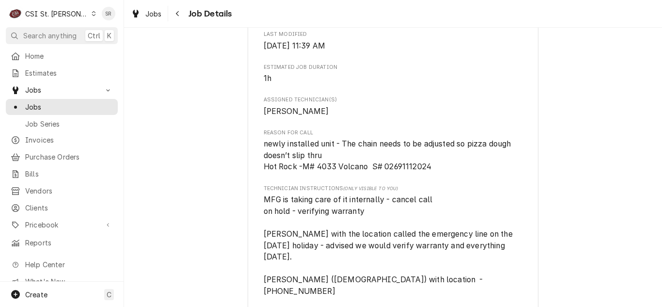
scroll to position [388, 0]
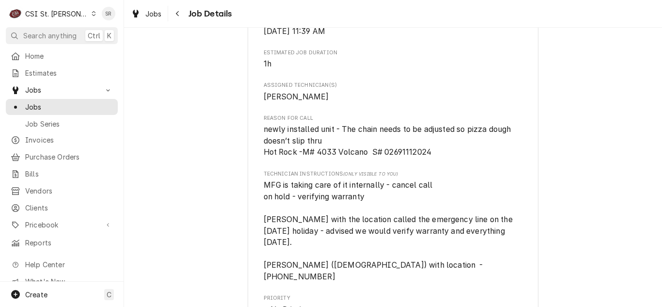
click at [430, 158] on span "newly installed unit - The chain needs to be adjusted so pizza dough doesn’t sl…" at bounding box center [393, 141] width 259 height 34
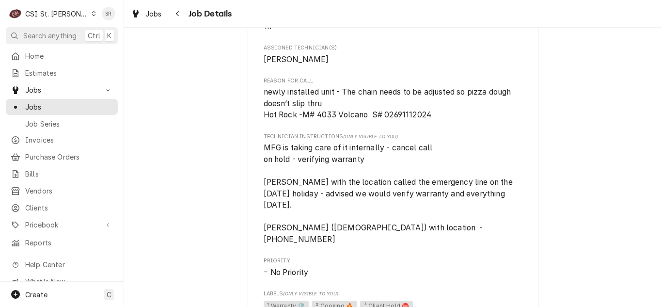
scroll to position [426, 0]
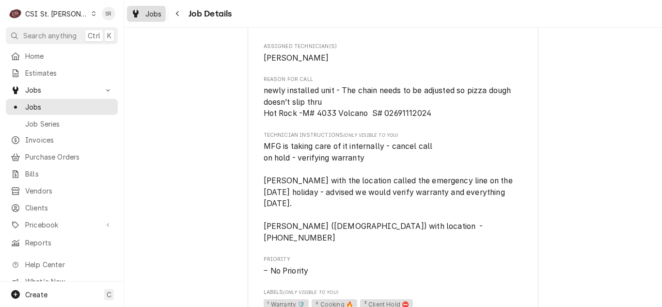
click at [156, 20] on link "Jobs" at bounding box center [146, 14] width 39 height 16
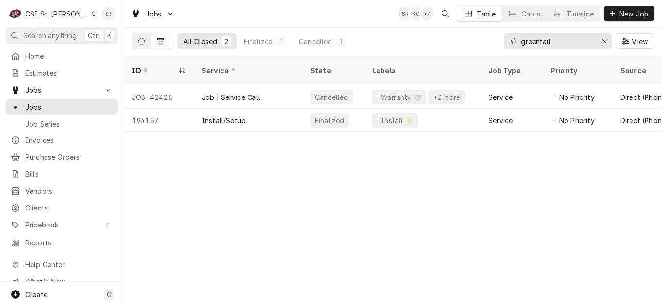
click at [138, 44] on button "Dynamic Content Wrapper" at bounding box center [141, 41] width 18 height 16
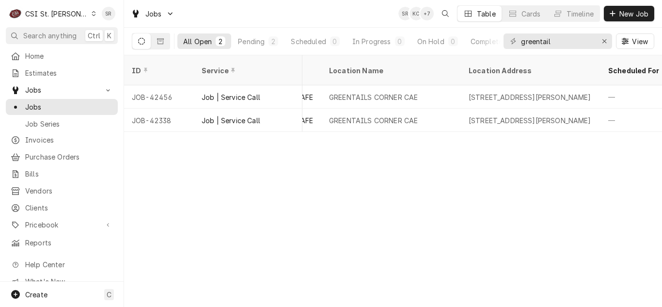
scroll to position [0, 786]
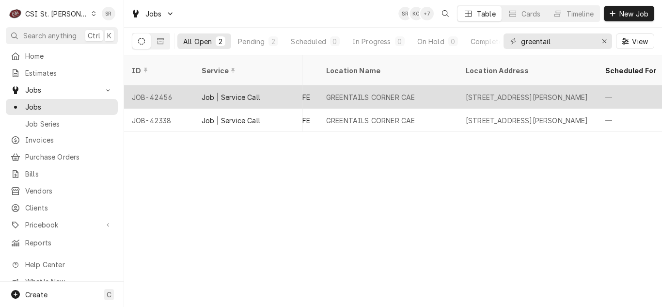
click at [491, 92] on div "14276 Ladue Rd, Chesterfield, MO 63017" at bounding box center [527, 97] width 123 height 10
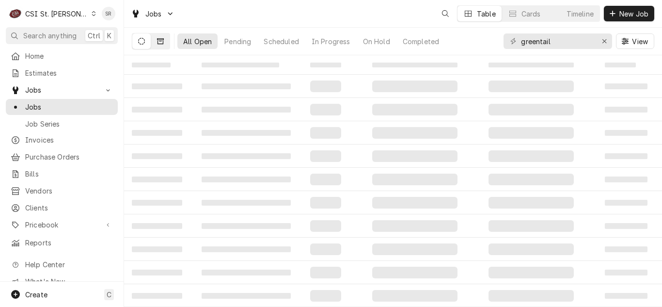
click at [168, 45] on button "Dynamic Content Wrapper" at bounding box center [160, 41] width 18 height 16
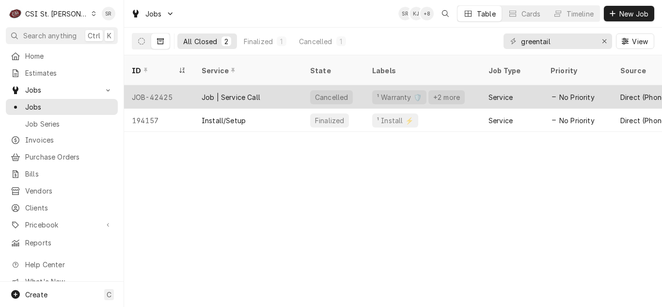
click at [203, 92] on div "Job | Service Call" at bounding box center [231, 97] width 59 height 10
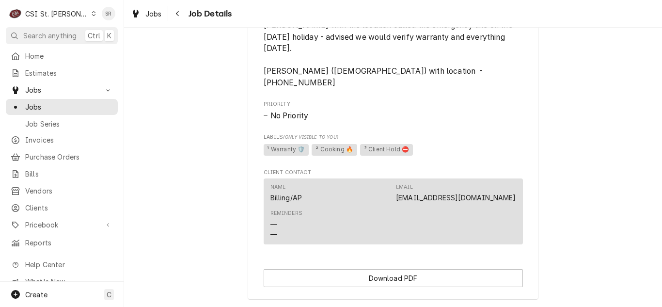
scroll to position [662, 0]
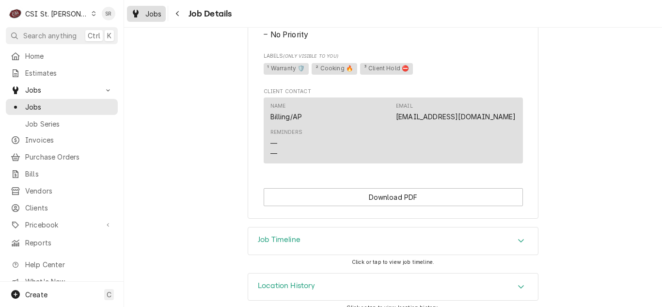
click at [152, 14] on span "Jobs" at bounding box center [153, 14] width 16 height 10
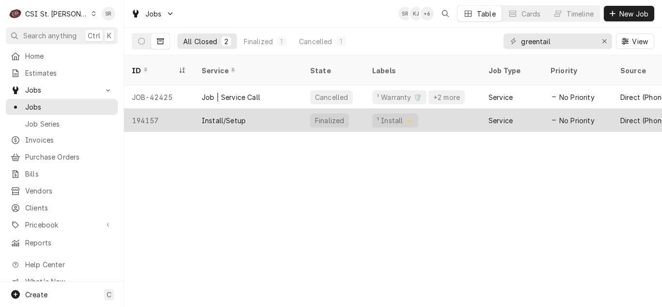
click at [225, 115] on div "Install/Setup" at bounding box center [224, 120] width 44 height 10
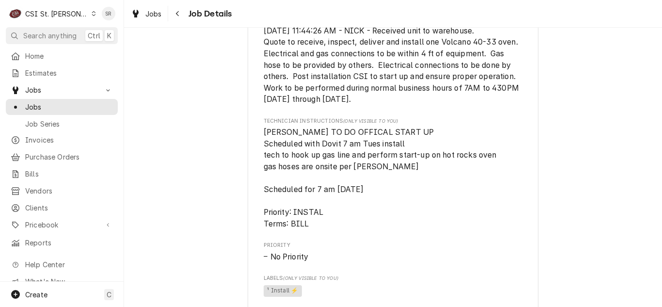
scroll to position [533, 0]
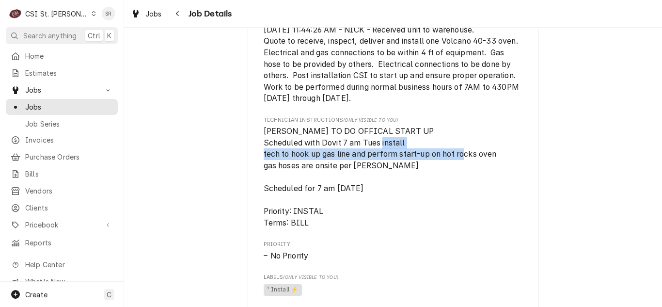
drag, startPoint x: 263, startPoint y: 165, endPoint x: 419, endPoint y: 187, distance: 157.6
click at [499, 169] on span "[PERSON_NAME] TO DO OFFICAL START UP Scheduled with Dovit 7 am Tues install tec…" at bounding box center [393, 176] width 259 height 103
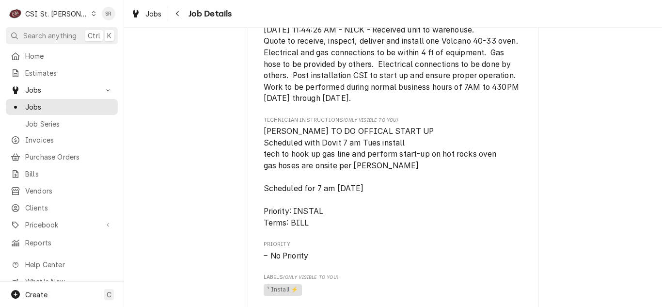
click at [403, 184] on span "[PERSON_NAME] TO DO OFFICAL START UP Scheduled with Dovit 7 am Tues install tec…" at bounding box center [393, 176] width 259 height 103
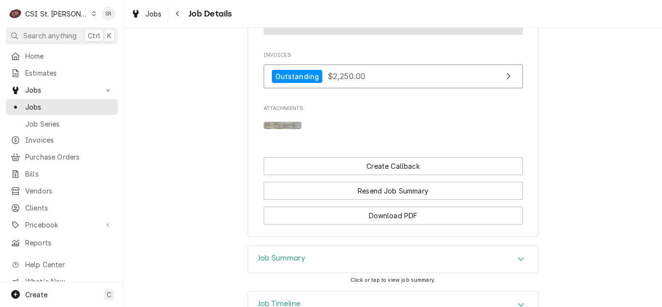
scroll to position [970, 0]
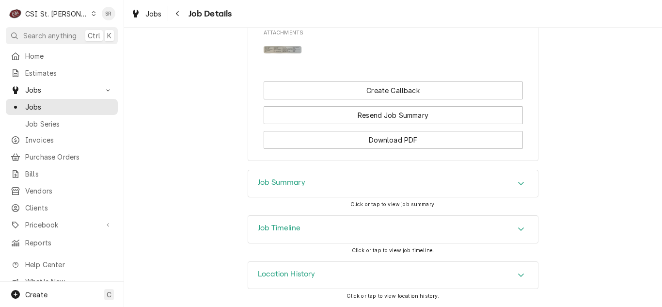
click at [289, 191] on div "Job Summary" at bounding box center [393, 183] width 290 height 27
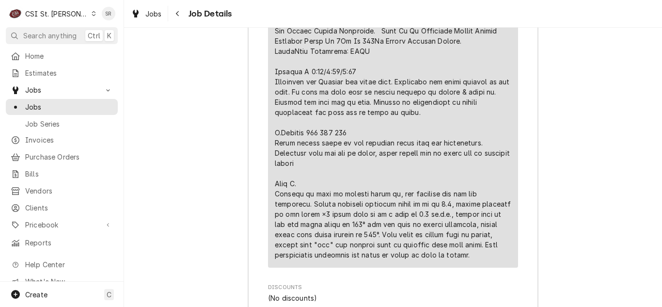
scroll to position [1753, 0]
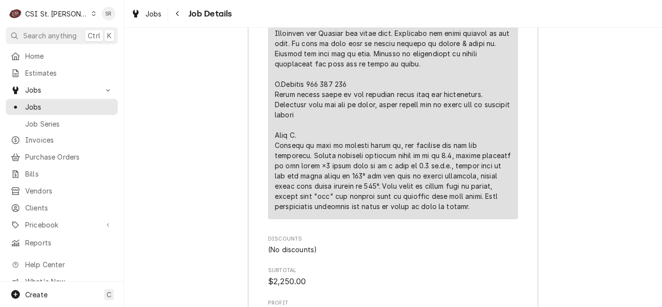
drag, startPoint x: 152, startPoint y: 14, endPoint x: 170, endPoint y: 21, distance: 19.5
click at [152, 14] on span "Jobs" at bounding box center [153, 14] width 16 height 10
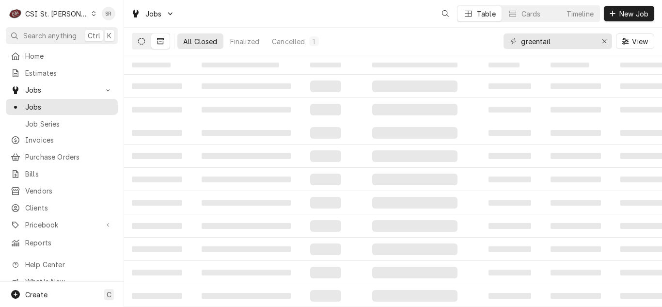
click at [141, 45] on button "Dynamic Content Wrapper" at bounding box center [141, 41] width 18 height 16
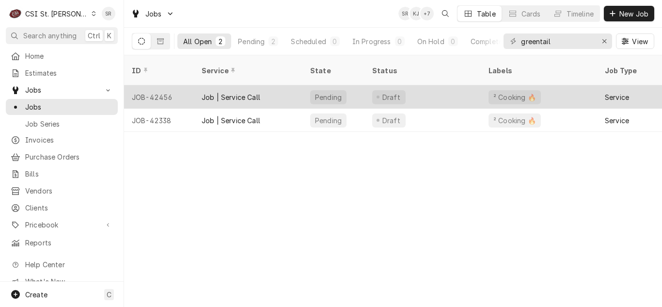
click at [258, 92] on div "Job | Service Call" at bounding box center [231, 97] width 59 height 10
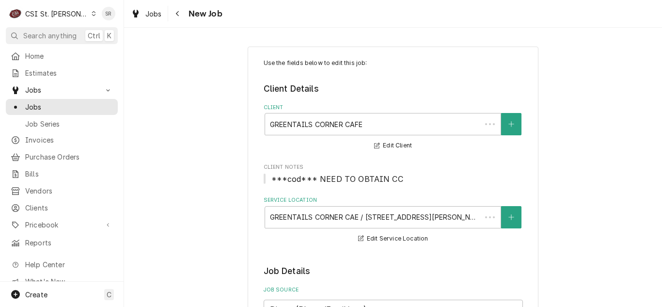
type textarea "x"
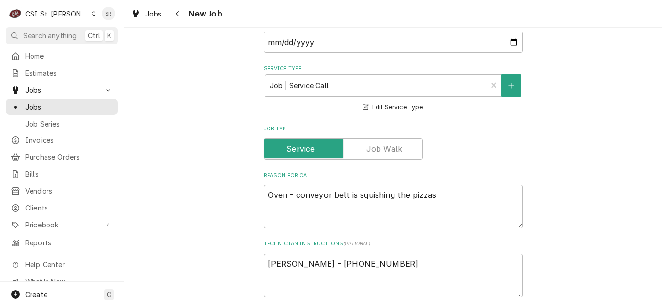
scroll to position [242, 0]
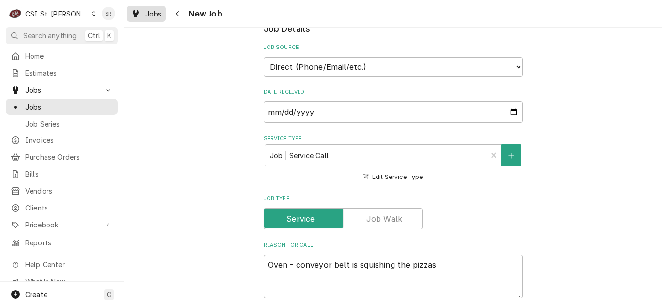
click at [141, 11] on div "Jobs" at bounding box center [146, 14] width 35 height 12
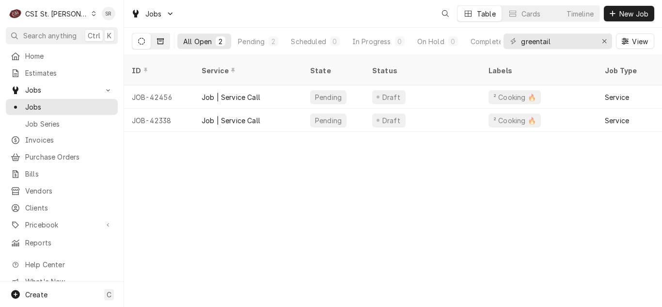
click at [158, 40] on icon "Dynamic Content Wrapper" at bounding box center [160, 41] width 7 height 6
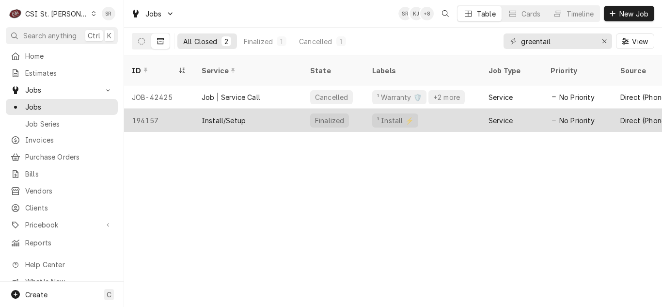
click at [210, 115] on div "Install/Setup" at bounding box center [224, 120] width 44 height 10
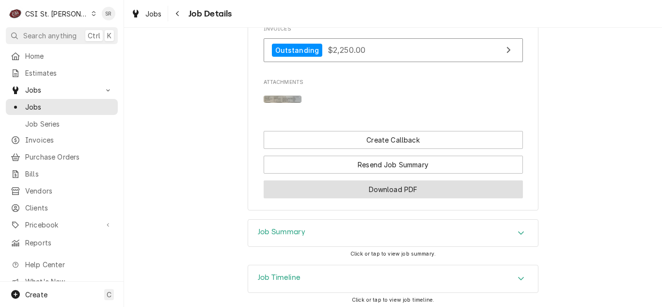
scroll to position [962, 0]
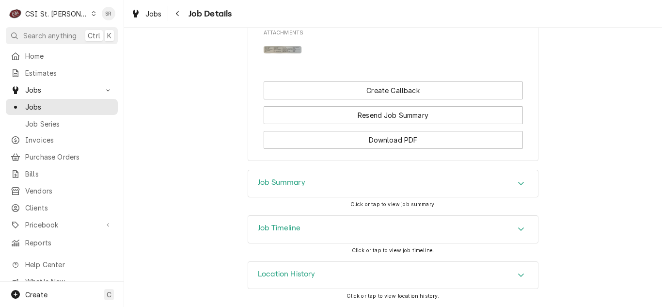
click at [312, 192] on div "Job Summary" at bounding box center [393, 183] width 290 height 27
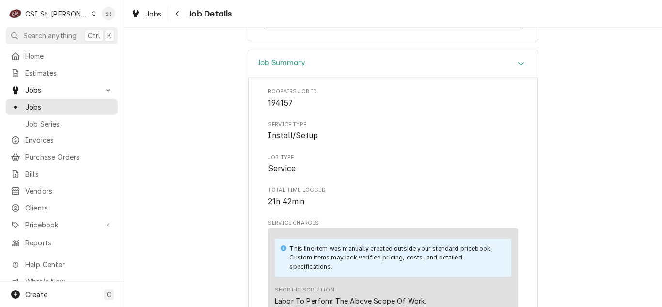
scroll to position [1012, 0]
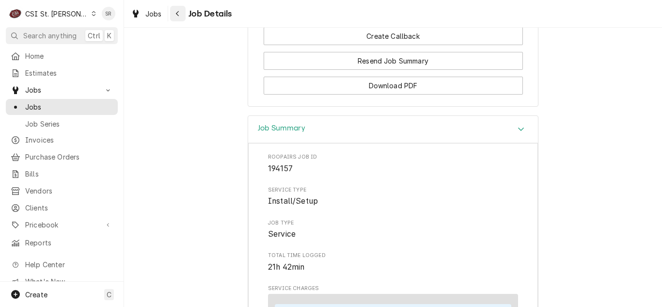
click at [179, 15] on icon "Navigate back" at bounding box center [177, 13] width 4 height 7
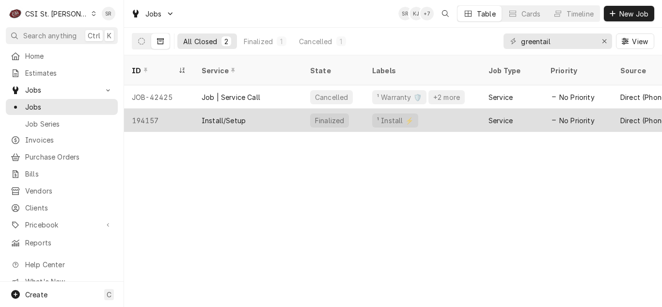
click at [226, 115] on div "Install/Setup" at bounding box center [224, 120] width 44 height 10
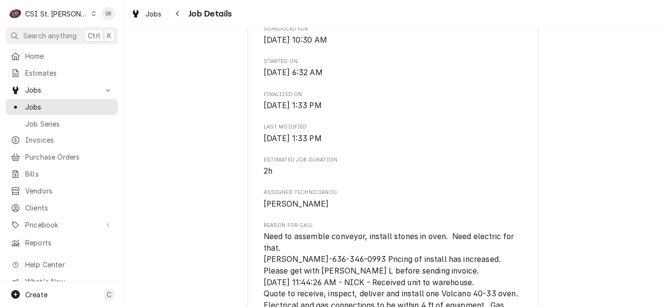
scroll to position [242, 0]
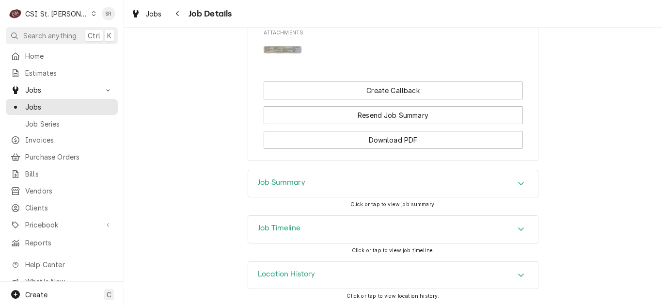
click at [325, 195] on div "Job Summary" at bounding box center [393, 183] width 290 height 27
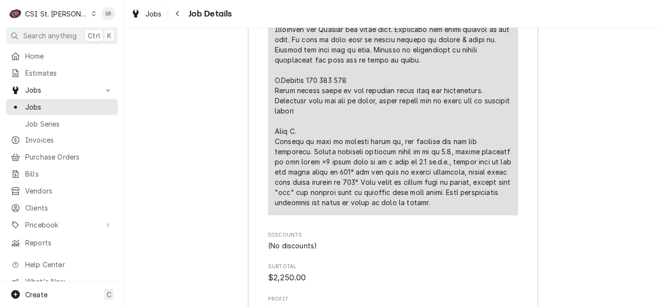
scroll to position [1750, 0]
